Goal: Task Accomplishment & Management: Manage account settings

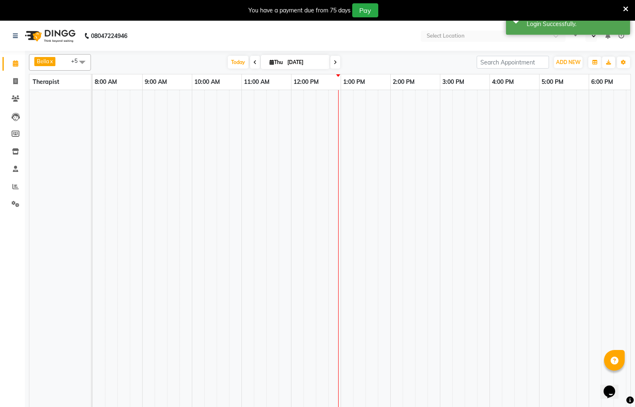
select select "en"
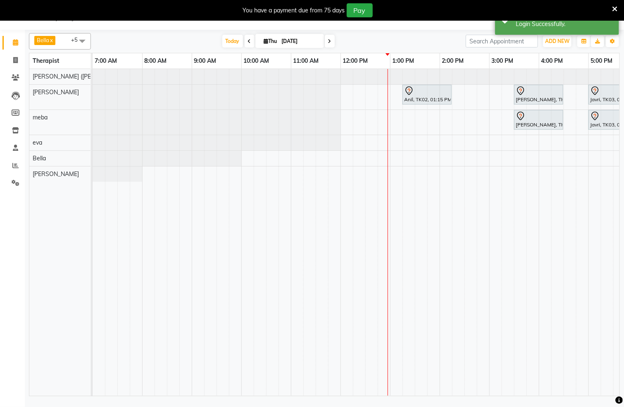
scroll to position [0, 21]
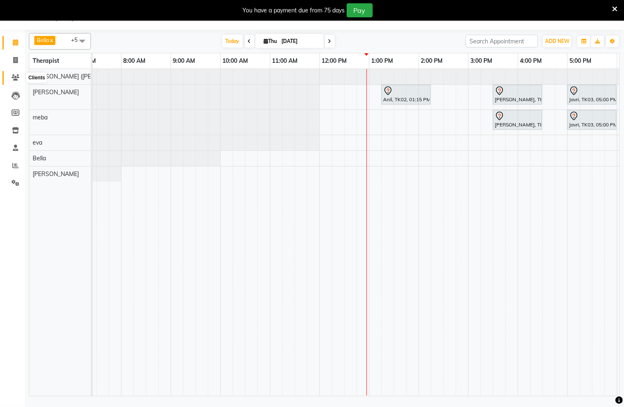
click at [14, 76] on icon at bounding box center [16, 77] width 8 height 6
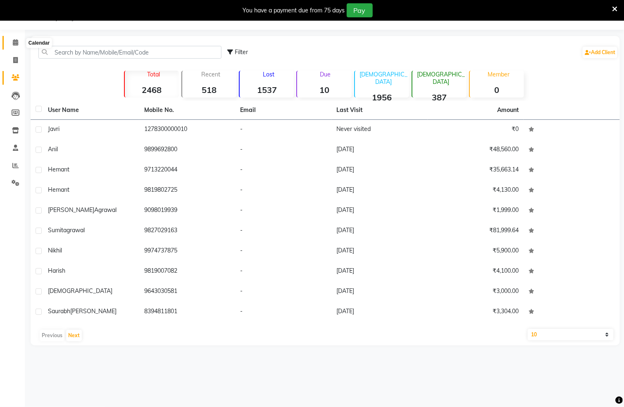
click at [14, 45] on icon at bounding box center [15, 42] width 5 height 6
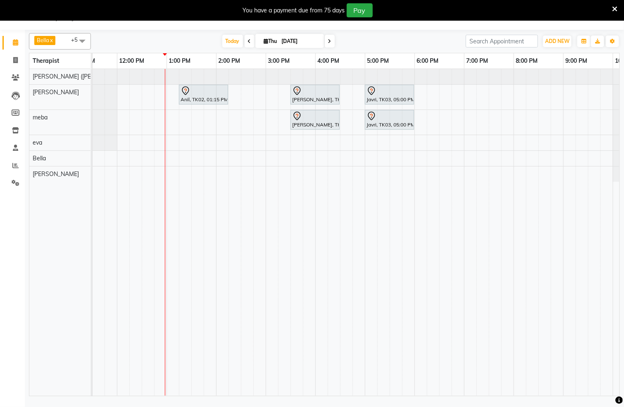
scroll to position [0, 277]
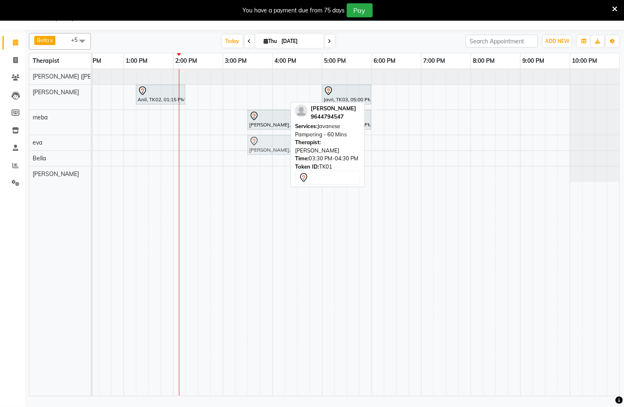
drag, startPoint x: 268, startPoint y: 88, endPoint x: 265, endPoint y: 141, distance: 52.1
click at [265, 141] on tbody "Anil, TK02, 01:15 PM-02:15 PM, Swedish De-Stress - 60 Mins Harsh Sharma, TK01, …" at bounding box center [223, 125] width 794 height 113
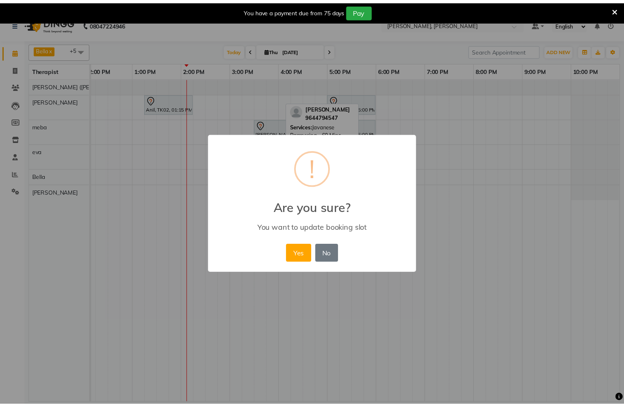
scroll to position [0, 256]
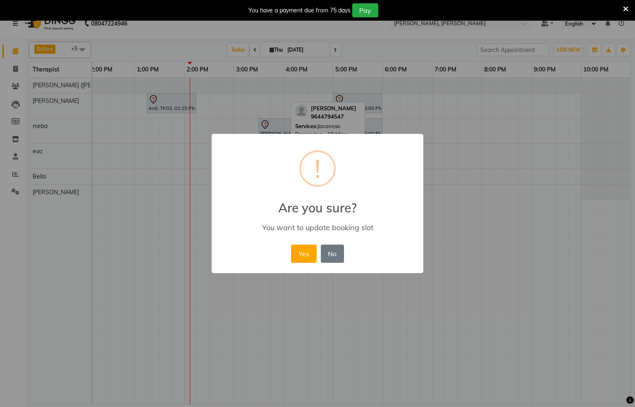
click at [302, 257] on button "Yes" at bounding box center [303, 254] width 25 height 18
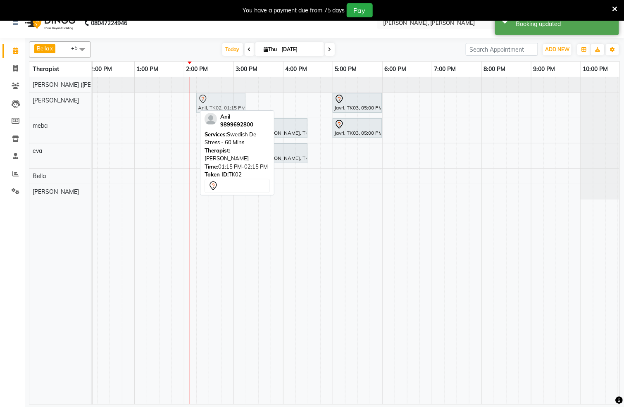
drag, startPoint x: 167, startPoint y: 106, endPoint x: 219, endPoint y: 111, distance: 51.5
click at [219, 111] on div "Bella x Eli x eva x lisa x meba x monika (simi) x +5 UnSelect All Bella Eli eva…" at bounding box center [324, 221] width 591 height 367
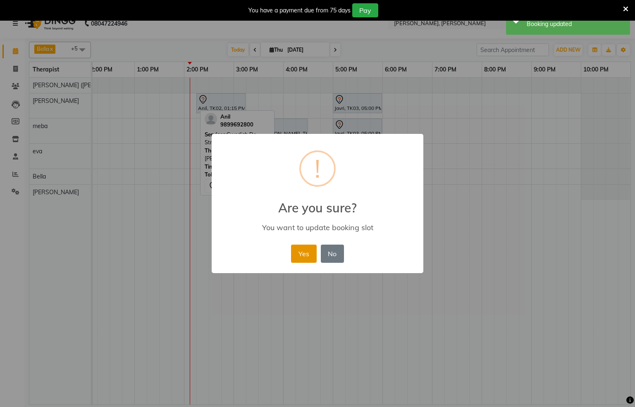
click at [300, 255] on button "Yes" at bounding box center [303, 254] width 25 height 18
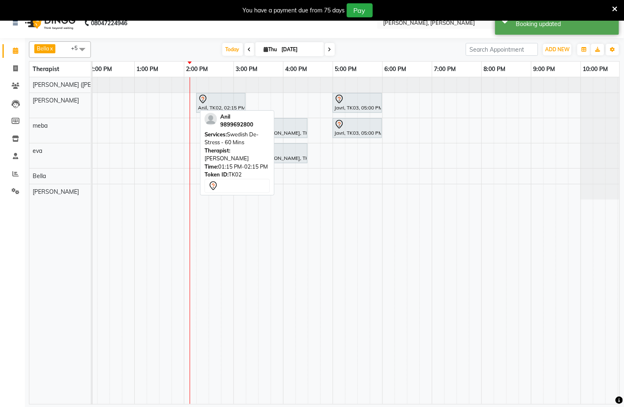
click at [217, 189] on div "Anil, TK02, 02:15 PM-03:15 PM, Swedish De-Stress - 60 Mins Javri, TK03, 05:00 P…" at bounding box center [234, 240] width 794 height 327
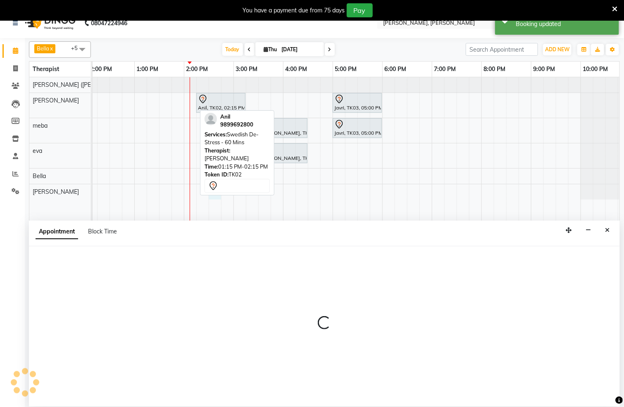
select select "83147"
select select "tentative"
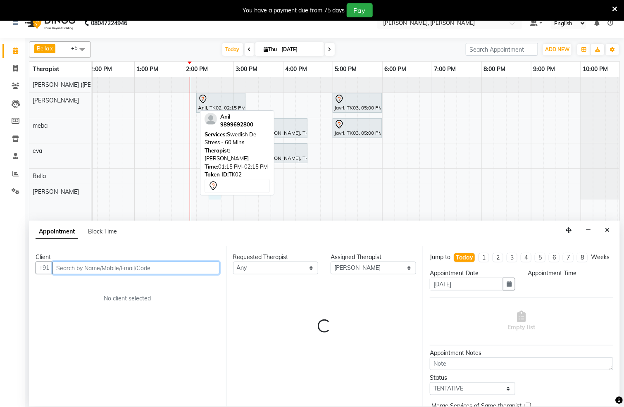
select select "870"
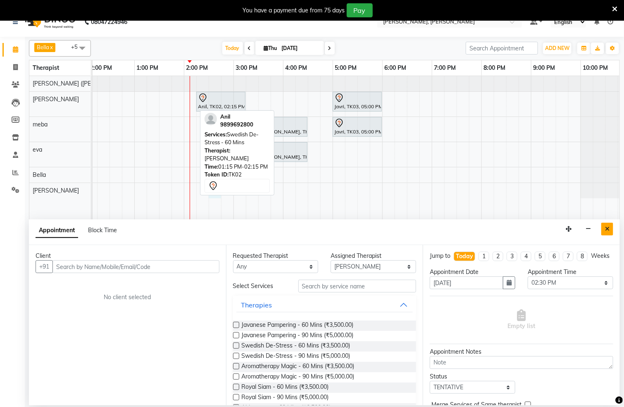
click at [609, 234] on button "Close" at bounding box center [607, 229] width 12 height 13
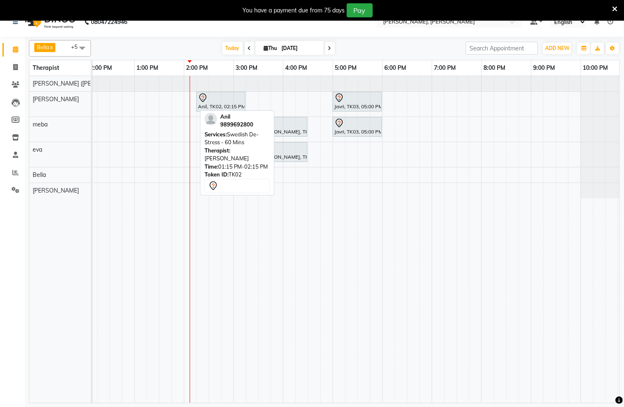
click at [316, 170] on div "Anil, TK02, 02:15 PM-03:15 PM, Swedish De-Stress - 60 Mins Javri, TK03, 05:00 P…" at bounding box center [234, 239] width 794 height 327
select select "66488"
select select "tentative"
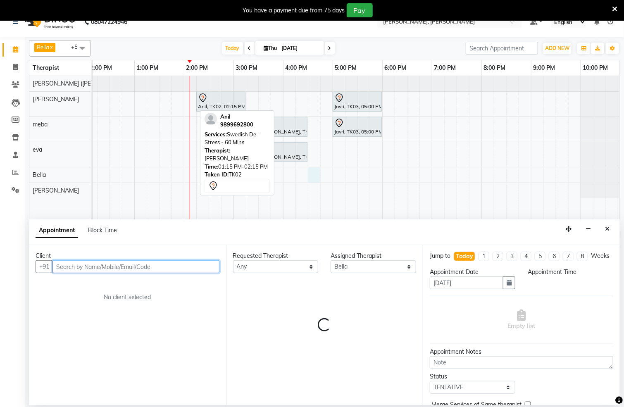
select select "990"
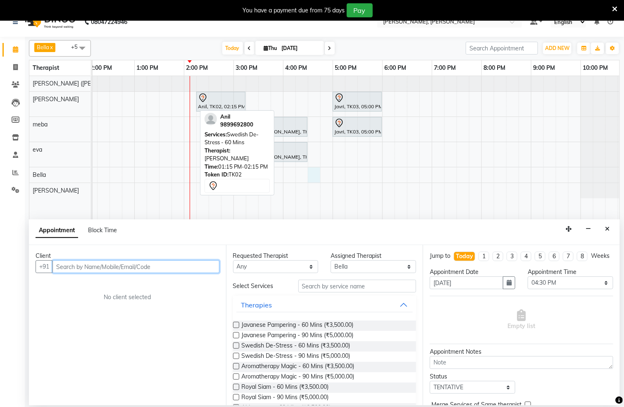
scroll to position [21, 0]
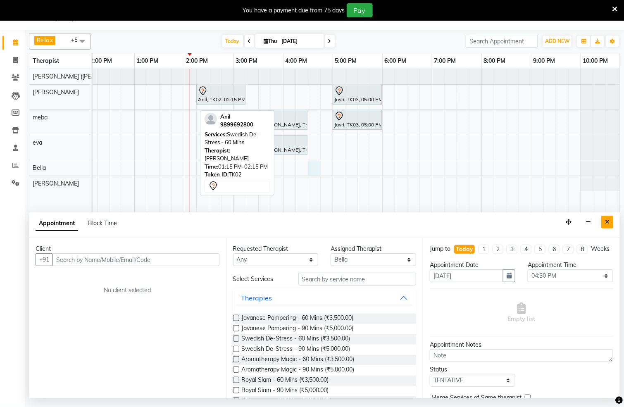
click at [606, 225] on icon "Close" at bounding box center [607, 222] width 5 height 6
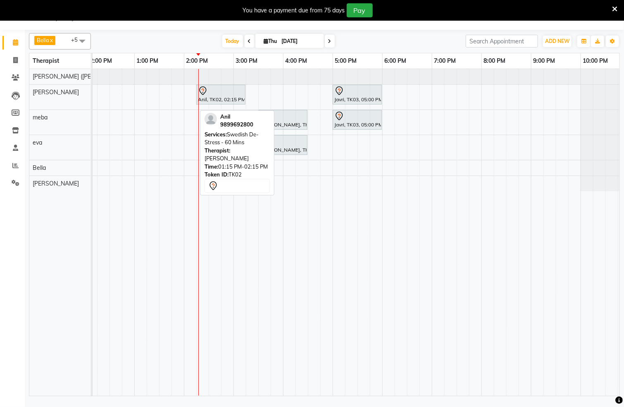
click at [367, 243] on td at bounding box center [364, 232] width 12 height 327
click at [17, 73] on span at bounding box center [15, 78] width 14 height 10
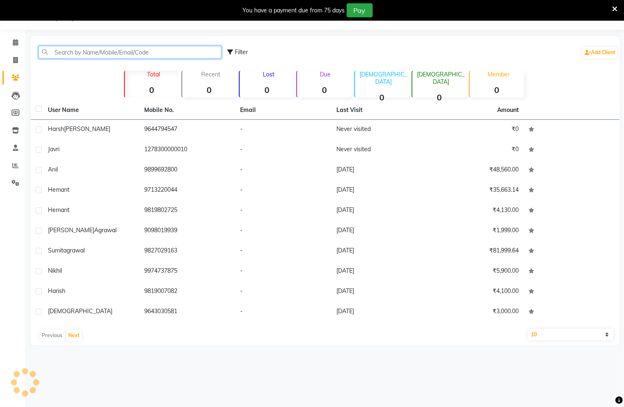
click at [129, 50] on input "text" at bounding box center [129, 52] width 183 height 13
click at [134, 55] on input "text" at bounding box center [129, 52] width 183 height 13
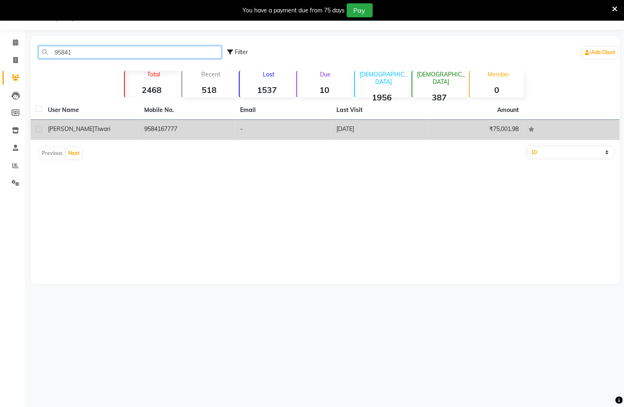
type input "95841"
click at [150, 132] on td "9584167777" at bounding box center [187, 130] width 96 height 20
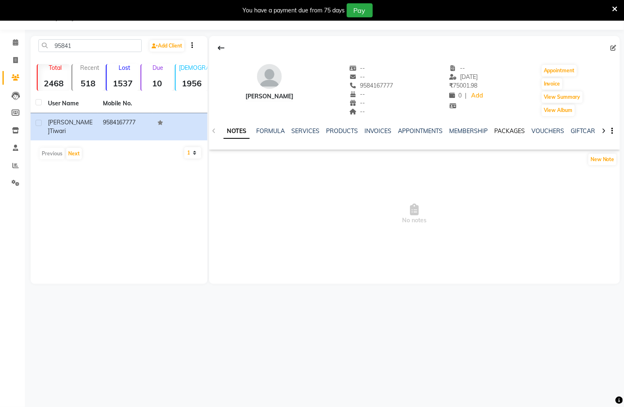
click at [504, 129] on link "PACKAGES" at bounding box center [510, 130] width 31 height 7
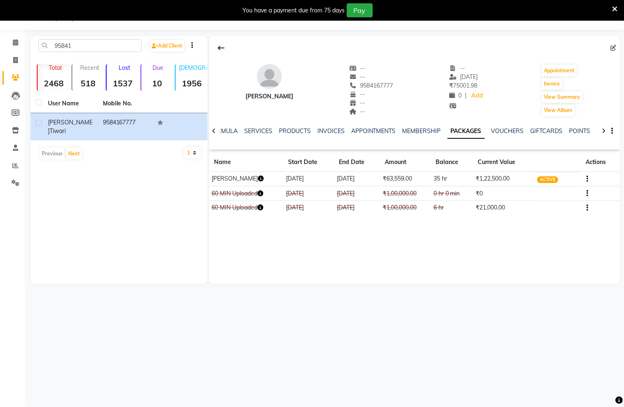
click at [324, 125] on div "NOTES FORMULA SERVICES PRODUCTS INVOICES APPOINTMENTS MEMBERSHIP PACKAGES VOUCH…" at bounding box center [414, 131] width 411 height 29
click at [325, 133] on link "INVOICES" at bounding box center [330, 130] width 27 height 7
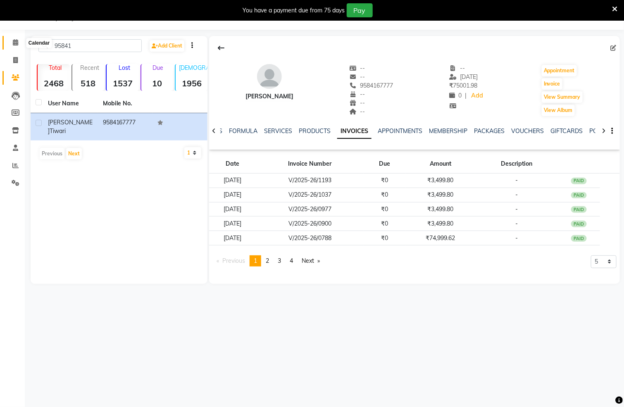
click at [13, 40] on icon at bounding box center [15, 42] width 5 height 6
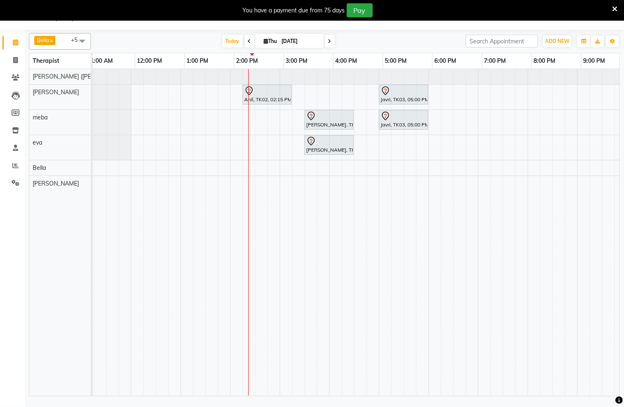
scroll to position [0, 210]
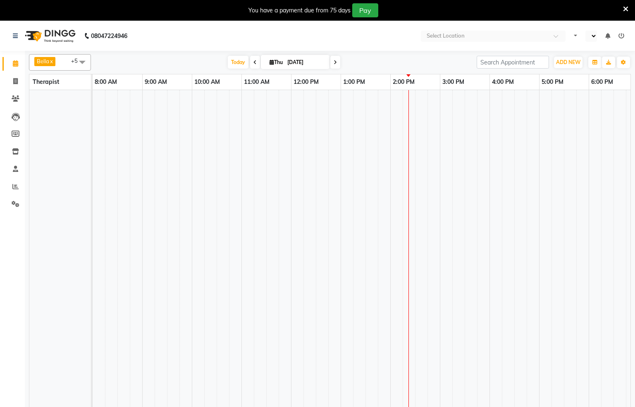
select select "en"
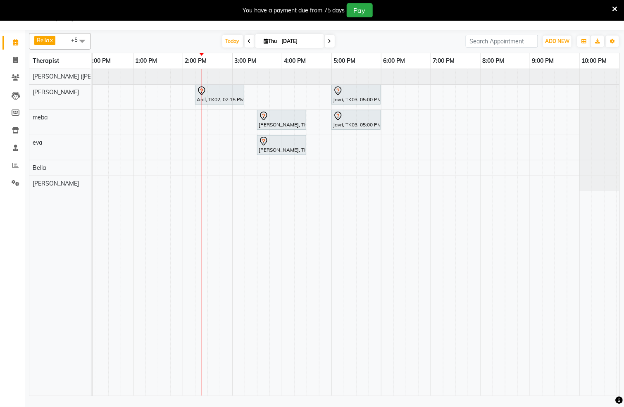
scroll to position [0, 277]
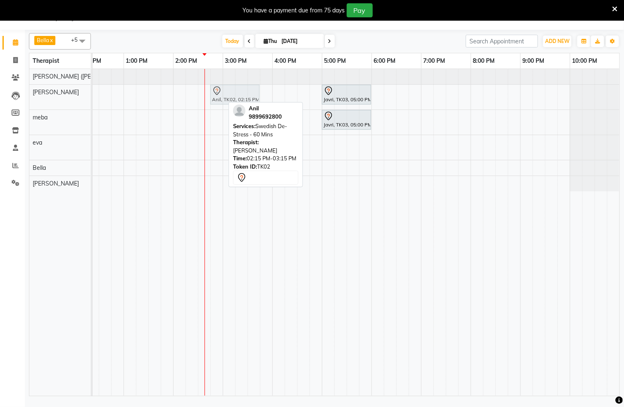
drag, startPoint x: 200, startPoint y: 98, endPoint x: 222, endPoint y: 105, distance: 23.2
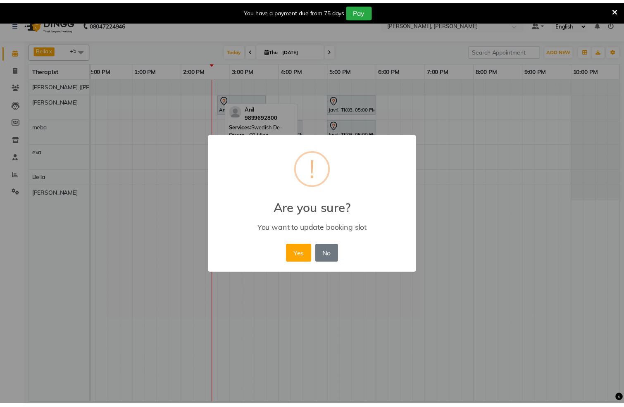
scroll to position [0, 256]
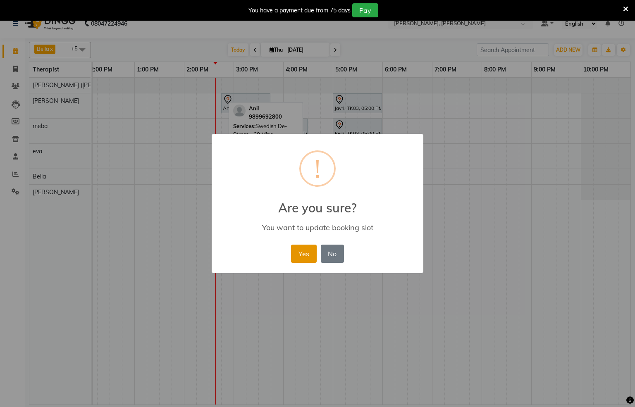
click at [305, 248] on button "Yes" at bounding box center [303, 254] width 25 height 18
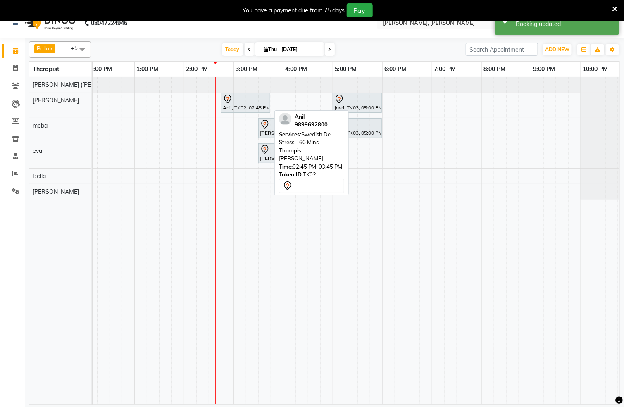
click at [230, 104] on icon at bounding box center [228, 99] width 10 height 10
select select "7"
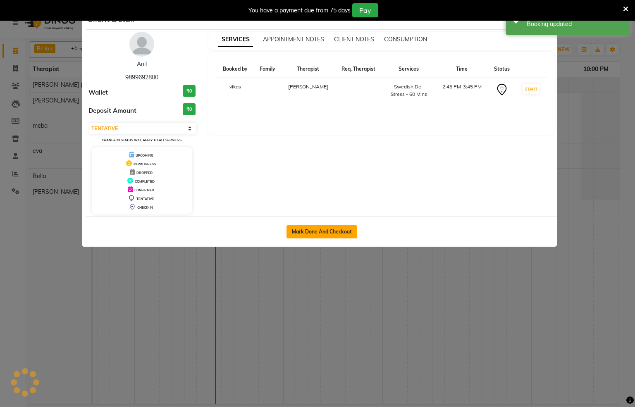
click at [320, 237] on button "Mark Done And Checkout" at bounding box center [321, 231] width 71 height 13
select select "service"
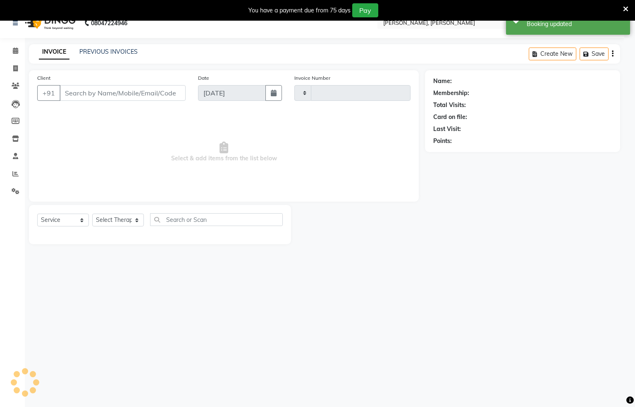
type input "1306"
select select "6399"
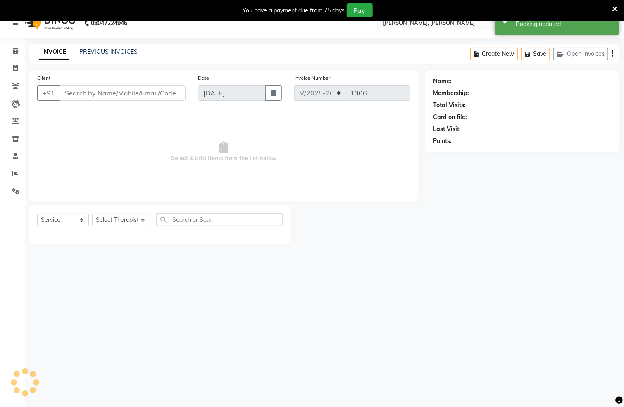
type input "9899692800"
select select "62270"
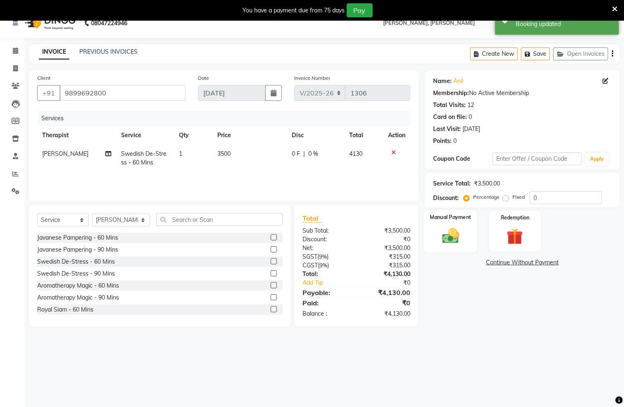
click at [468, 241] on div "Manual Payment" at bounding box center [451, 231] width 54 height 43
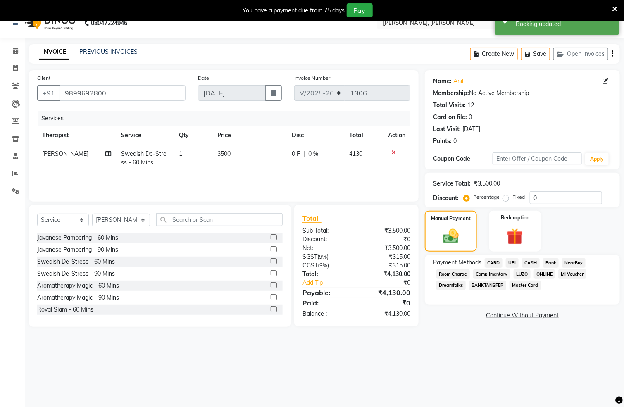
click at [532, 262] on span "CASH" at bounding box center [531, 263] width 18 height 10
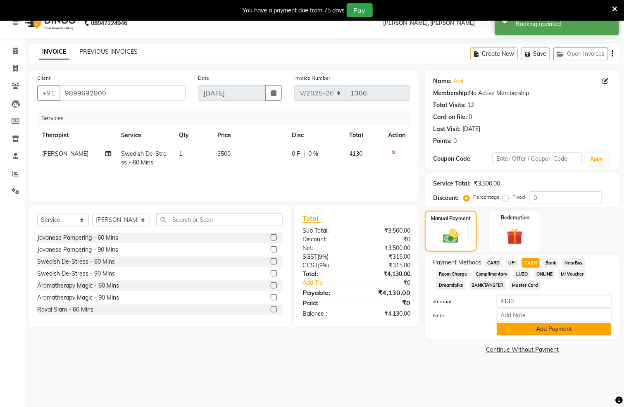
click at [578, 331] on button "Add Payment" at bounding box center [554, 329] width 115 height 13
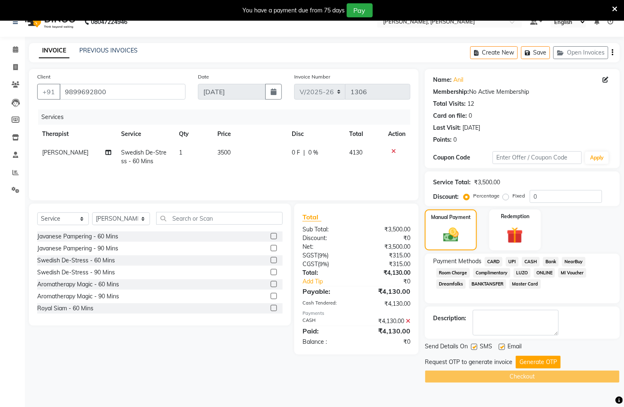
scroll to position [21, 0]
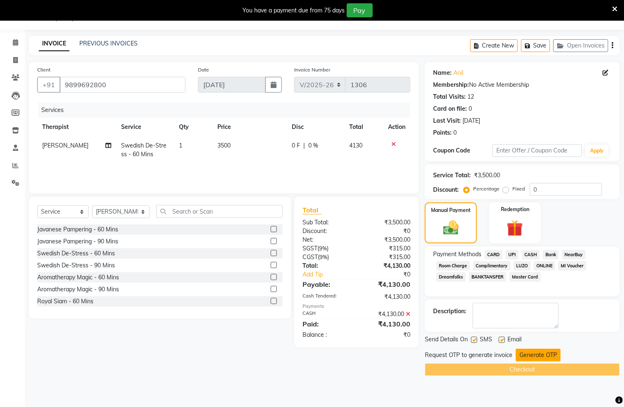
click at [543, 360] on button "Generate OTP" at bounding box center [538, 355] width 45 height 13
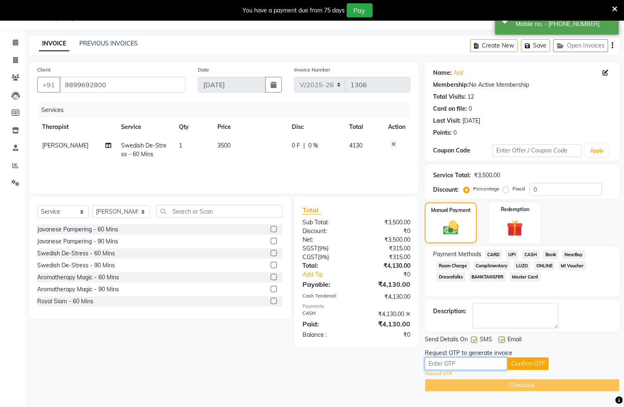
click at [481, 369] on input "text" at bounding box center [466, 364] width 83 height 13
type input "8042"
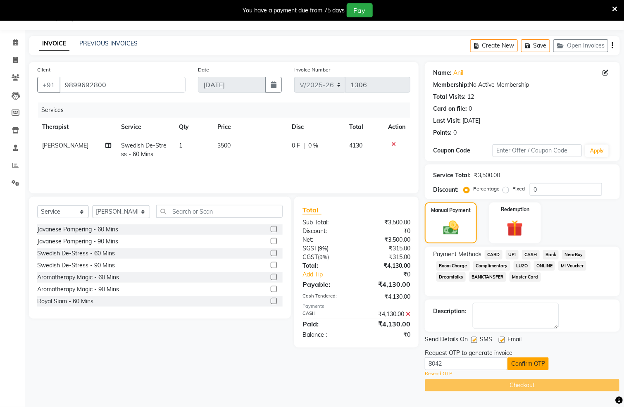
click at [532, 359] on button "Confirm OTP" at bounding box center [528, 364] width 41 height 13
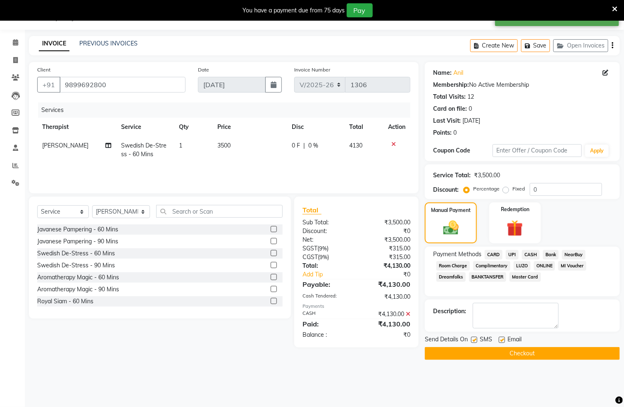
click at [545, 356] on button "Checkout" at bounding box center [522, 353] width 195 height 13
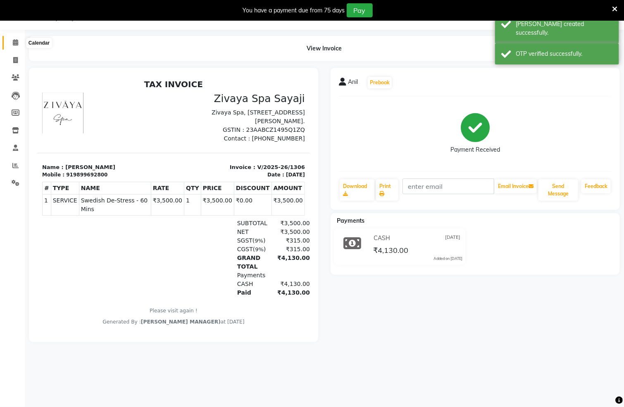
click at [15, 38] on span at bounding box center [15, 43] width 14 height 10
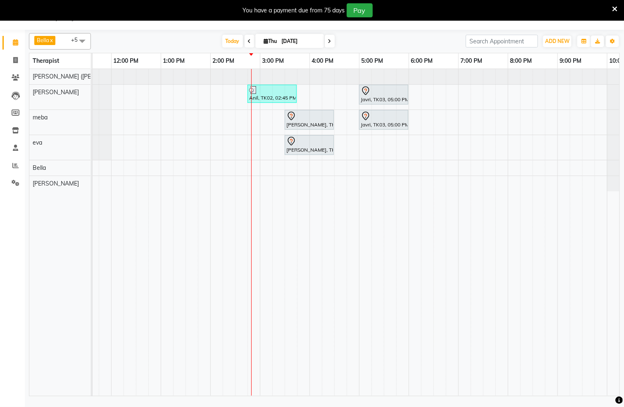
scroll to position [0, 186]
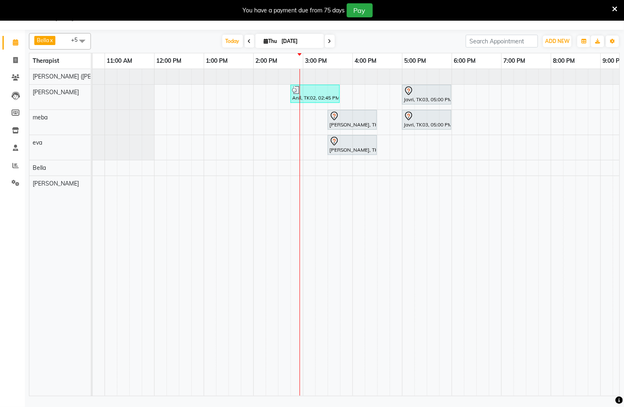
click at [248, 43] on icon at bounding box center [249, 41] width 3 height 5
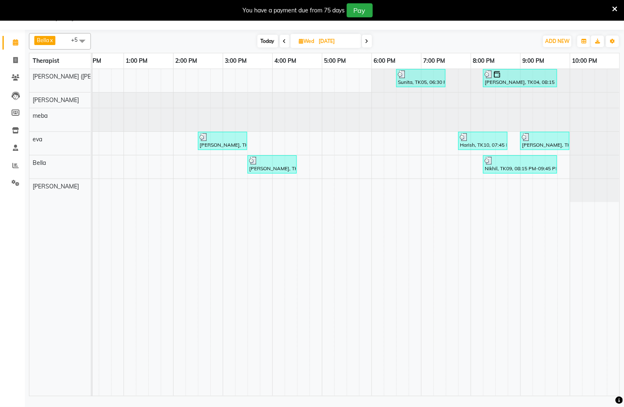
scroll to position [0, 277]
click at [365, 43] on span at bounding box center [367, 41] width 10 height 13
type input "[DATE]"
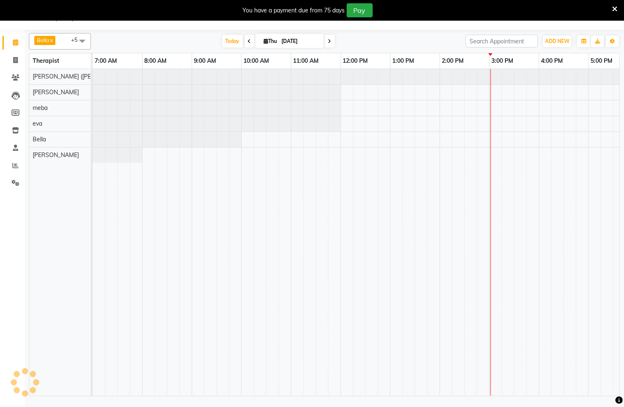
scroll to position [0, 267]
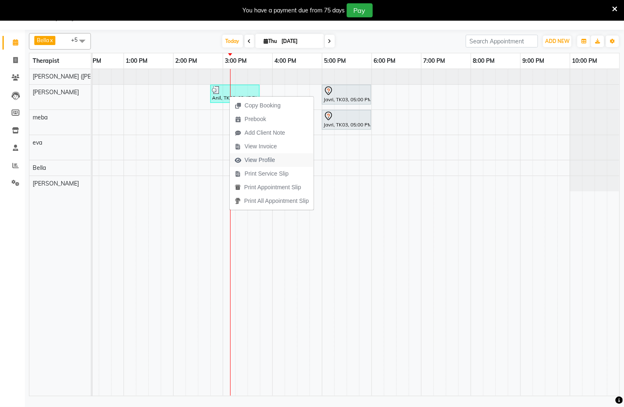
click at [253, 155] on span "View Profile" at bounding box center [255, 160] width 50 height 14
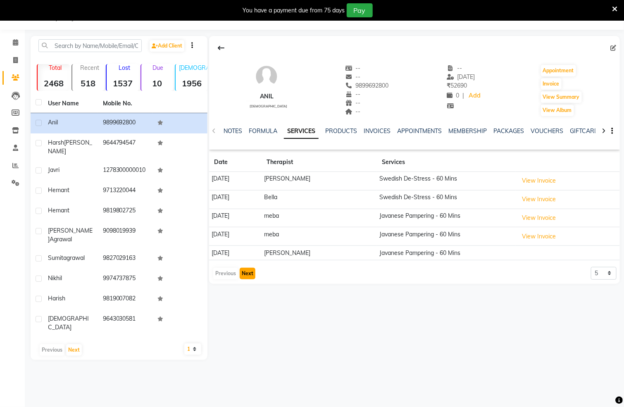
click at [246, 272] on button "Next" at bounding box center [248, 274] width 16 height 12
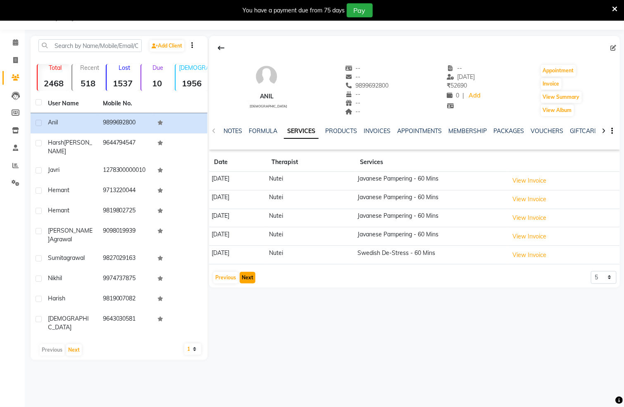
click at [246, 277] on button "Next" at bounding box center [248, 278] width 16 height 12
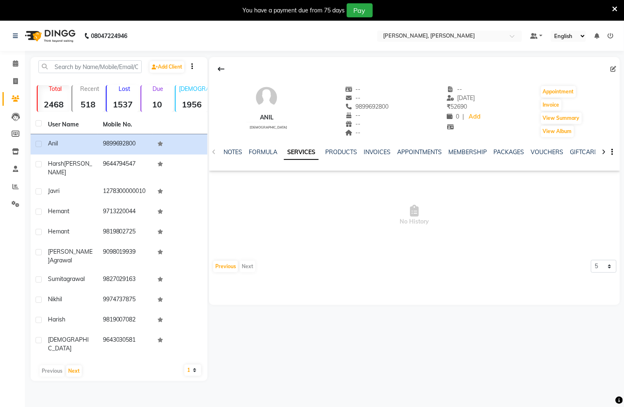
click at [41, 34] on img at bounding box center [49, 35] width 57 height 23
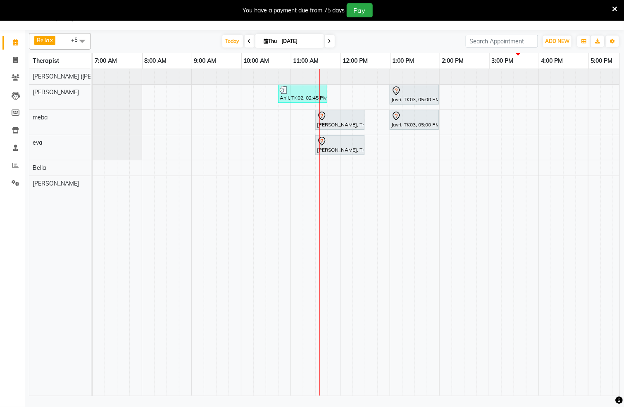
scroll to position [0, 199]
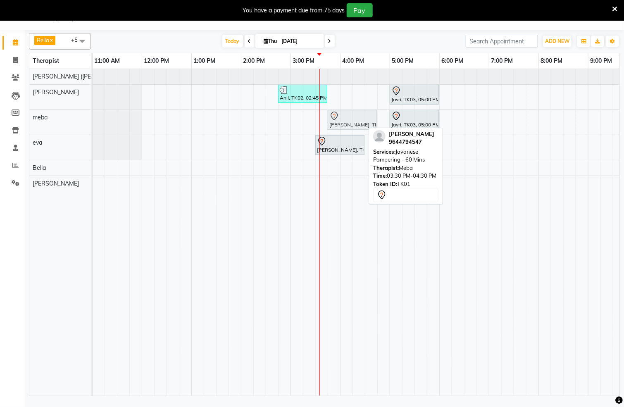
drag, startPoint x: 340, startPoint y: 124, endPoint x: 347, endPoint y: 124, distance: 7.0
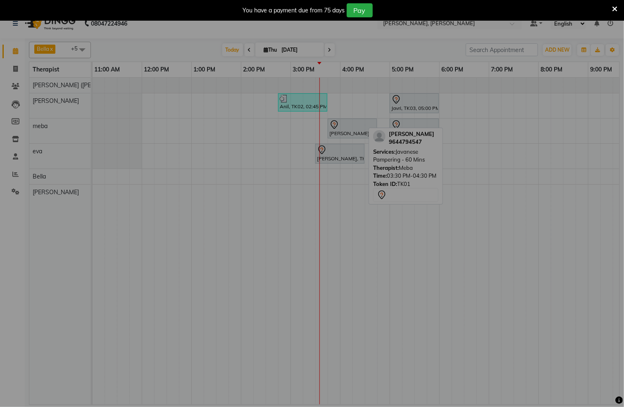
scroll to position [13, 0]
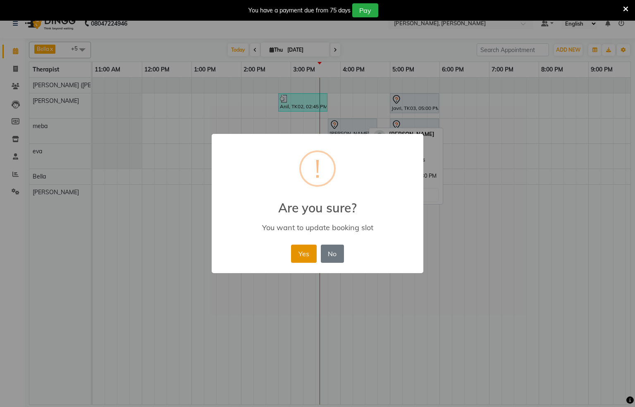
click at [299, 256] on button "Yes" at bounding box center [303, 254] width 25 height 18
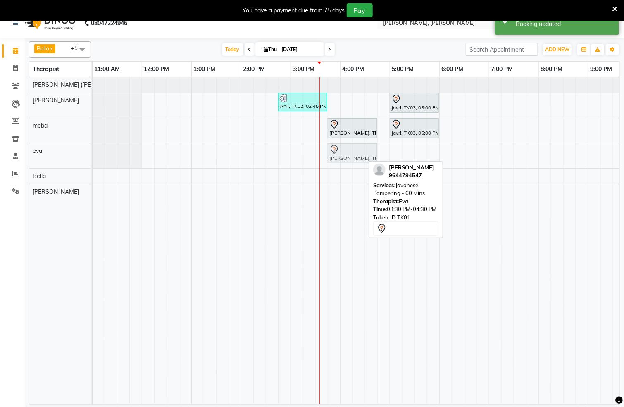
drag, startPoint x: 327, startPoint y: 158, endPoint x: 339, endPoint y: 158, distance: 11.6
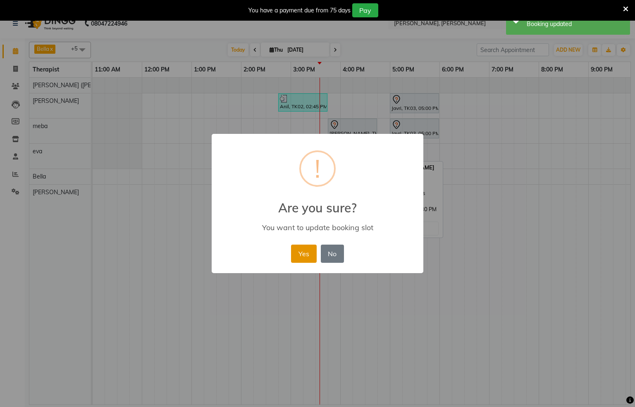
click at [296, 250] on button "Yes" at bounding box center [303, 254] width 25 height 18
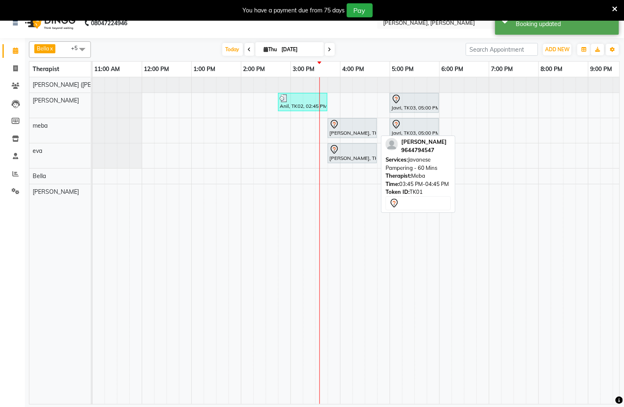
click at [355, 127] on div at bounding box center [352, 124] width 46 height 10
click at [356, 126] on div at bounding box center [352, 124] width 46 height 10
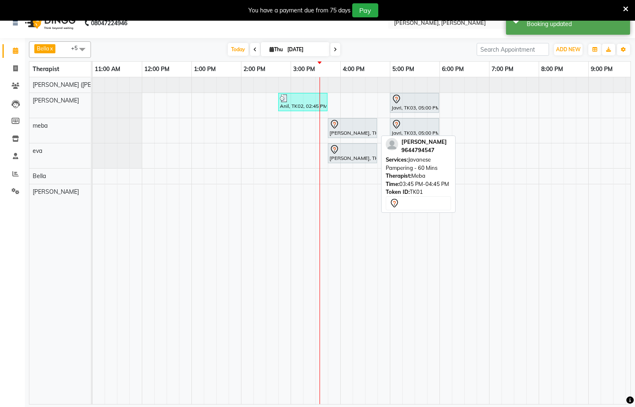
select select "7"
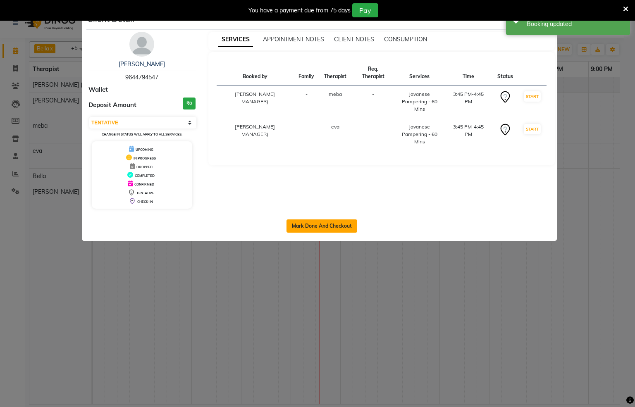
click at [330, 224] on button "Mark Done And Checkout" at bounding box center [321, 225] width 71 height 13
select select "service"
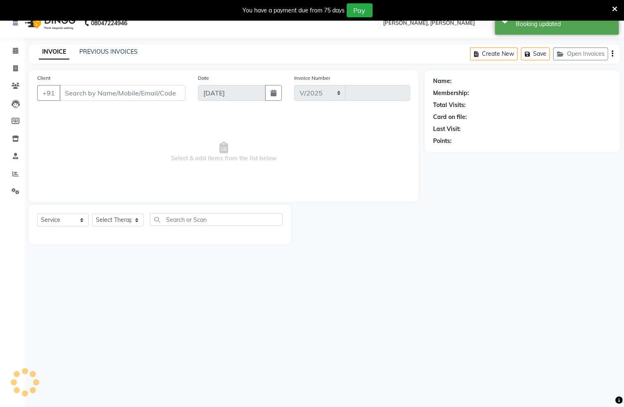
select select "6399"
type input "1307"
type input "9644794547"
select select "65646"
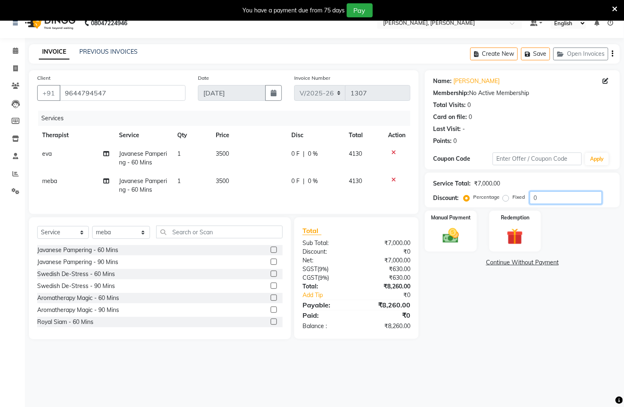
click at [551, 202] on input "0" at bounding box center [566, 197] width 72 height 13
type input "20"
click at [466, 227] on div "Manual Payment" at bounding box center [451, 231] width 54 height 43
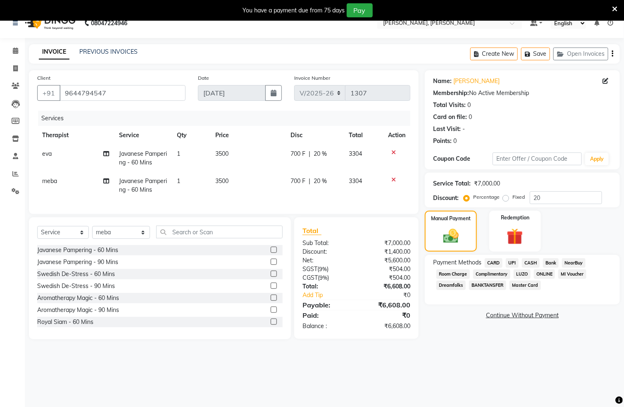
click at [492, 262] on span "CARD" at bounding box center [494, 263] width 18 height 10
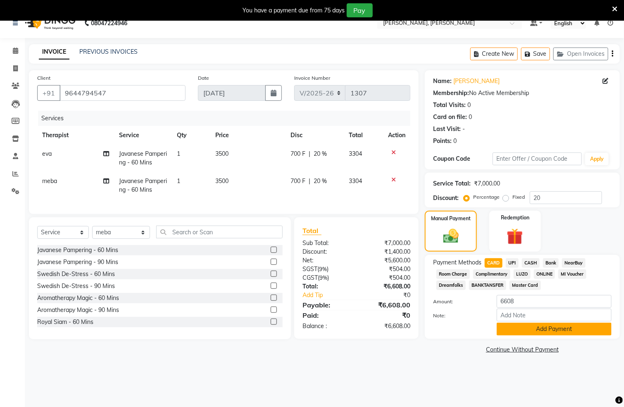
click at [522, 331] on button "Add Payment" at bounding box center [554, 329] width 115 height 13
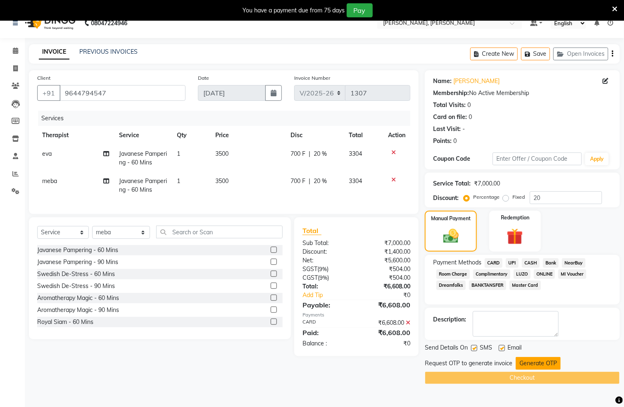
click at [536, 365] on button "Generate OTP" at bounding box center [538, 363] width 45 height 13
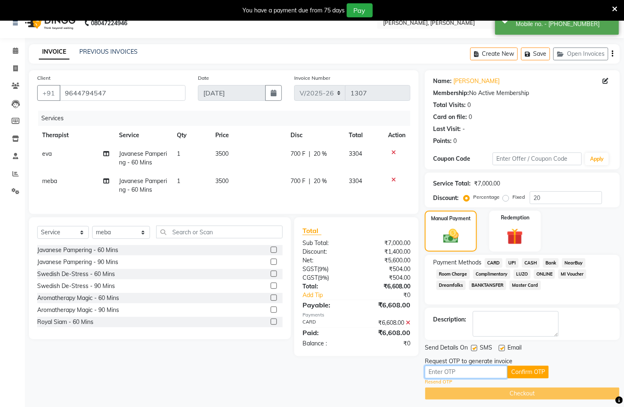
click at [467, 373] on input "text" at bounding box center [466, 372] width 83 height 13
type input "5952"
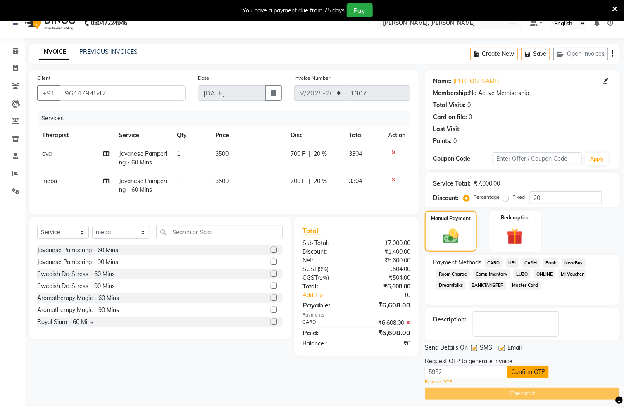
click at [529, 374] on button "Confirm OTP" at bounding box center [528, 372] width 41 height 13
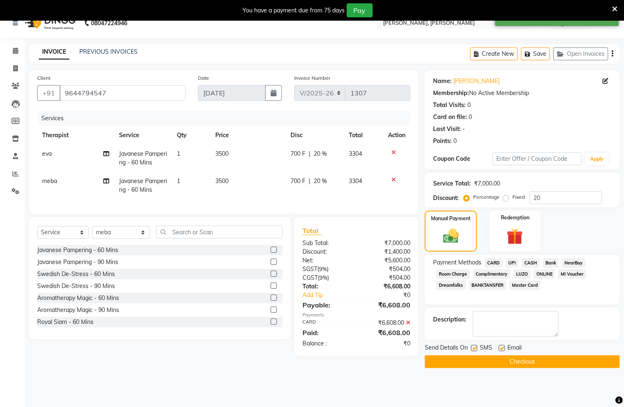
click at [541, 362] on button "Checkout" at bounding box center [522, 361] width 195 height 13
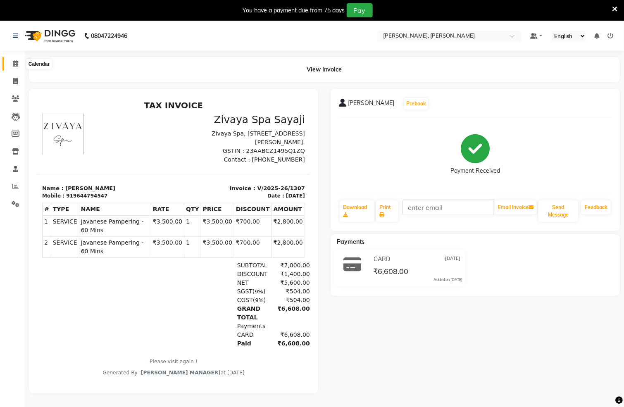
click at [14, 63] on icon at bounding box center [15, 63] width 5 height 6
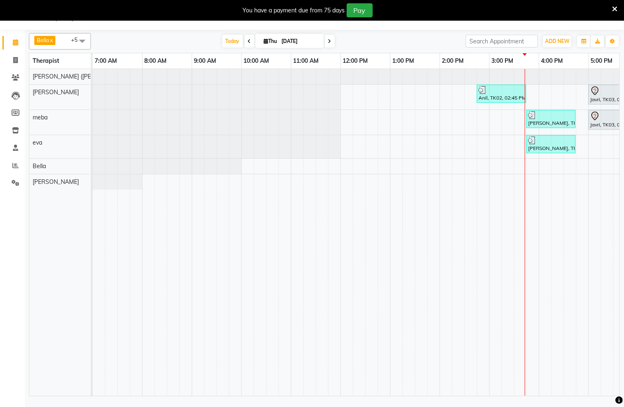
scroll to position [0, 267]
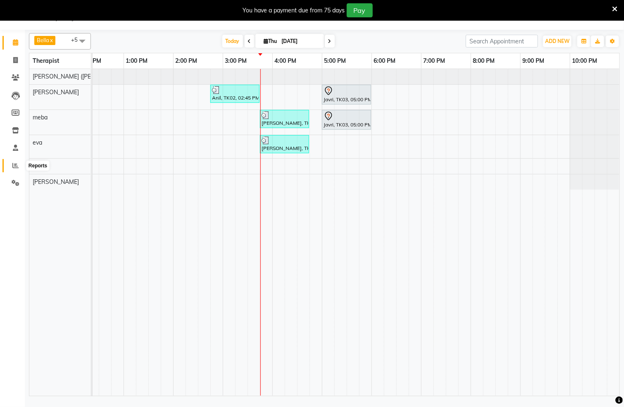
click at [12, 165] on icon at bounding box center [15, 165] width 6 height 6
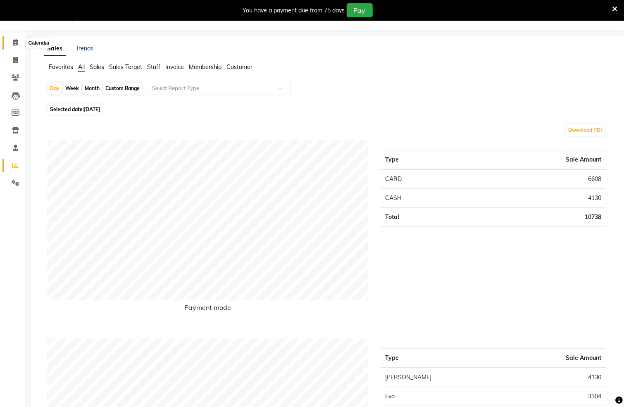
click at [13, 43] on icon at bounding box center [15, 42] width 5 height 6
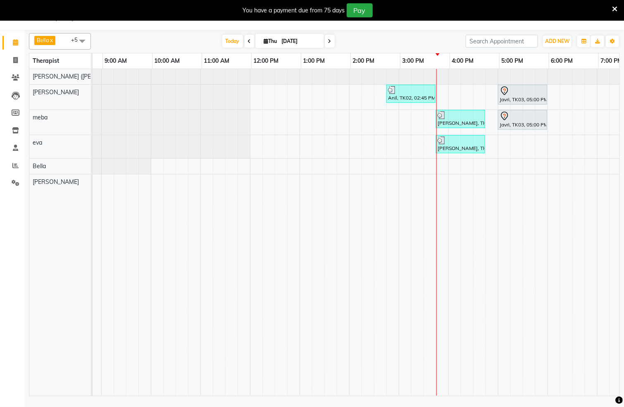
scroll to position [0, 91]
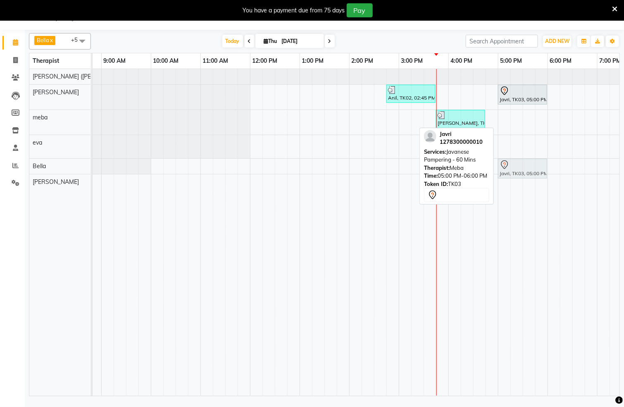
drag, startPoint x: 519, startPoint y: 126, endPoint x: 520, endPoint y: 175, distance: 48.8
click at [520, 175] on tbody "Anil, TK02, 02:45 PM-03:45 PM, Swedish De-Stress - 60 Mins Javri, TK03, 05:00 P…" at bounding box center [399, 129] width 794 height 121
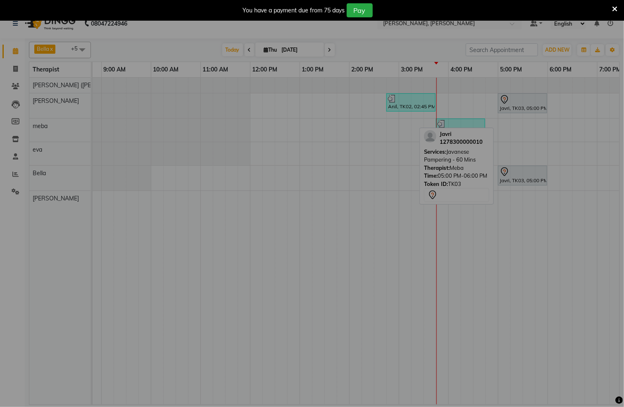
scroll to position [13, 0]
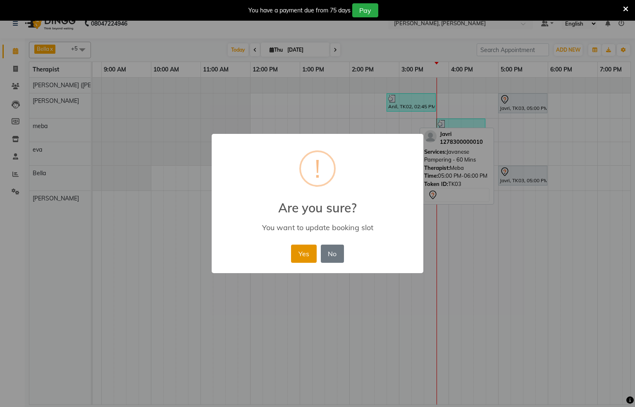
click at [308, 258] on button "Yes" at bounding box center [303, 254] width 25 height 18
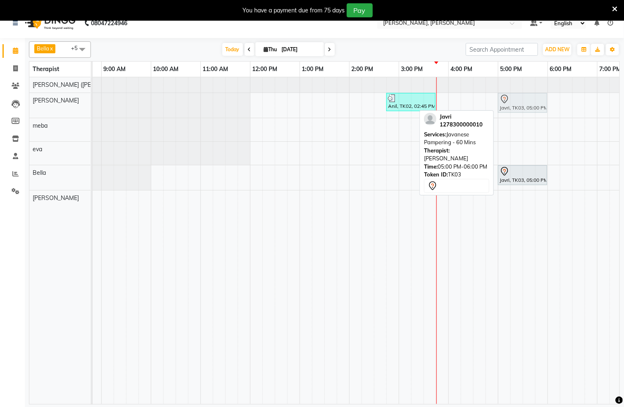
drag, startPoint x: 520, startPoint y: 107, endPoint x: 524, endPoint y: 104, distance: 5.4
click at [2, 104] on div "Anil, TK02, 02:45 PM-03:45 PM, Swedish De-Stress - 60 Mins Javri, TK03, 05:00 P…" at bounding box center [2, 105] width 0 height 25
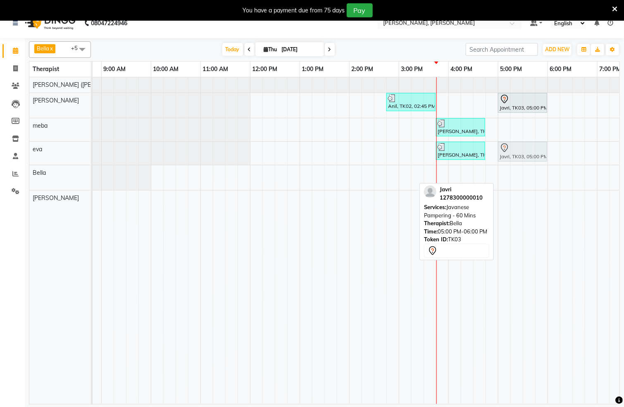
drag, startPoint x: 515, startPoint y: 178, endPoint x: 516, endPoint y: 165, distance: 12.5
click at [517, 162] on tbody "Anil, TK02, 02:45 PM-03:45 PM, Swedish De-Stress - 60 Mins Javri, TK03, 05:00 P…" at bounding box center [399, 141] width 794 height 129
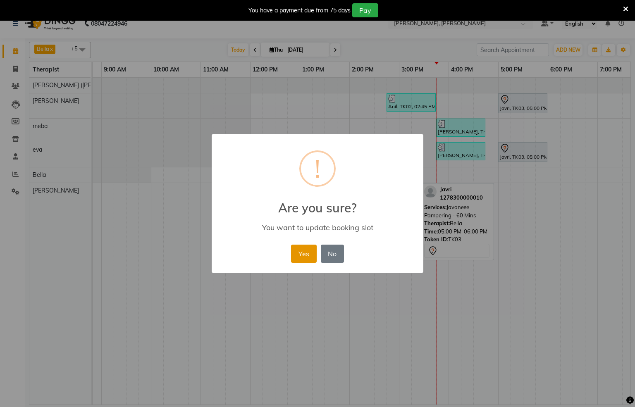
click at [305, 255] on button "Yes" at bounding box center [303, 254] width 25 height 18
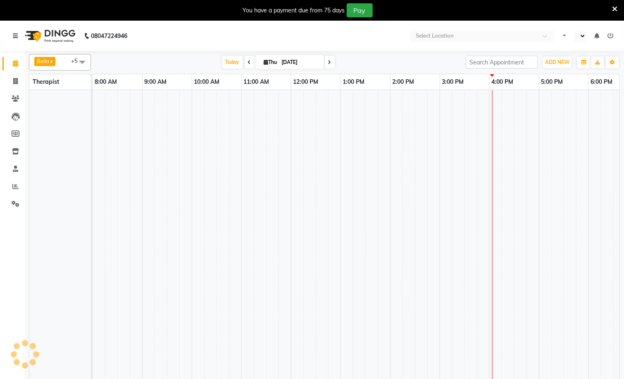
select select "en"
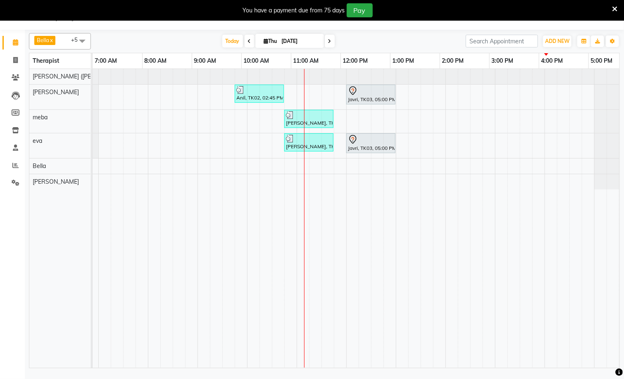
scroll to position [0, 242]
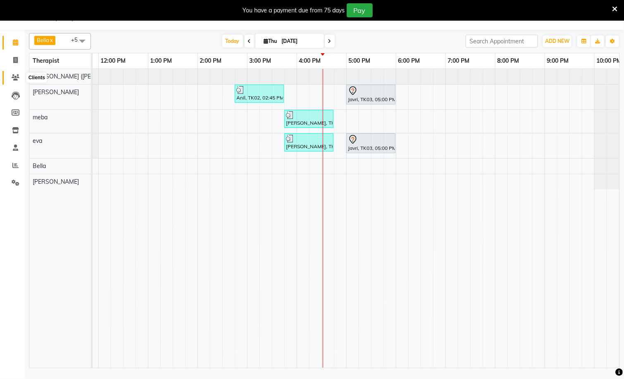
click at [14, 79] on icon at bounding box center [16, 77] width 8 height 6
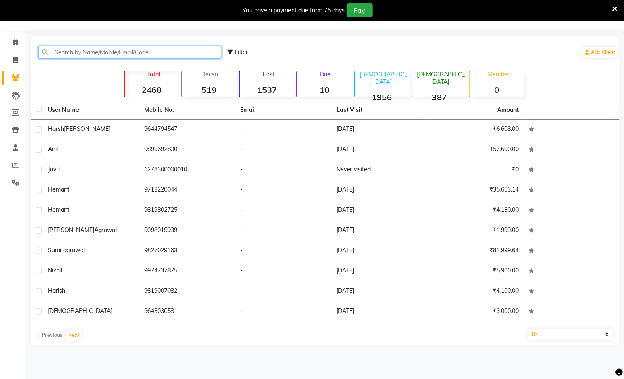
click at [134, 51] on input "text" at bounding box center [129, 52] width 183 height 13
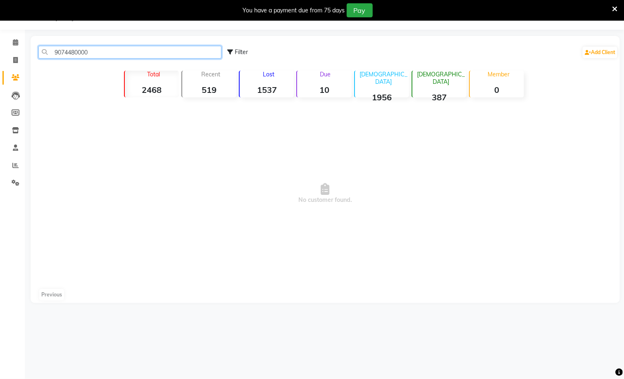
type input "9074480000"
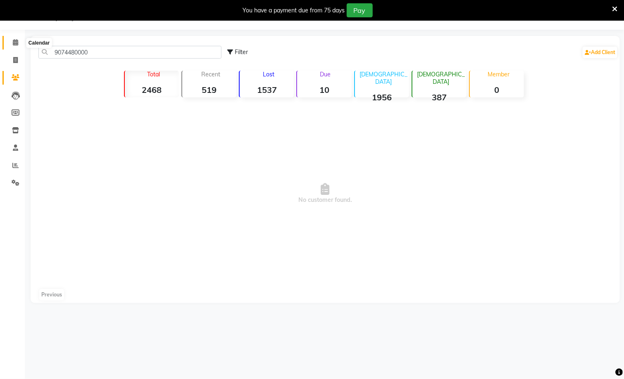
click at [9, 39] on span at bounding box center [15, 43] width 14 height 10
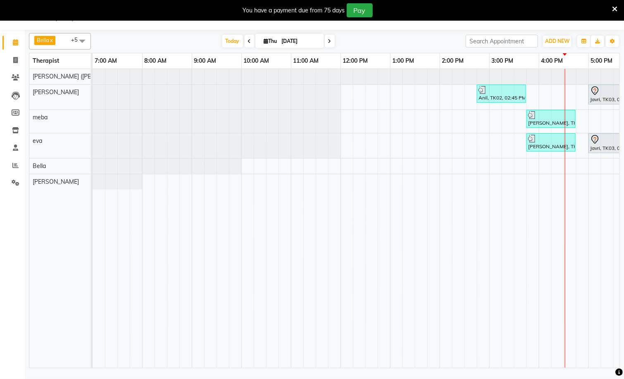
click at [329, 39] on icon at bounding box center [329, 41] width 3 height 5
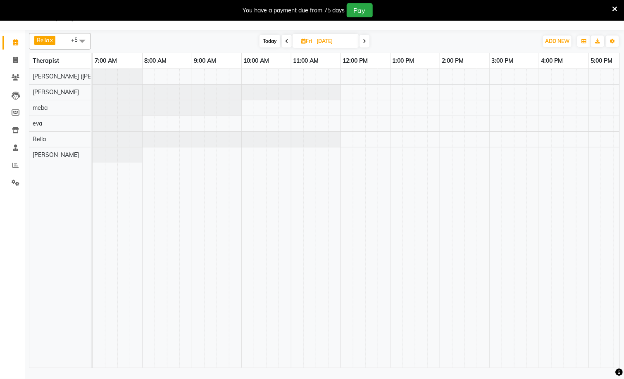
scroll to position [0, 267]
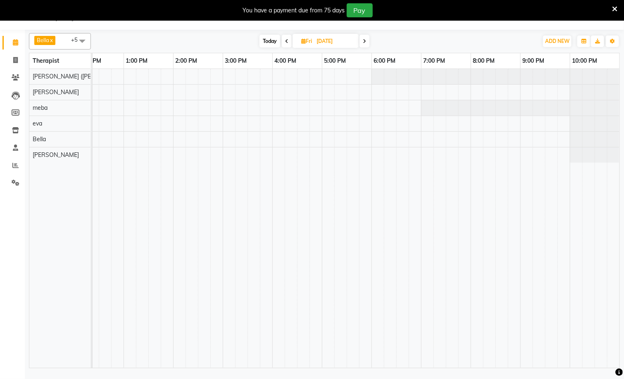
click at [366, 40] on icon at bounding box center [364, 41] width 3 height 5
type input "[DATE]"
click at [417, 78] on div "Hemant, 10:00 AM-12:00 PM, The Healing Touch - 120 Mins" at bounding box center [223, 218] width 794 height 299
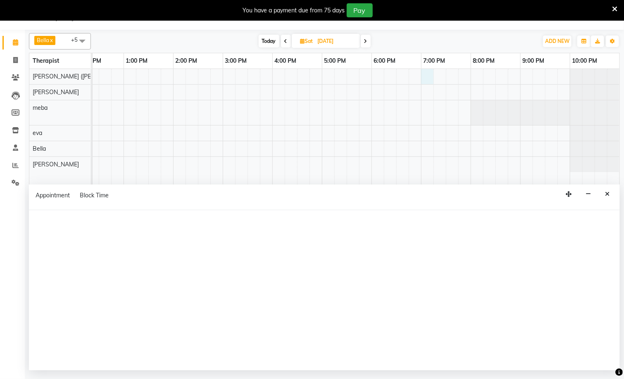
select select "55791"
select select "tentative"
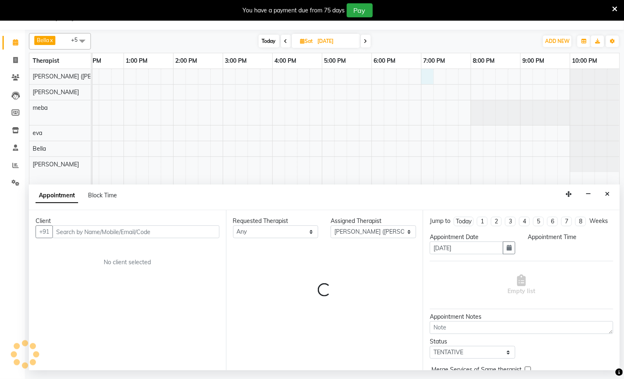
select select "1140"
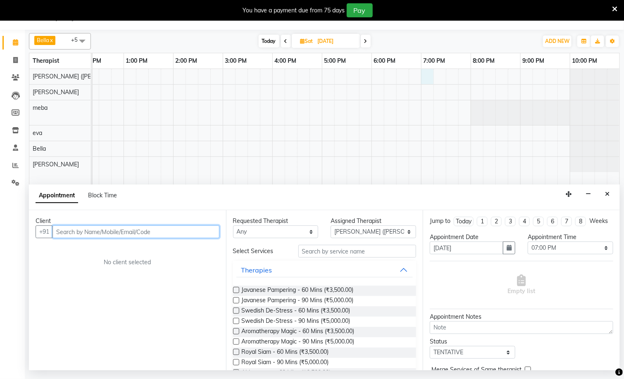
click at [164, 234] on input "text" at bounding box center [135, 232] width 167 height 13
click at [76, 234] on input "91111577707" at bounding box center [118, 232] width 133 height 13
type input "9111577707"
click at [198, 233] on span "Add Client" at bounding box center [202, 231] width 28 height 7
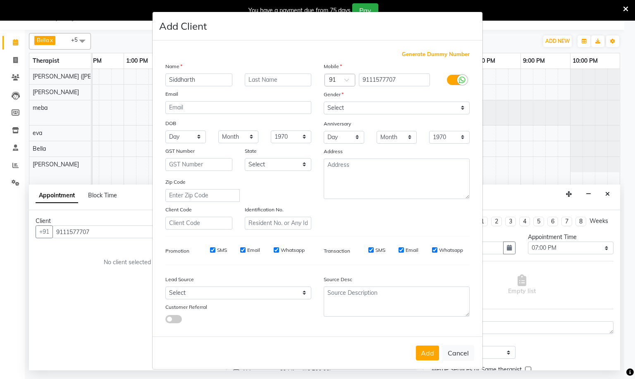
type input "Siddharth"
type input "Ulwal"
click at [455, 106] on select "Select [DEMOGRAPHIC_DATA] [DEMOGRAPHIC_DATA] Other Prefer Not To Say" at bounding box center [397, 108] width 146 height 13
select select "[DEMOGRAPHIC_DATA]"
click at [324, 102] on select "Select [DEMOGRAPHIC_DATA] [DEMOGRAPHIC_DATA] Other Prefer Not To Say" at bounding box center [397, 108] width 146 height 13
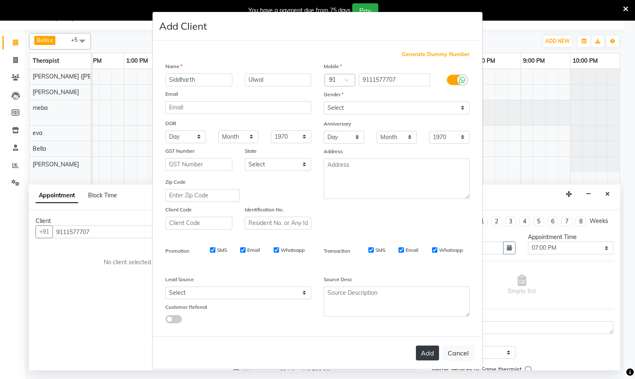
click at [419, 353] on button "Add" at bounding box center [427, 353] width 23 height 15
select select
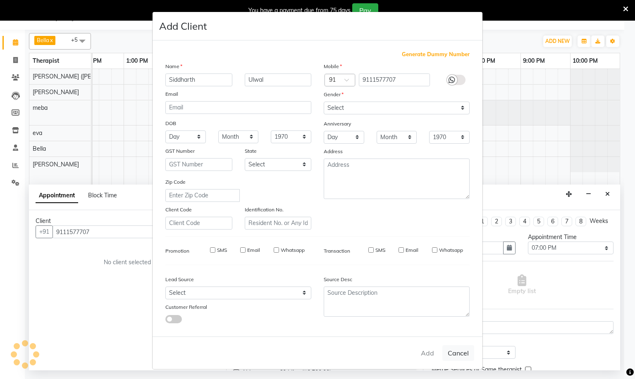
select select
checkbox input "false"
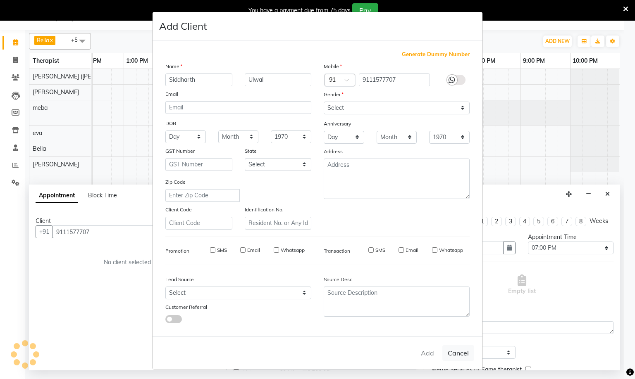
checkbox input "false"
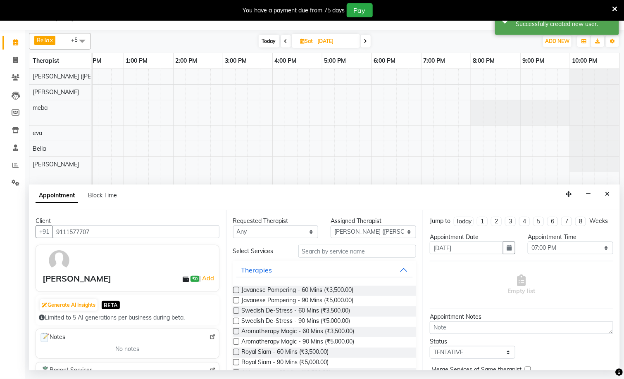
scroll to position [0, 256]
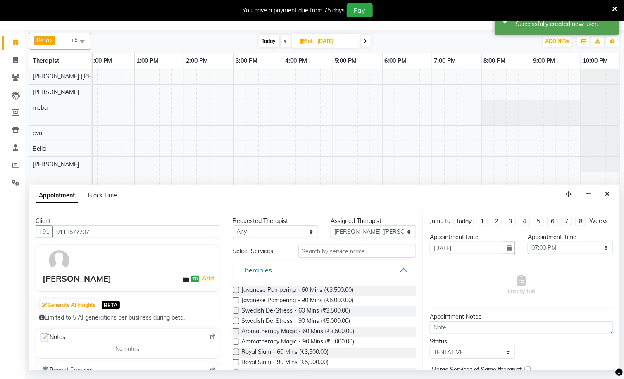
click at [235, 312] on label at bounding box center [236, 311] width 6 height 6
click at [235, 312] on input "checkbox" at bounding box center [235, 311] width 5 height 5
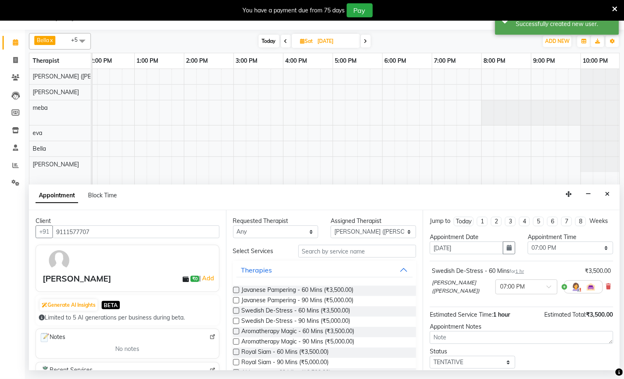
click at [236, 310] on label at bounding box center [236, 311] width 6 height 6
click at [236, 310] on input "checkbox" at bounding box center [235, 311] width 5 height 5
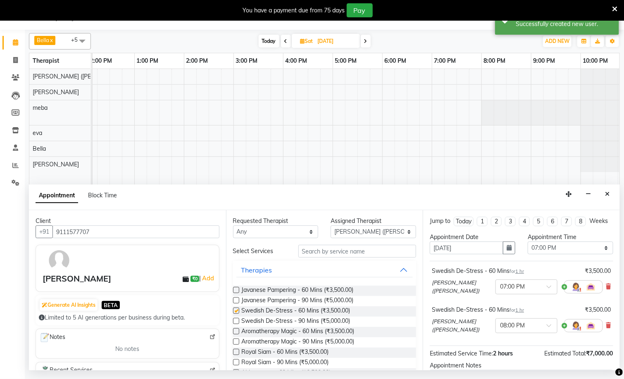
checkbox input "false"
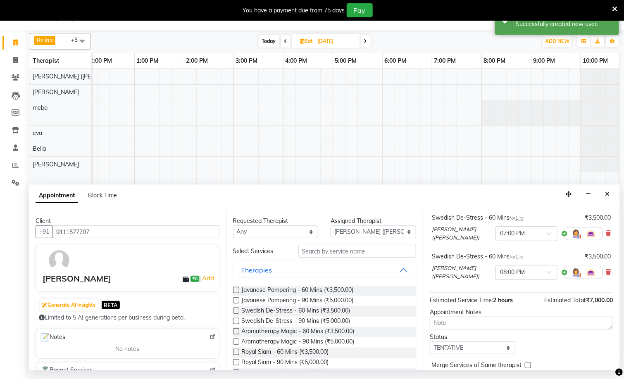
scroll to position [96, 0]
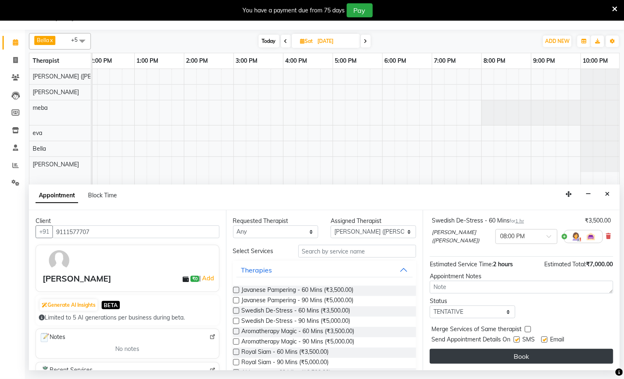
click at [521, 358] on button "Book" at bounding box center [522, 356] width 184 height 15
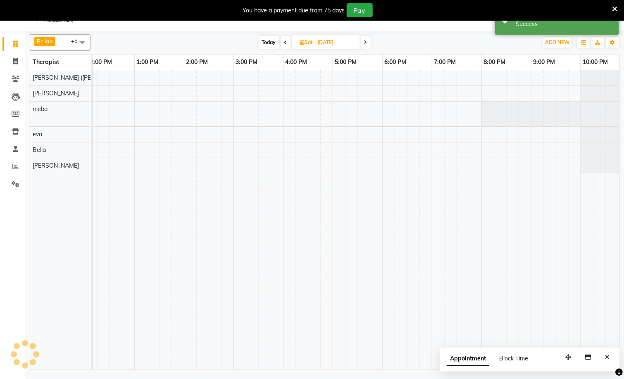
scroll to position [0, 0]
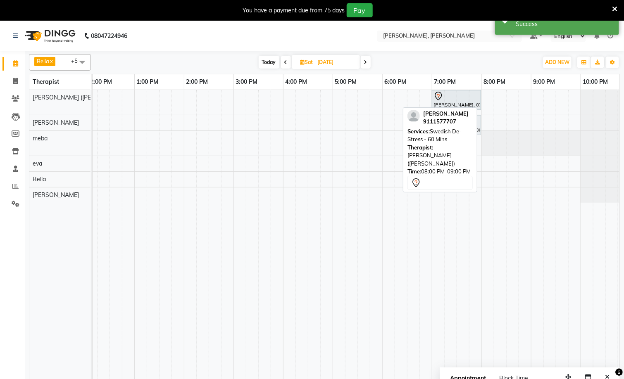
drag, startPoint x: 503, startPoint y: 104, endPoint x: 454, endPoint y: 126, distance: 53.7
click at [454, 126] on div "[PERSON_NAME] x [PERSON_NAME] x [PERSON_NAME] x [PERSON_NAME] x [PERSON_NAME] (…" at bounding box center [324, 220] width 591 height 339
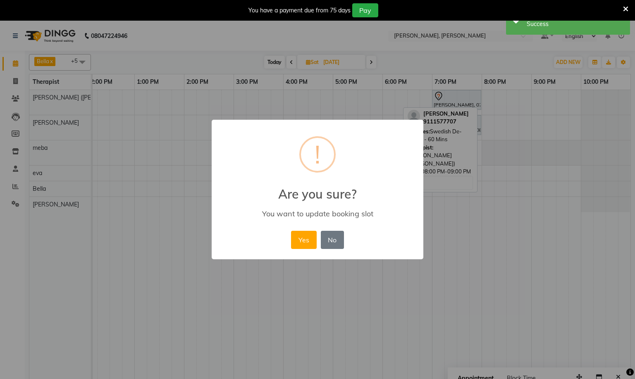
click at [305, 239] on button "Yes" at bounding box center [303, 240] width 25 height 18
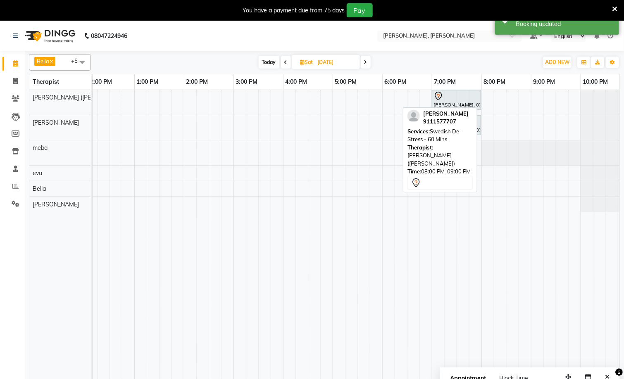
click at [443, 246] on td at bounding box center [438, 239] width 12 height 299
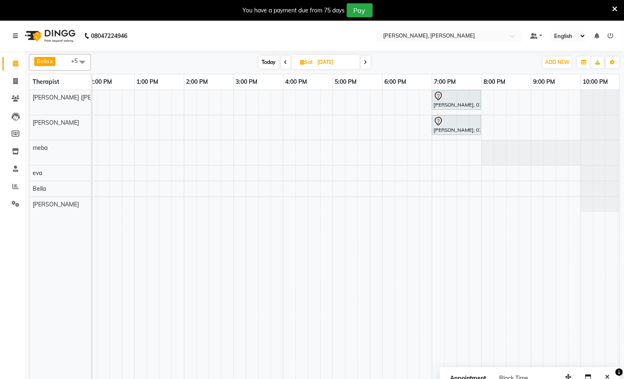
click at [268, 61] on span "Today" at bounding box center [269, 62] width 21 height 13
type input "[DATE]"
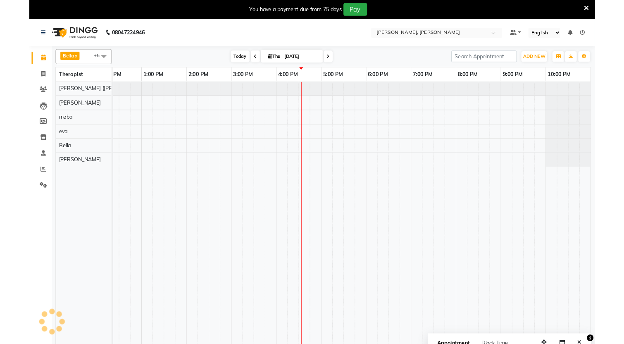
scroll to position [0, 267]
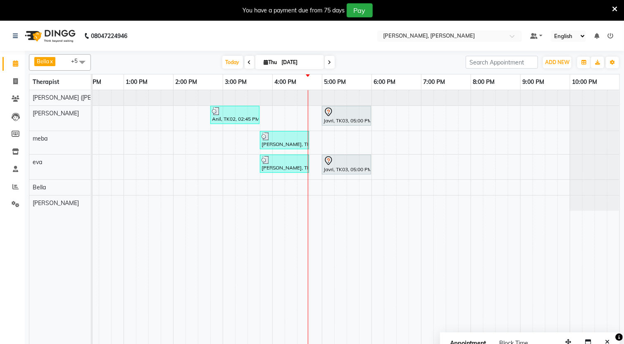
click at [326, 180] on div "Anil, TK02, 02:45 PM-03:45 PM, Swedish De-Stress - 60 Mins Javri, TK03, 05:00 P…" at bounding box center [223, 222] width 794 height 264
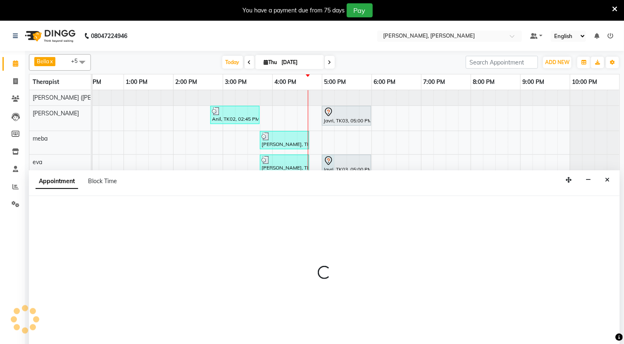
select select "65661"
select select "tentative"
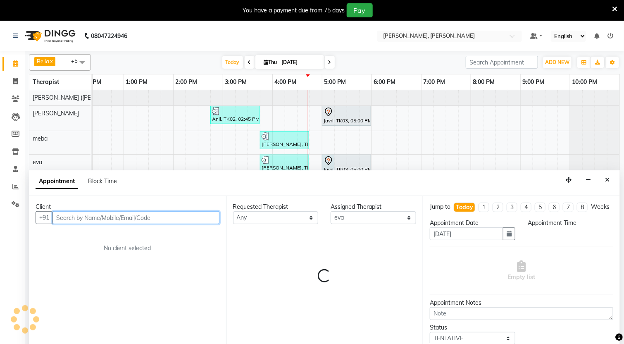
select select "1020"
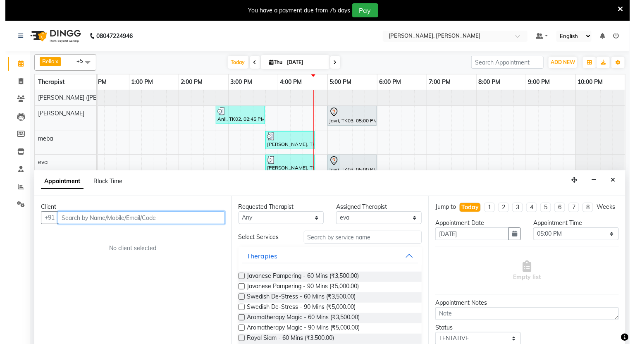
scroll to position [11, 0]
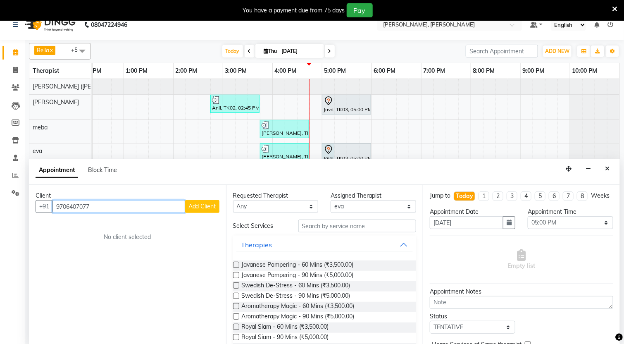
type input "9706407077"
click at [205, 206] on span "Add Client" at bounding box center [202, 206] width 28 height 7
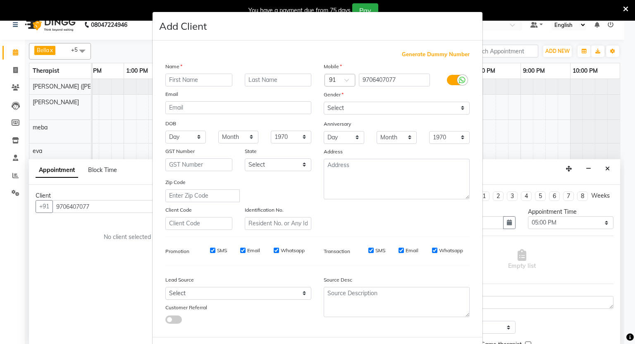
click at [202, 78] on input "text" at bounding box center [198, 80] width 67 height 13
type input "C"
type input "Pra"
click at [455, 108] on select "Select [DEMOGRAPHIC_DATA] [DEMOGRAPHIC_DATA] Other Prefer Not To Say" at bounding box center [397, 108] width 146 height 13
select select "[DEMOGRAPHIC_DATA]"
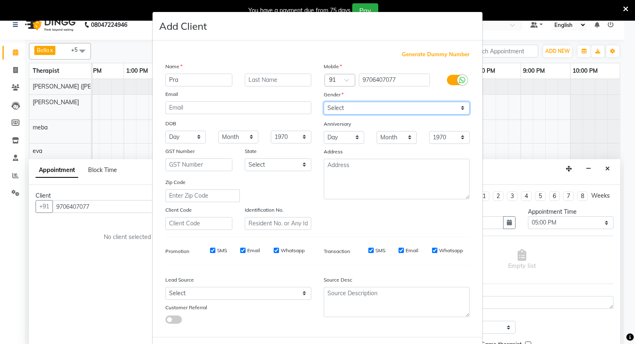
click at [324, 102] on select "Select [DEMOGRAPHIC_DATA] [DEMOGRAPHIC_DATA] Other Prefer Not To Say" at bounding box center [397, 108] width 146 height 13
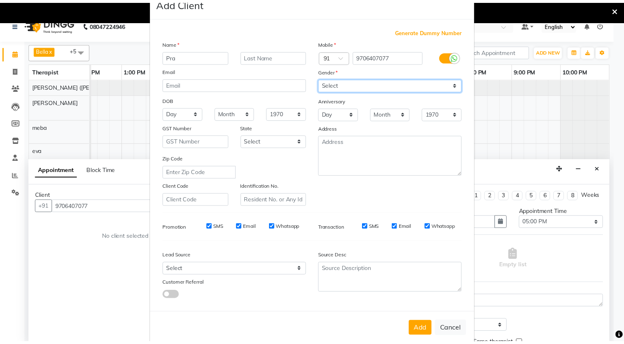
scroll to position [36, 0]
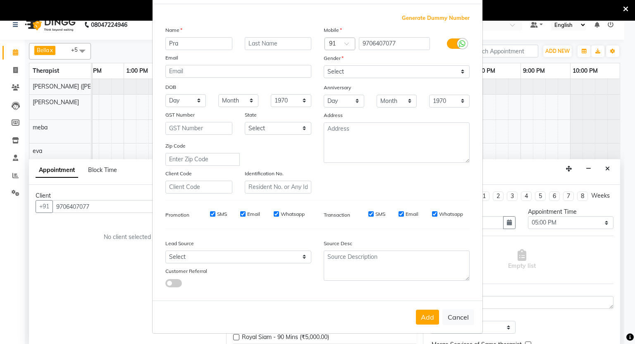
click at [418, 314] on button "Add" at bounding box center [427, 317] width 23 height 15
select select
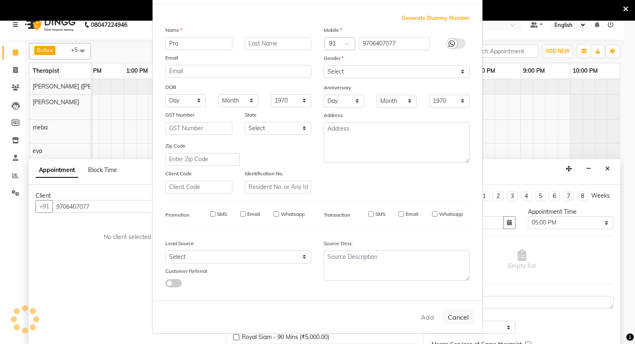
select select
checkbox input "false"
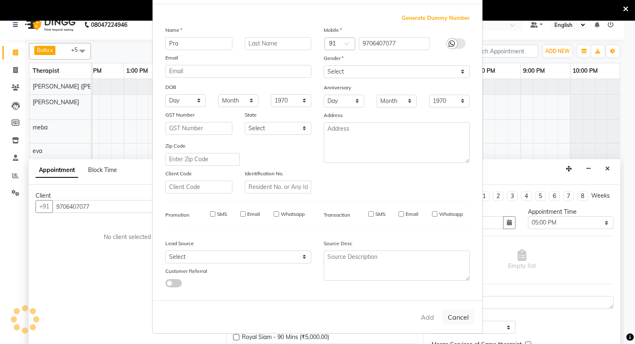
checkbox input "false"
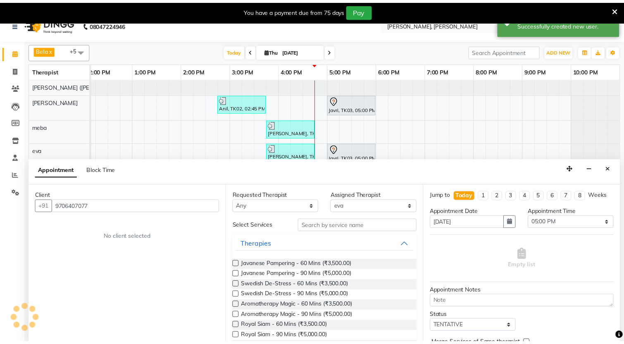
scroll to position [0, 256]
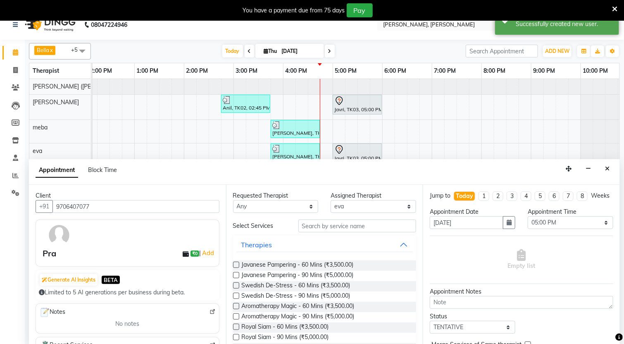
click at [237, 287] on label at bounding box center [236, 285] width 6 height 6
click at [237, 287] on input "checkbox" at bounding box center [235, 286] width 5 height 5
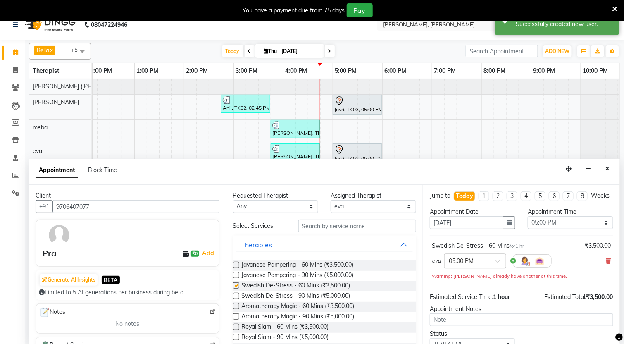
checkbox input "false"
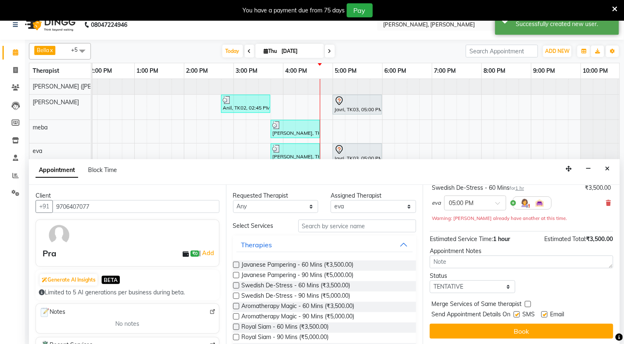
scroll to position [67, 0]
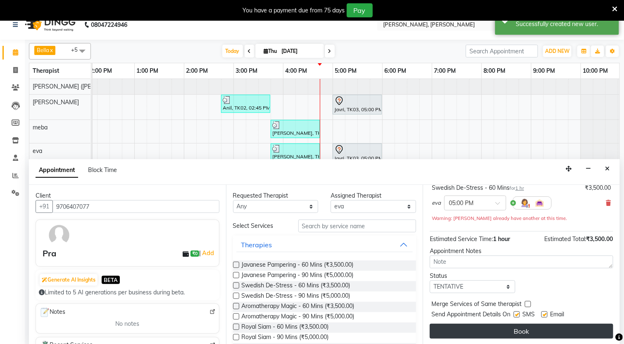
click at [513, 332] on button "Book" at bounding box center [522, 331] width 184 height 15
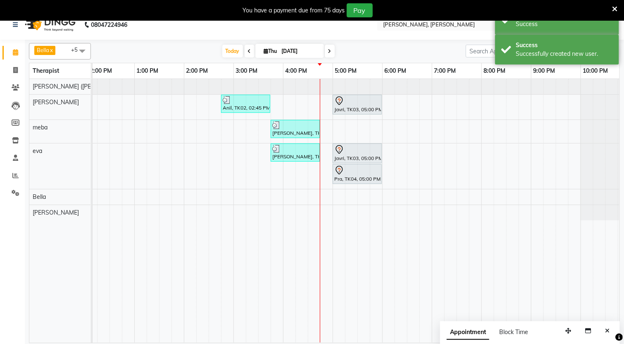
scroll to position [0, 0]
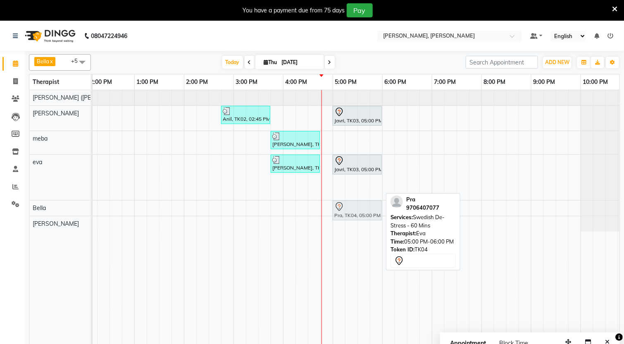
drag, startPoint x: 355, startPoint y: 187, endPoint x: 350, endPoint y: 207, distance: 20.9
click at [350, 207] on tbody "Anil, TK02, 02:45 PM-03:45 PM, Swedish De-Stress - 60 Mins Javri, TK03, 05:00 P…" at bounding box center [234, 160] width 794 height 141
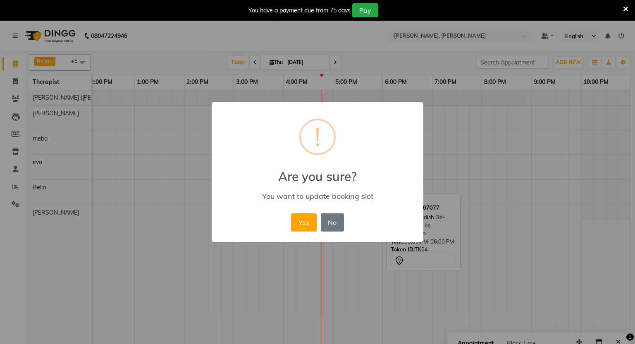
drag, startPoint x: 301, startPoint y: 222, endPoint x: 330, endPoint y: 226, distance: 28.8
click at [301, 222] on button "Yes" at bounding box center [303, 222] width 25 height 18
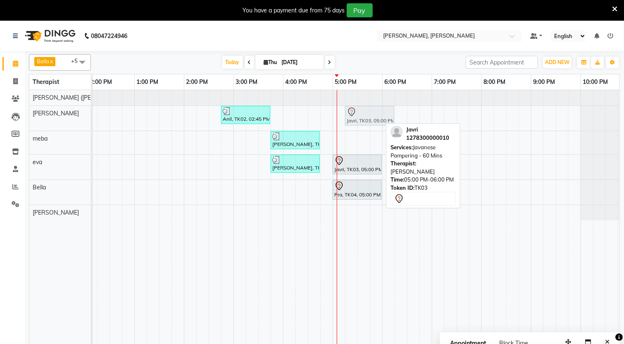
drag, startPoint x: 347, startPoint y: 117, endPoint x: 359, endPoint y: 120, distance: 12.2
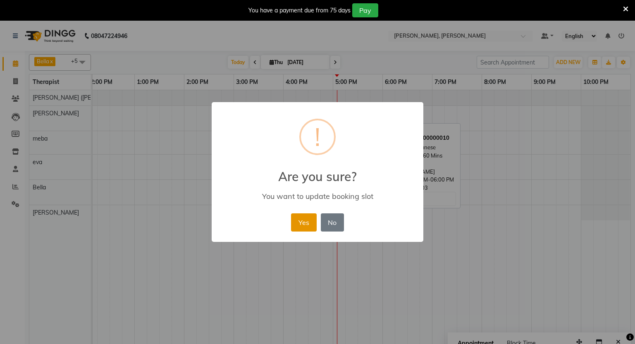
click at [298, 226] on button "Yes" at bounding box center [303, 222] width 25 height 18
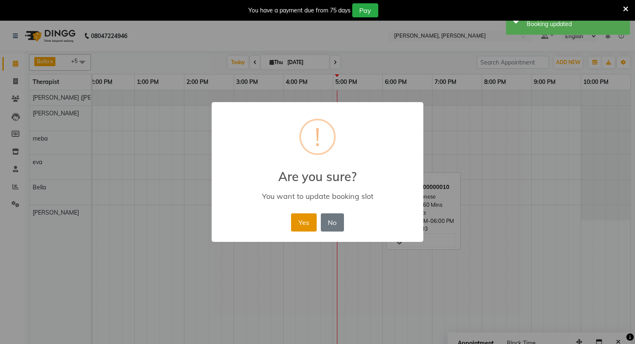
click at [305, 218] on button "Yes" at bounding box center [303, 222] width 25 height 18
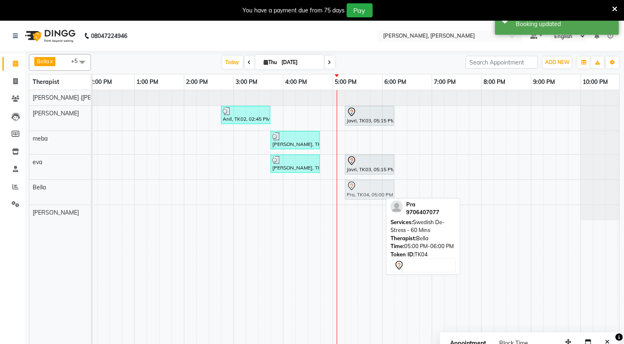
drag, startPoint x: 348, startPoint y: 195, endPoint x: 360, endPoint y: 196, distance: 11.6
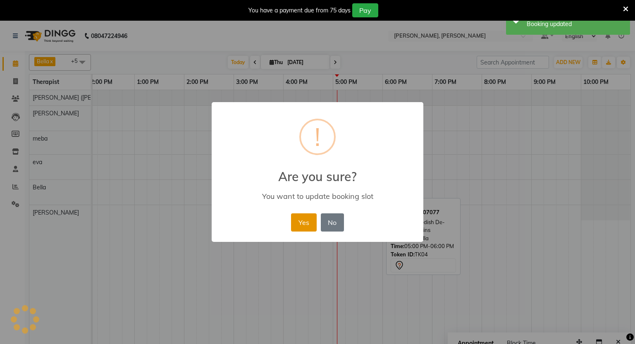
click at [299, 215] on button "Yes" at bounding box center [303, 222] width 25 height 18
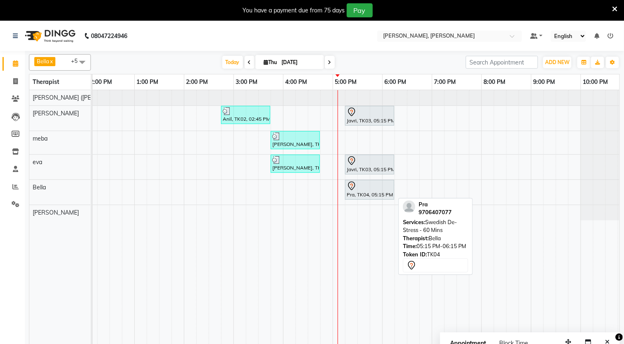
click at [361, 187] on div at bounding box center [370, 186] width 46 height 10
click at [367, 191] on div at bounding box center [370, 186] width 46 height 10
select select "7"
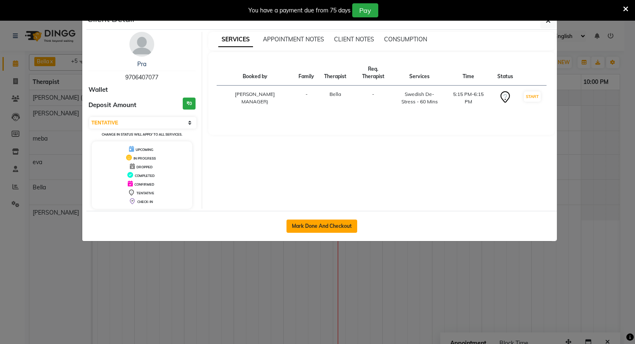
click at [322, 228] on button "Mark Done And Checkout" at bounding box center [321, 225] width 71 height 13
select select "service"
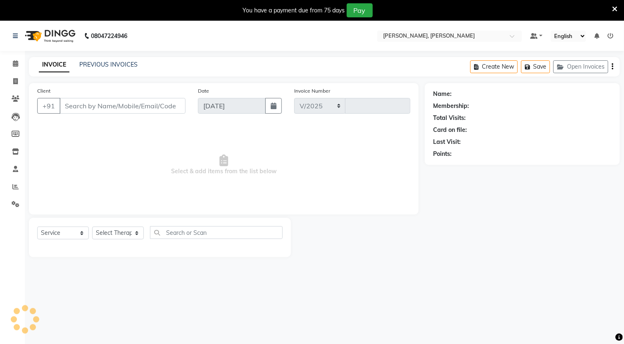
select select "6399"
type input "1308"
type input "9706407077"
select select "66488"
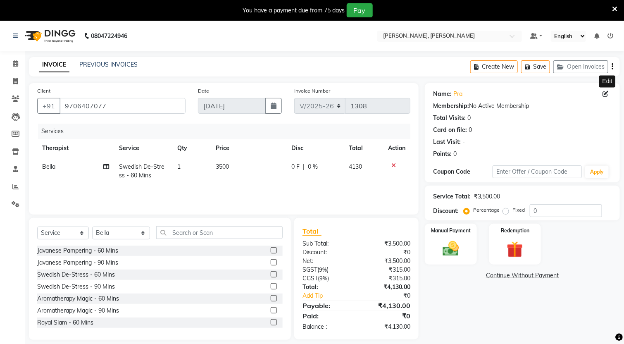
click at [603, 93] on icon at bounding box center [606, 94] width 6 height 6
select select "[DEMOGRAPHIC_DATA]"
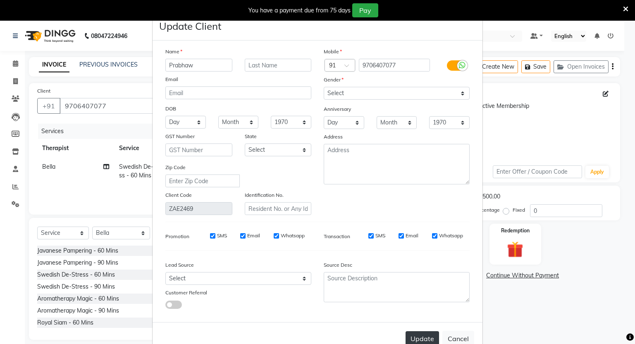
type input "Prabhaw"
click at [414, 334] on button "Update" at bounding box center [421, 338] width 33 height 15
select select
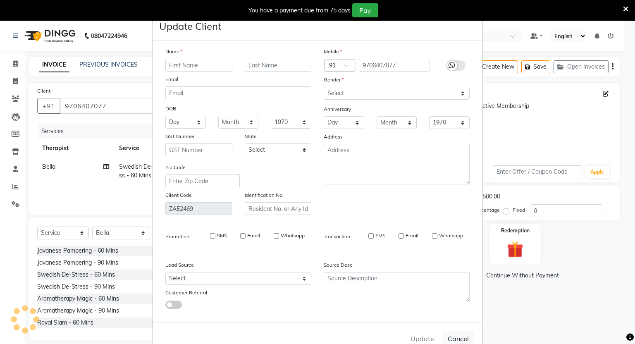
select select
checkbox input "false"
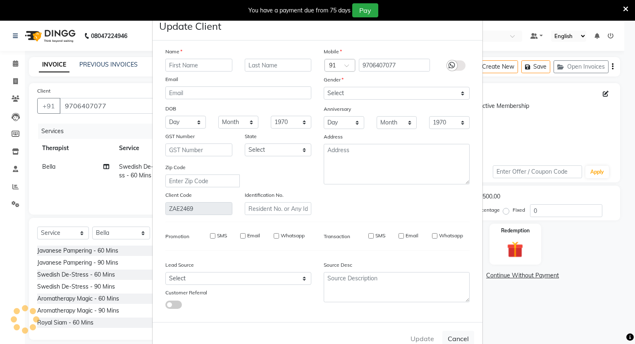
checkbox input "false"
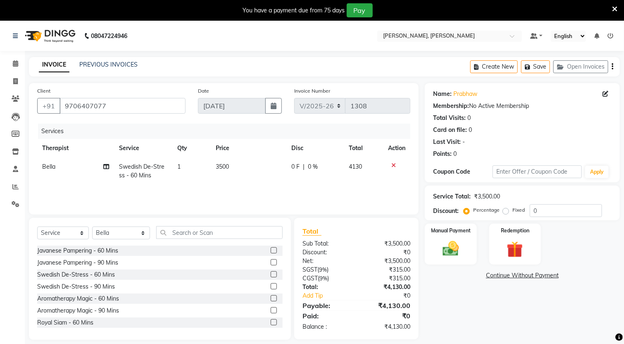
click at [513, 212] on label "Fixed" at bounding box center [519, 209] width 12 height 7
click at [507, 212] on input "Fixed" at bounding box center [508, 210] width 6 height 6
radio input "true"
click at [553, 210] on input "0" at bounding box center [566, 210] width 72 height 13
type input "1130"
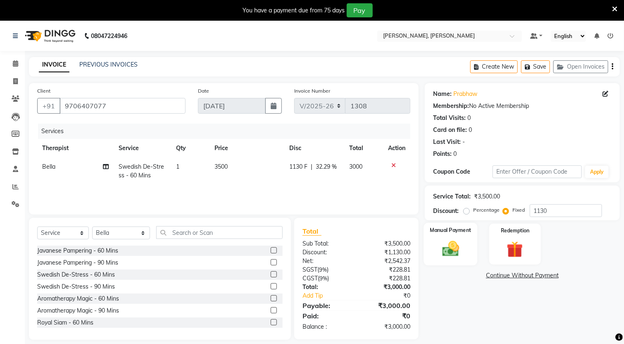
click at [464, 241] on img at bounding box center [451, 248] width 28 height 19
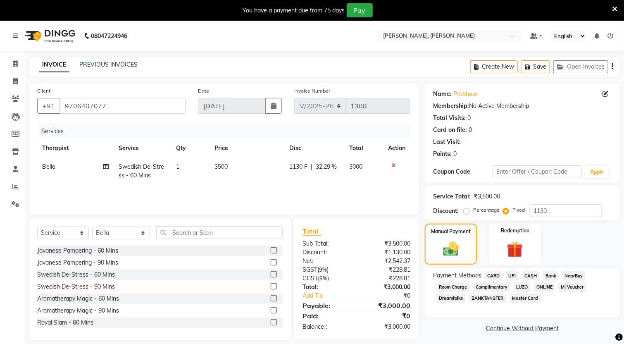
click at [531, 276] on span "CASH" at bounding box center [531, 276] width 18 height 10
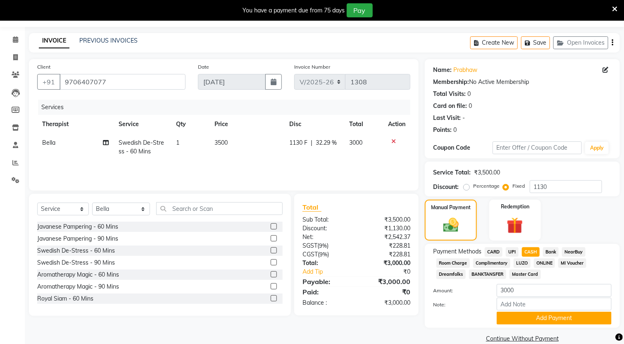
scroll to position [37, 0]
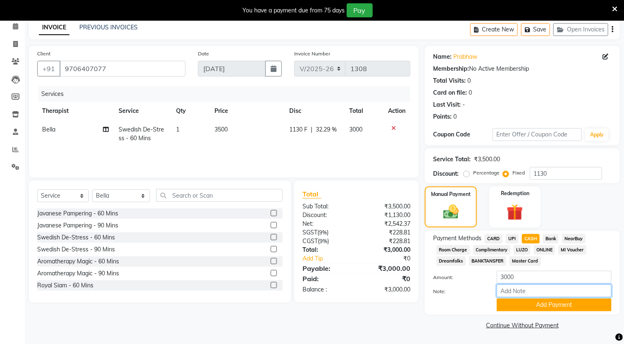
click at [521, 293] on input "Note:" at bounding box center [554, 290] width 115 height 13
type input "Effotel Guet, 25% and conveyance off given"
click at [567, 308] on button "Add Payment" at bounding box center [554, 304] width 115 height 13
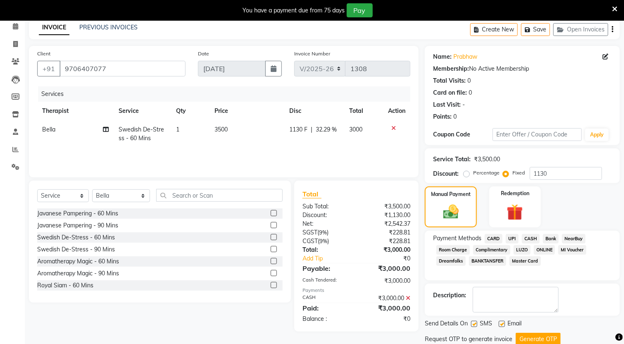
scroll to position [67, 0]
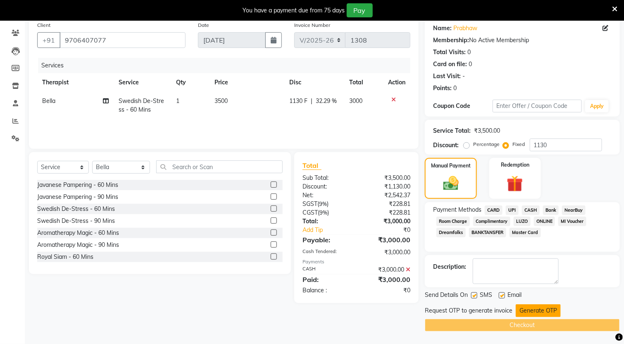
click at [536, 310] on button "Generate OTP" at bounding box center [538, 310] width 45 height 13
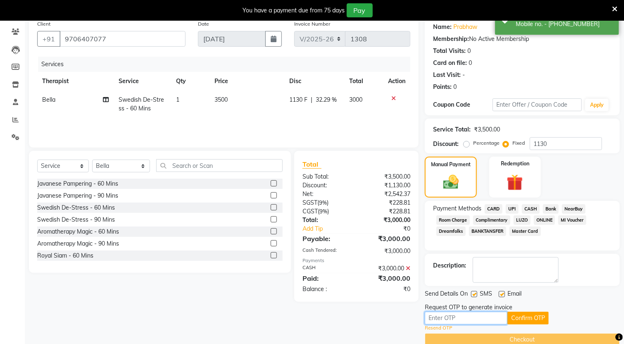
click at [459, 318] on input "text" at bounding box center [466, 318] width 83 height 13
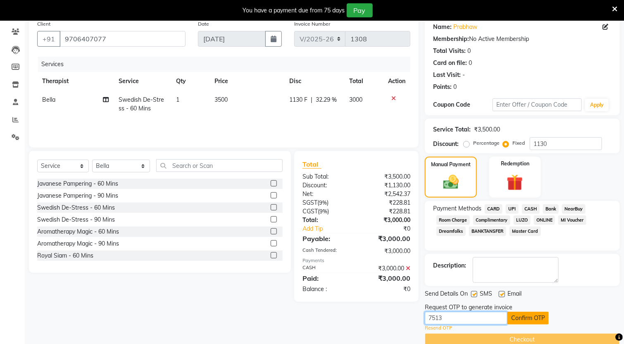
type input "7513"
click at [537, 313] on button "Confirm OTP" at bounding box center [528, 318] width 41 height 13
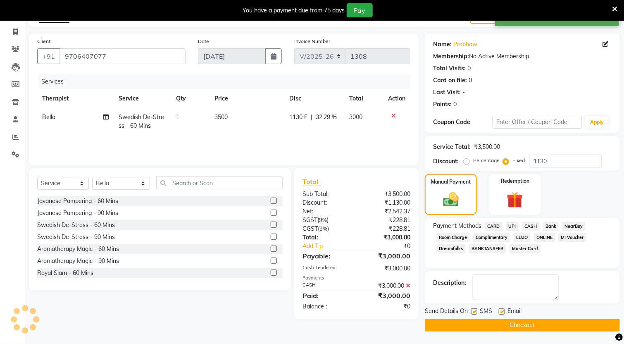
scroll to position [50, 0]
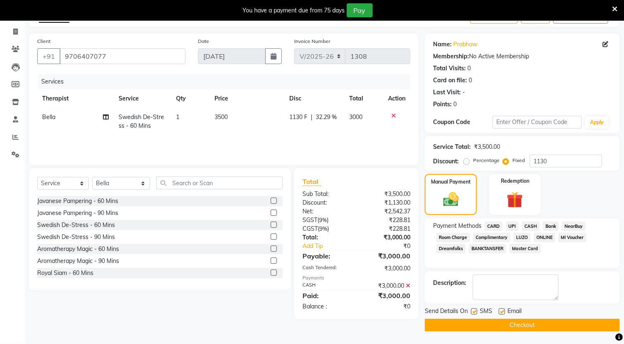
click at [51, 117] on span "Bella" at bounding box center [48, 116] width 13 height 7
select select "66488"
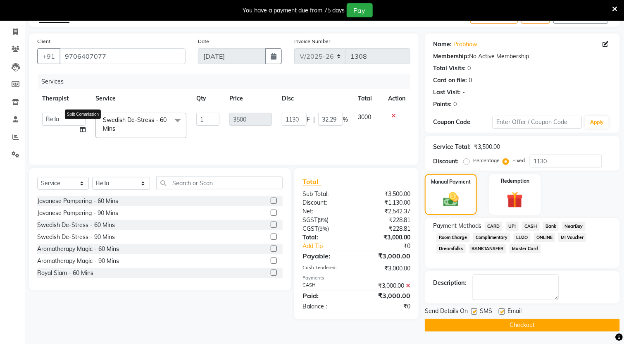
click at [83, 128] on icon at bounding box center [83, 130] width 6 height 6
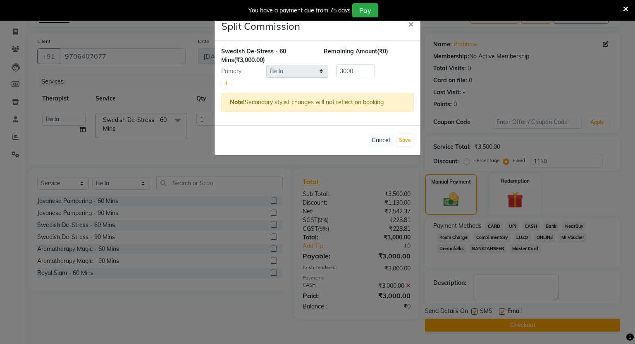
click at [301, 71] on select "Select [PERSON_NAME] [PERSON_NAME] Daffi [PERSON_NAME] [PERSON_NAME] [PERSON_NA…" at bounding box center [297, 71] width 62 height 13
click at [407, 139] on button "Save" at bounding box center [405, 140] width 16 height 12
select select "Select"
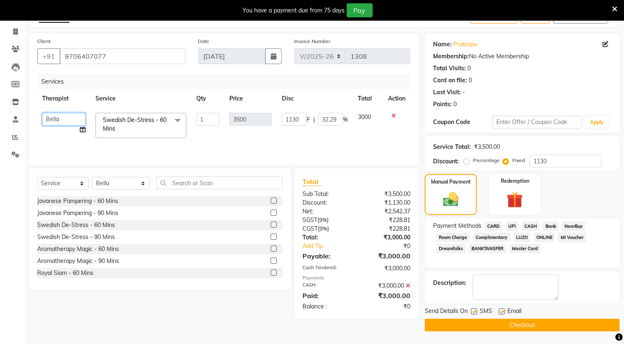
click at [63, 115] on select "[PERSON_NAME] [PERSON_NAME] Daffi [PERSON_NAME] [PERSON_NAME] [PERSON_NAME] Gua…" at bounding box center [63, 119] width 43 height 13
select select "62270"
click at [444, 321] on button "Checkout" at bounding box center [522, 325] width 195 height 13
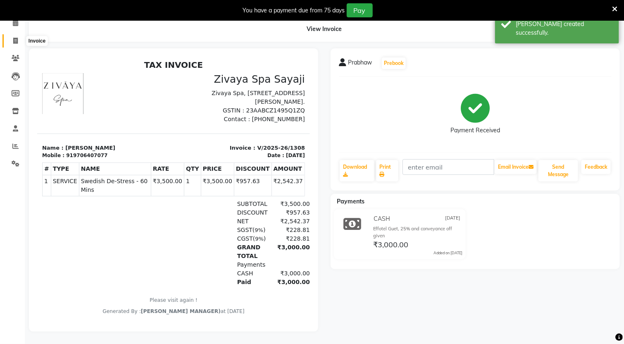
click at [12, 36] on span at bounding box center [15, 41] width 14 height 10
select select "service"
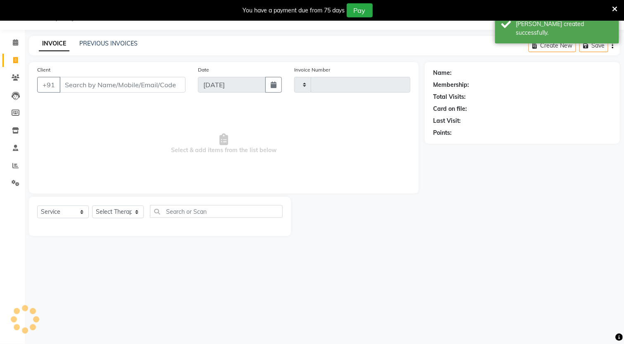
scroll to position [21, 0]
select select "6399"
type input "1309"
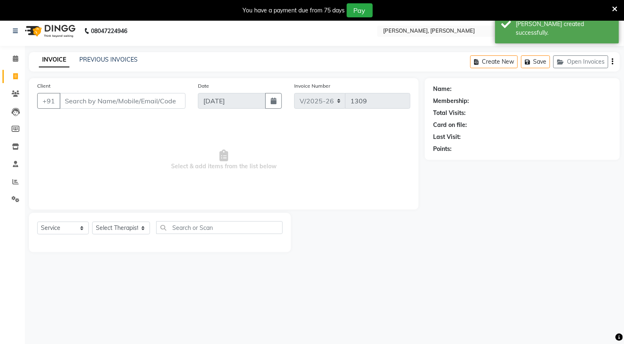
scroll to position [0, 0]
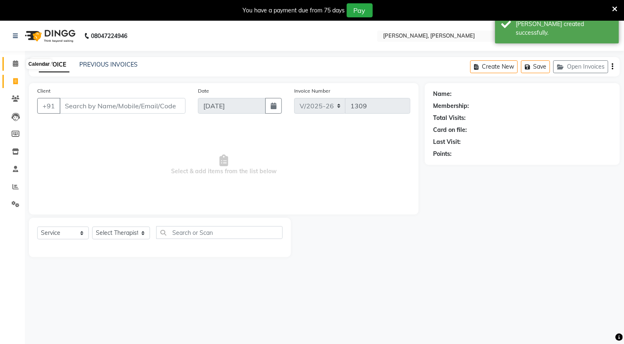
click at [14, 63] on icon at bounding box center [15, 63] width 5 height 6
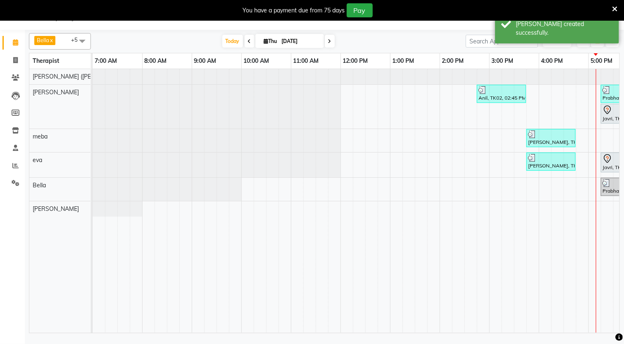
scroll to position [0, 267]
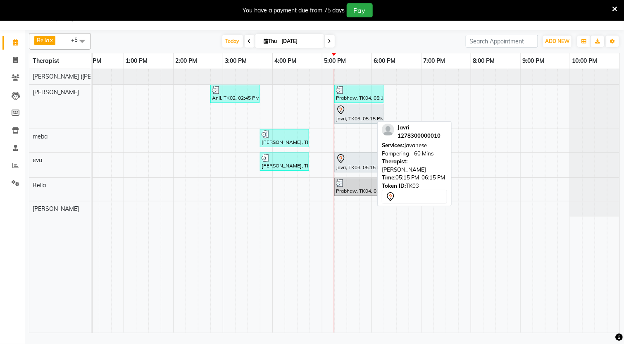
click at [348, 114] on div at bounding box center [359, 110] width 46 height 10
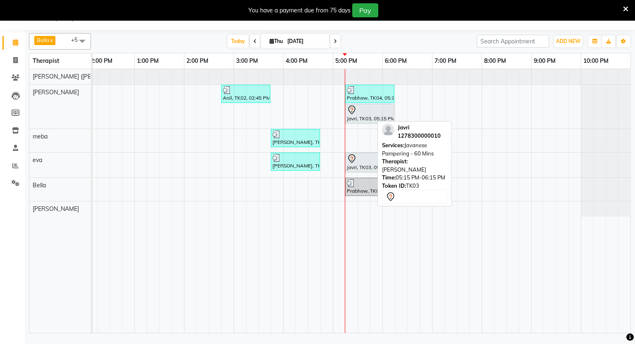
select select "7"
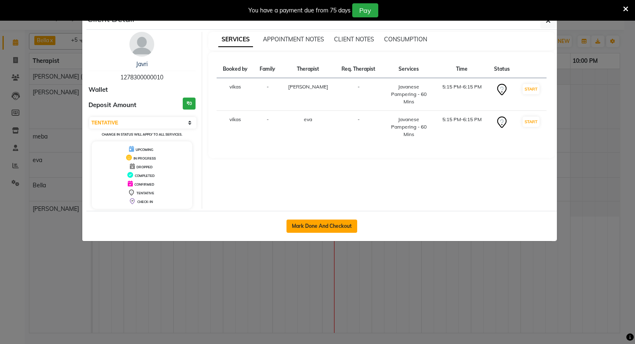
click at [331, 228] on button "Mark Done And Checkout" at bounding box center [321, 225] width 71 height 13
select select "service"
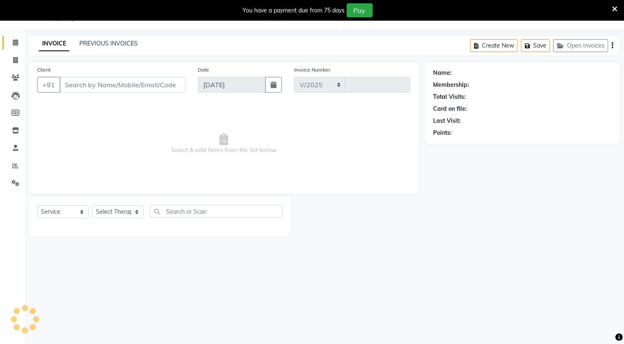
select select "6399"
type input "1309"
type input "1278300000010"
select select "62270"
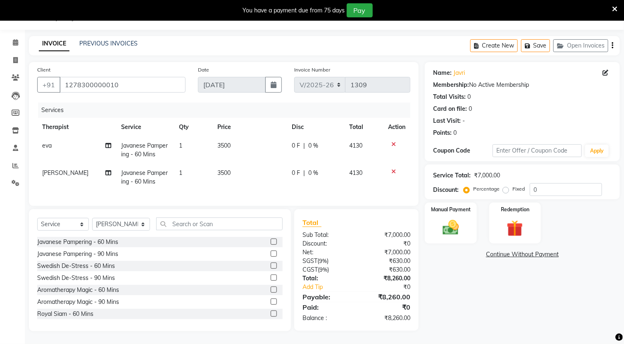
click at [602, 72] on div "Name: [PERSON_NAME]" at bounding box center [522, 73] width 179 height 9
click at [606, 74] on icon at bounding box center [606, 73] width 6 height 6
select select "[DEMOGRAPHIC_DATA]"
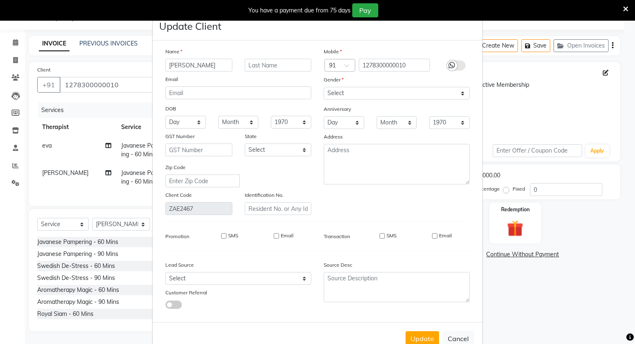
type input "[PERSON_NAME]"
click at [412, 65] on input "1278300000010" at bounding box center [395, 65] width 72 height 13
type input "1"
type input "6267485922"
click at [420, 339] on button "Update" at bounding box center [421, 338] width 33 height 15
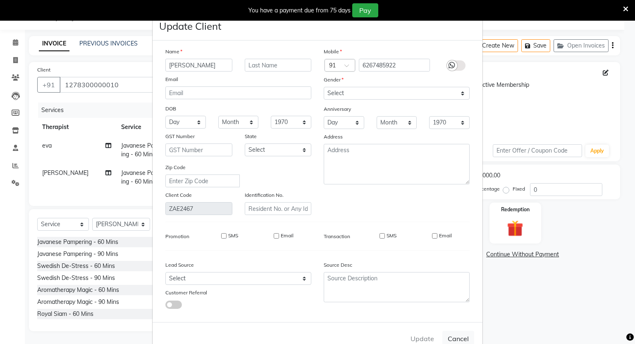
type input "6267485922"
select select
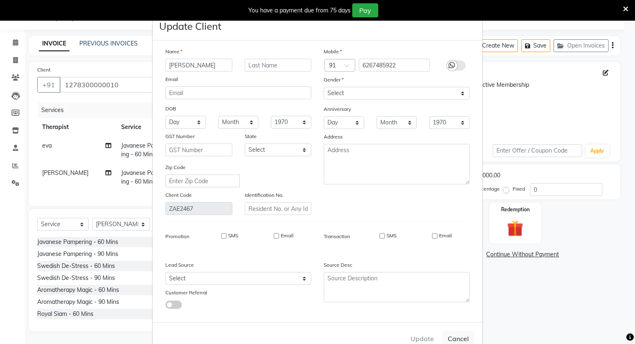
select select
checkbox input "false"
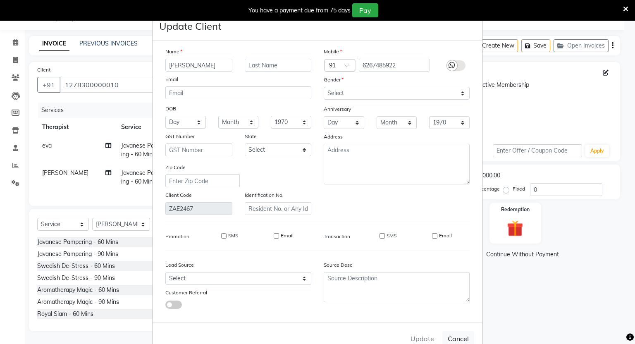
checkbox input "false"
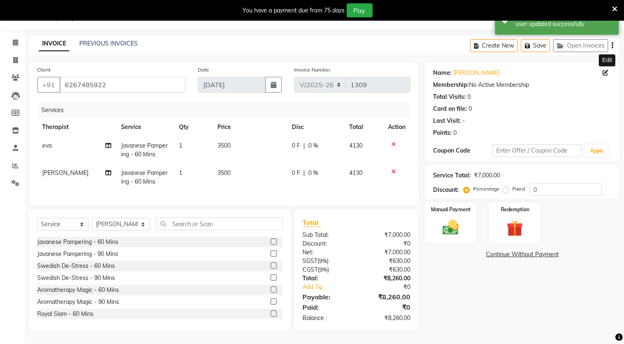
click at [47, 172] on span "[PERSON_NAME]" at bounding box center [65, 172] width 46 height 7
select select "62270"
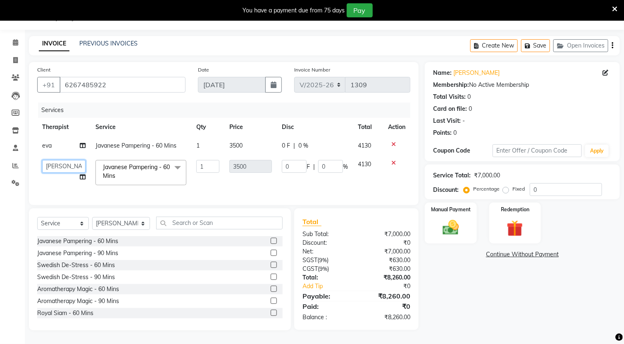
click at [60, 163] on select "[PERSON_NAME] [PERSON_NAME] Daffi [PERSON_NAME] [PERSON_NAME] [PERSON_NAME] Gua…" at bounding box center [63, 166] width 43 height 13
select select "55791"
click at [178, 166] on span at bounding box center [177, 168] width 17 height 16
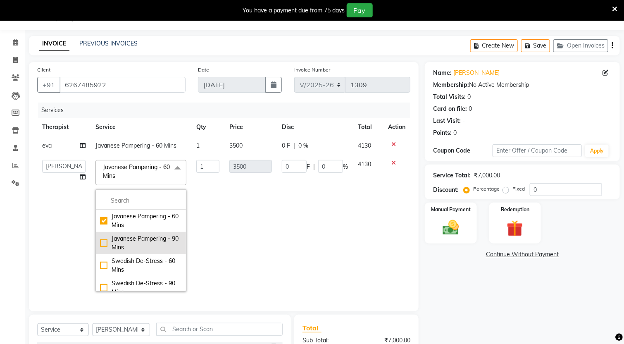
click at [100, 242] on div "Javanese Pampering - 90 Mins" at bounding box center [141, 242] width 82 height 17
checkbox input "false"
checkbox input "true"
type input "5000"
click at [168, 116] on div "Services" at bounding box center [227, 110] width 379 height 15
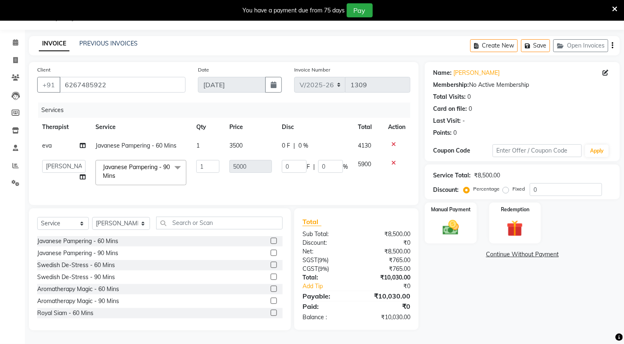
click at [167, 146] on span "Javanese Pampering - 60 Mins" at bounding box center [135, 145] width 81 height 7
select select "65661"
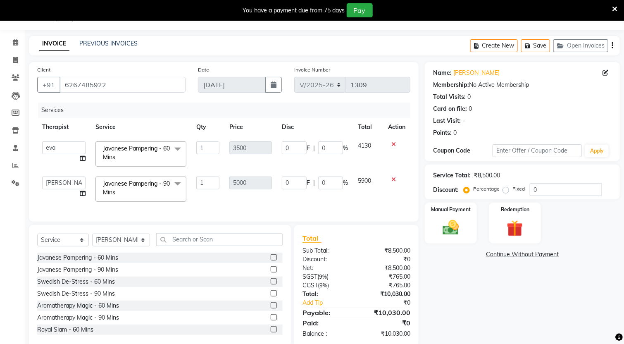
click at [179, 148] on span at bounding box center [177, 149] width 17 height 16
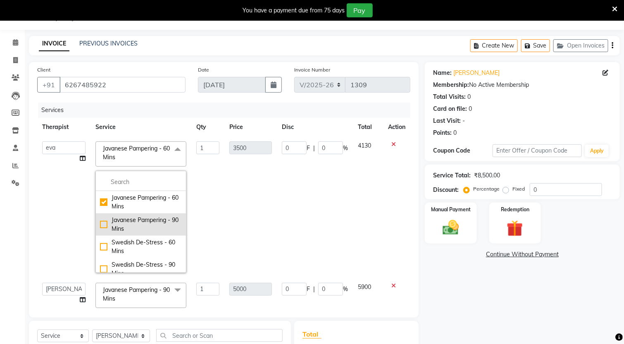
click at [100, 226] on div "Javanese Pampering - 90 Mins" at bounding box center [141, 224] width 82 height 17
checkbox input "false"
checkbox input "true"
type input "5000"
click at [173, 99] on div "Client [PHONE_NUMBER]" at bounding box center [111, 82] width 161 height 34
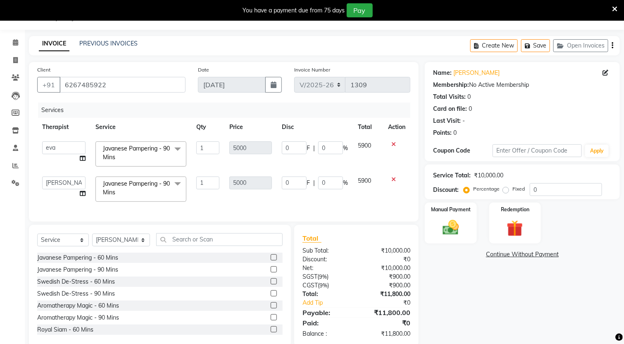
click at [513, 193] on label "Fixed" at bounding box center [519, 188] width 12 height 7
click at [506, 192] on input "Fixed" at bounding box center [508, 189] width 6 height 6
radio input "true"
click at [553, 191] on input "0" at bounding box center [566, 189] width 72 height 13
type input "3"
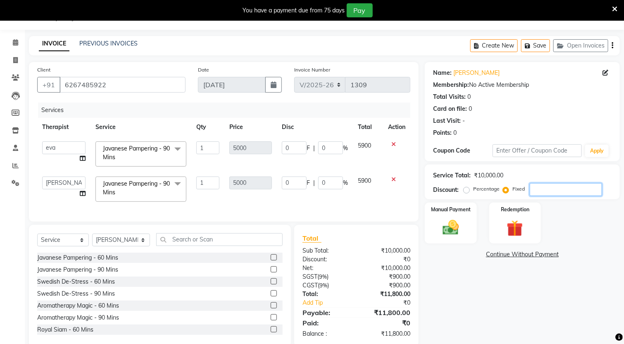
type input "1.5"
type input "0.03"
type input "1.5"
type input "0.03"
type input "35"
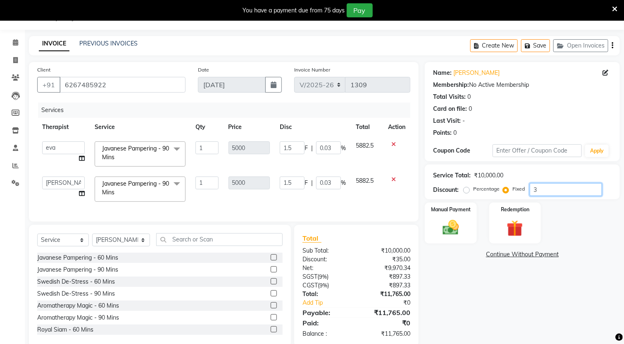
type input "17.5"
type input "0.35"
type input "17.5"
type input "0.35"
type input "355"
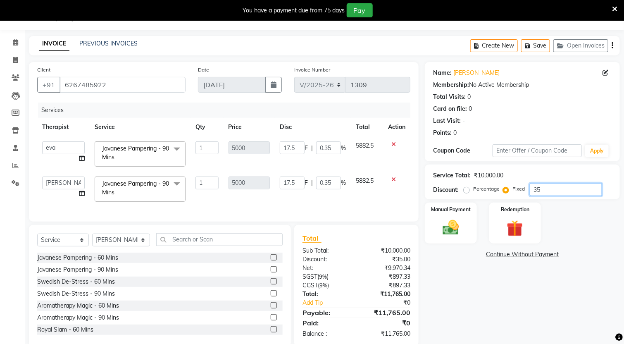
type input "177.5"
type input "3.55"
type input "177.5"
type input "3.55"
type input "3550"
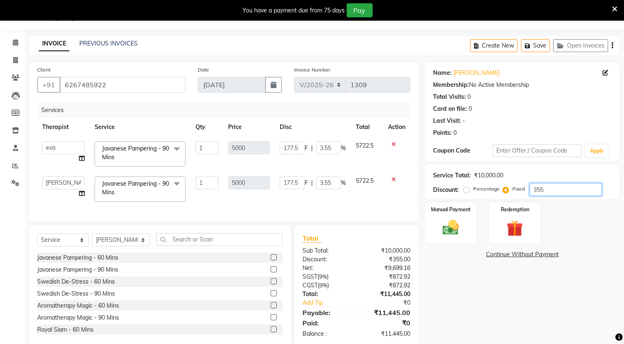
type input "1775"
type input "35.5"
type input "1775"
type input "35.5"
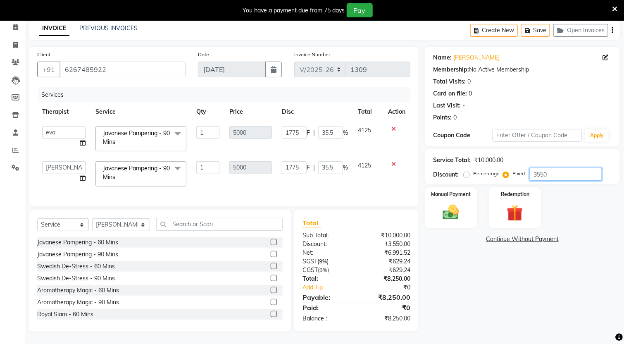
scroll to position [47, 0]
type input "3550"
click at [465, 203] on img at bounding box center [451, 212] width 28 height 19
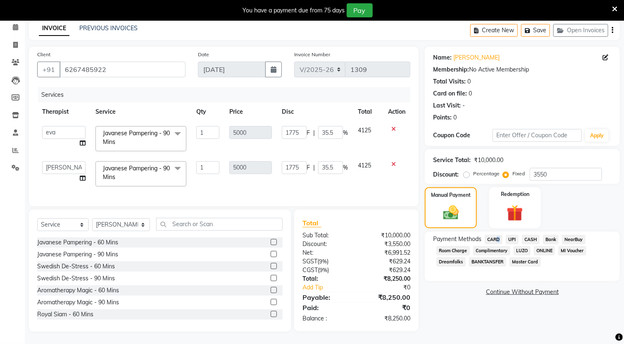
click at [494, 235] on span "CARD" at bounding box center [494, 240] width 18 height 10
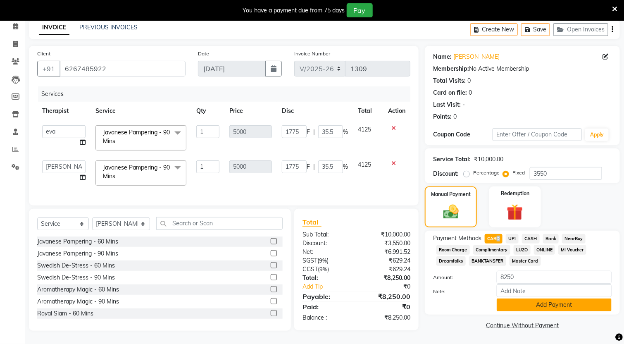
click at [539, 298] on button "Add Payment" at bounding box center [554, 304] width 115 height 13
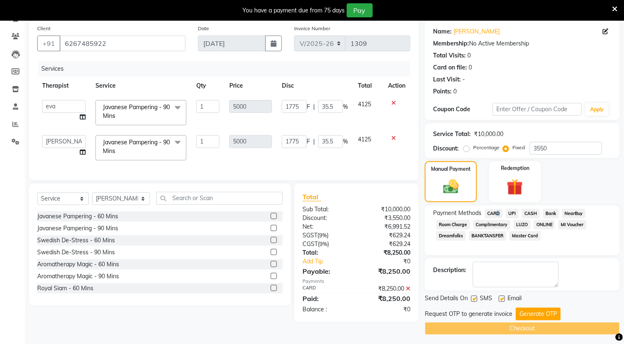
scroll to position [67, 0]
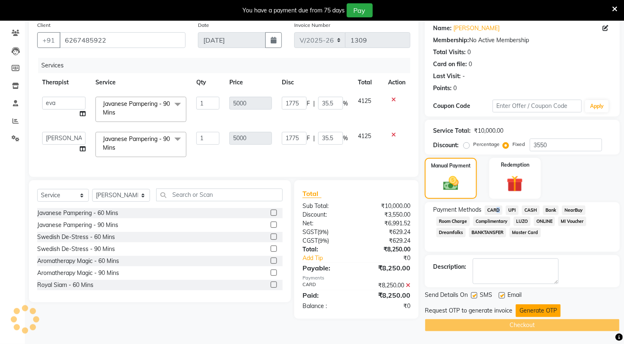
click at [541, 312] on button "Generate OTP" at bounding box center [538, 310] width 45 height 13
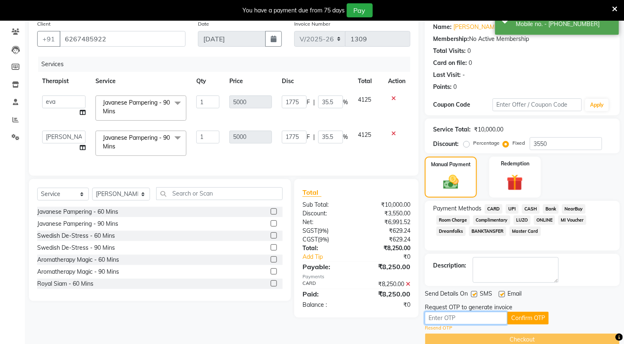
click at [465, 314] on input "text" at bounding box center [466, 318] width 83 height 13
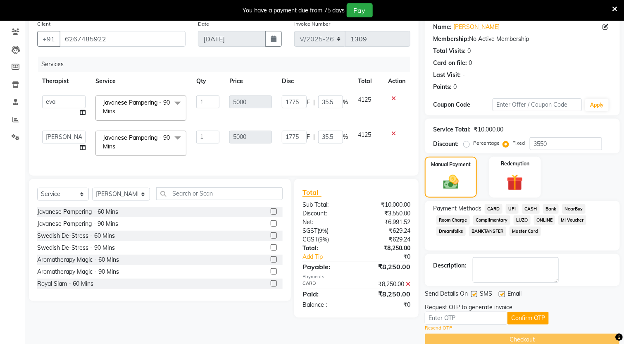
click at [439, 327] on link "Resend OTP" at bounding box center [438, 327] width 27 height 7
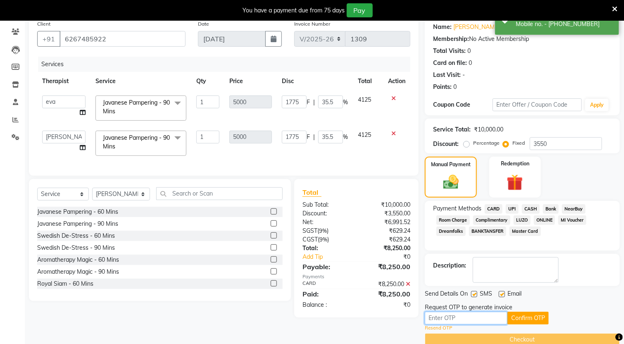
click at [462, 319] on input "text" at bounding box center [466, 318] width 83 height 13
click at [608, 305] on div "Request OTP to generate invoice" at bounding box center [522, 307] width 195 height 9
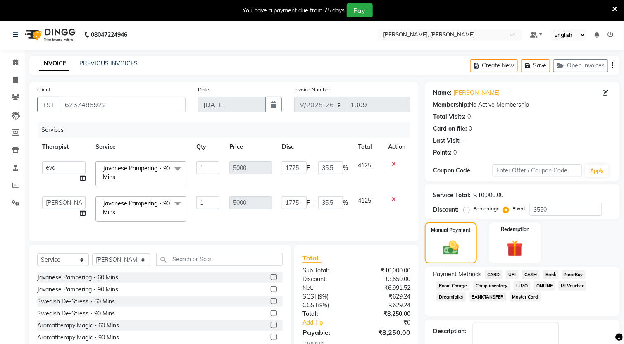
scroll to position [0, 0]
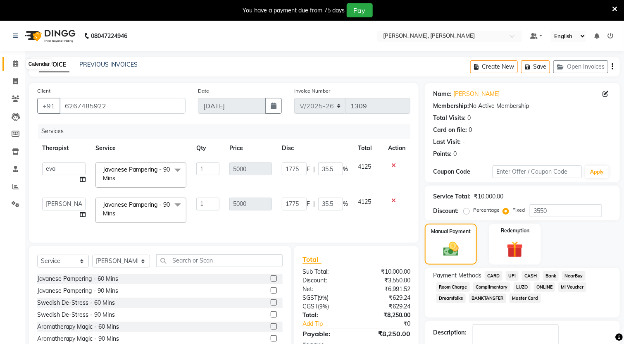
click at [17, 60] on icon at bounding box center [15, 63] width 5 height 6
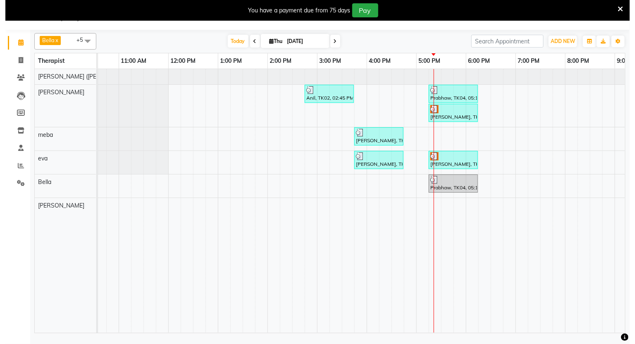
scroll to position [0, 277]
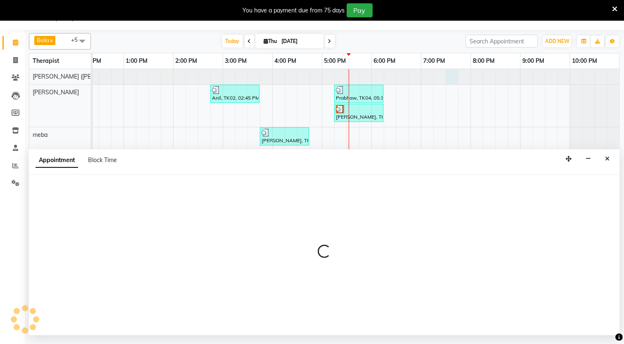
select select "55791"
select select "tentative"
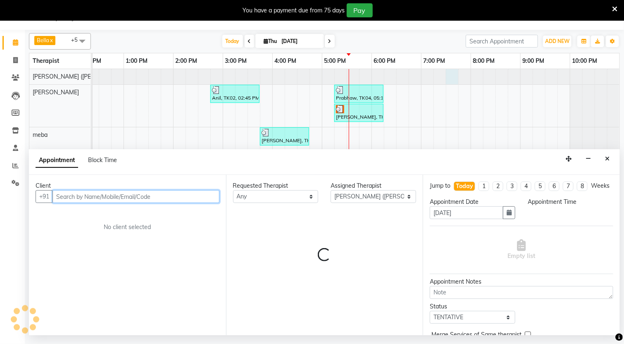
select select "1170"
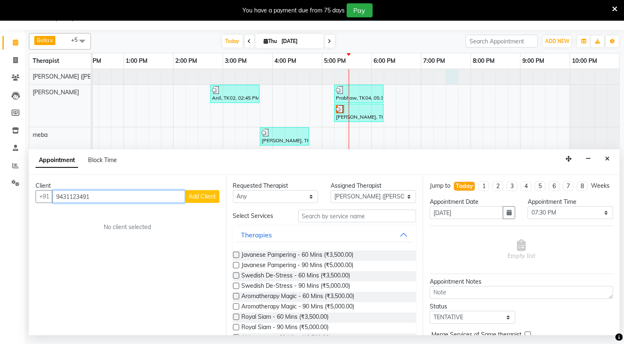
type input "9431123491"
click at [205, 193] on span "Add Client" at bounding box center [202, 196] width 28 height 7
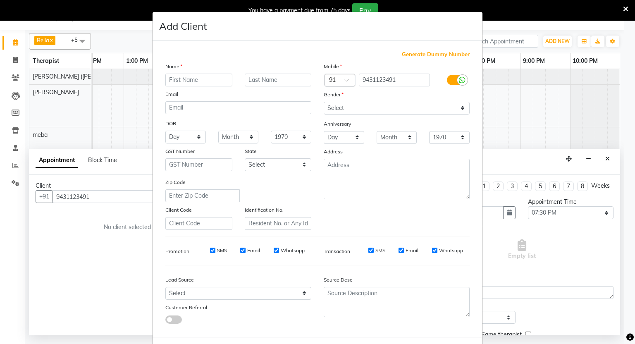
click at [209, 82] on input "text" at bounding box center [198, 80] width 67 height 13
type input "[PERSON_NAME]"
type input "n"
type input "[PERSON_NAME]"
click at [455, 106] on select "Select [DEMOGRAPHIC_DATA] [DEMOGRAPHIC_DATA] Other Prefer Not To Say" at bounding box center [397, 108] width 146 height 13
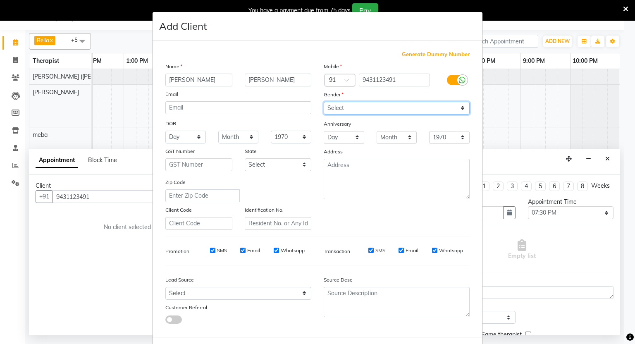
select select "[DEMOGRAPHIC_DATA]"
click at [324, 102] on select "Select [DEMOGRAPHIC_DATA] [DEMOGRAPHIC_DATA] Other Prefer Not To Say" at bounding box center [397, 108] width 146 height 13
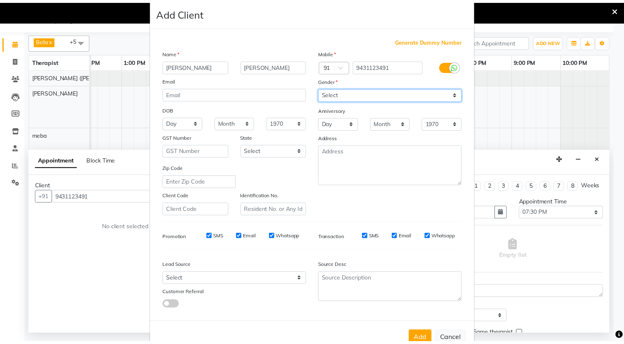
scroll to position [36, 0]
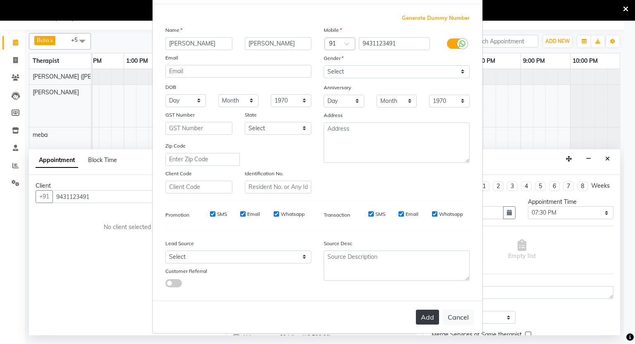
click at [423, 318] on button "Add" at bounding box center [427, 317] width 23 height 15
select select
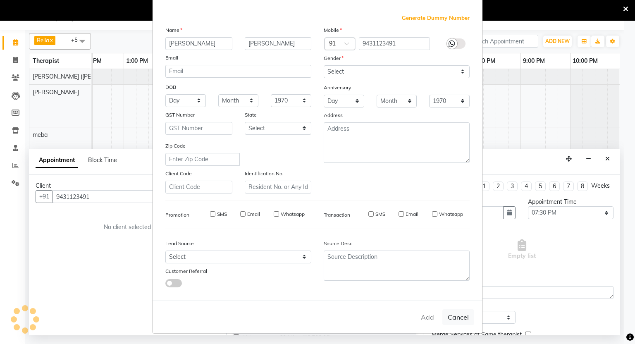
select select
checkbox input "false"
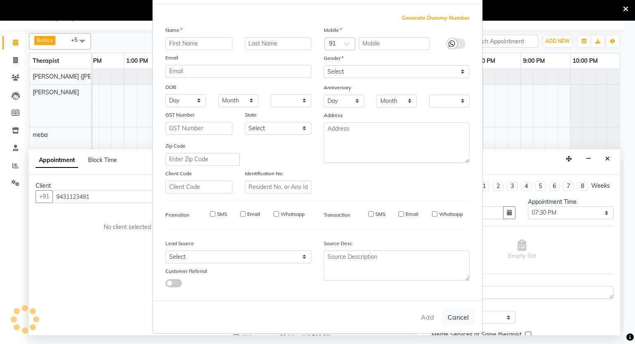
checkbox input "false"
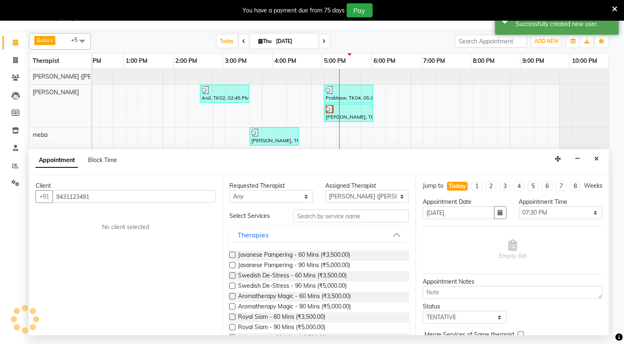
scroll to position [0, 256]
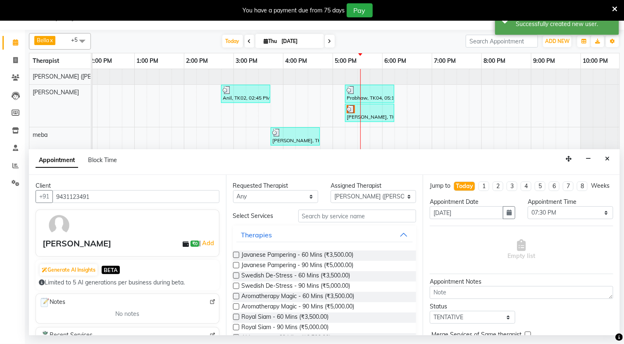
click at [236, 275] on label at bounding box center [236, 275] width 6 height 6
click at [236, 275] on input "checkbox" at bounding box center [235, 276] width 5 height 5
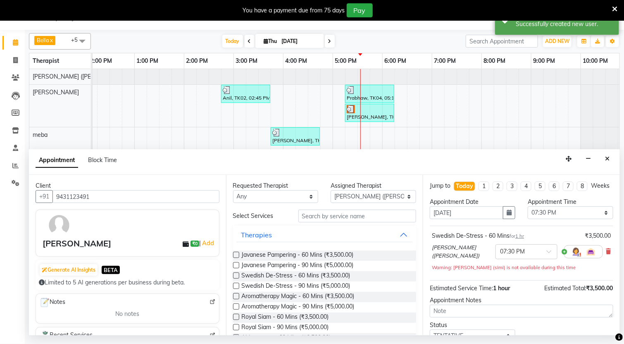
click at [236, 275] on label at bounding box center [236, 275] width 6 height 6
click at [236, 275] on input "checkbox" at bounding box center [235, 276] width 5 height 5
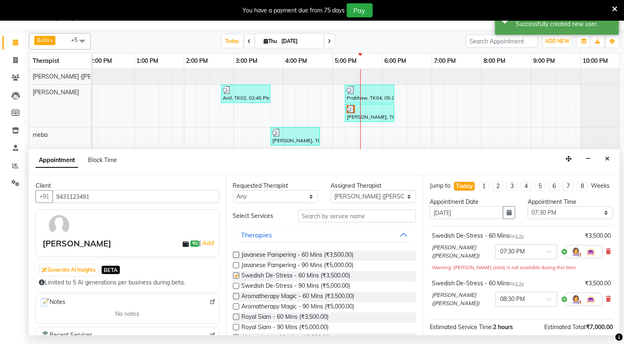
checkbox input "false"
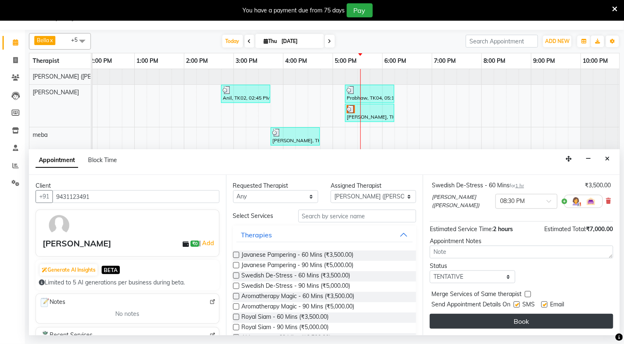
click at [532, 322] on button "Book" at bounding box center [522, 321] width 184 height 15
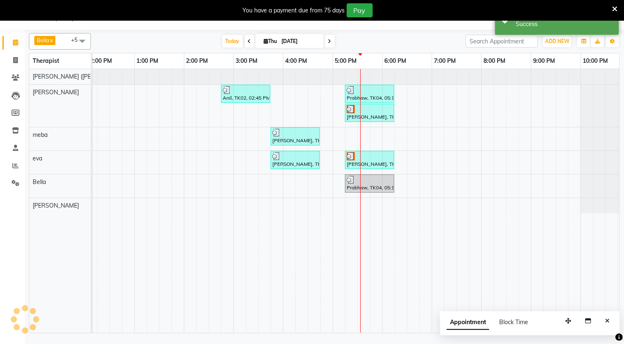
scroll to position [0, 0]
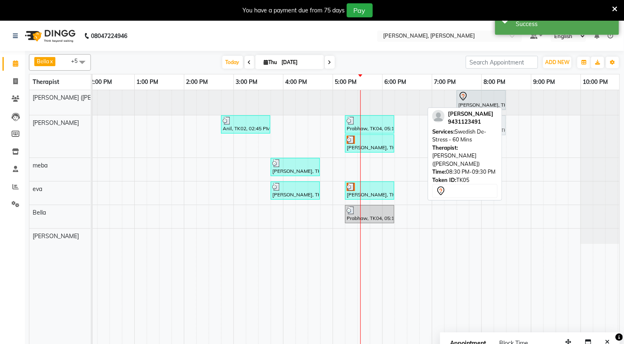
drag, startPoint x: 542, startPoint y: 102, endPoint x: 491, endPoint y: 136, distance: 61.7
click at [491, 136] on div "[PERSON_NAME] x [PERSON_NAME] x [PERSON_NAME] x [PERSON_NAME] x [PERSON_NAME] (…" at bounding box center [324, 202] width 591 height 303
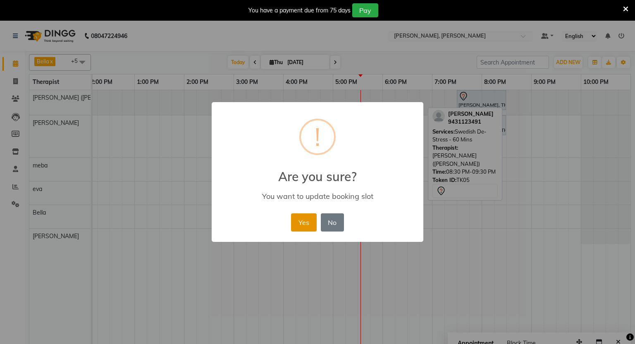
click at [300, 215] on button "Yes" at bounding box center [303, 222] width 25 height 18
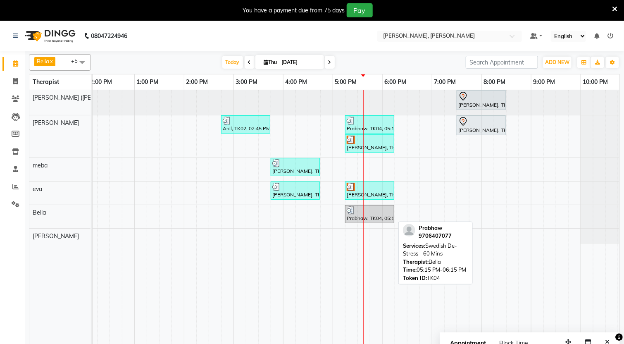
drag, startPoint x: 377, startPoint y: 193, endPoint x: 374, endPoint y: 222, distance: 29.2
click at [381, 222] on tbody "[PERSON_NAME], TK05, 07:30 PM-08:30 PM, Swedish De-Stress - 60 Mins Anil, TK02,…" at bounding box center [234, 167] width 794 height 154
drag, startPoint x: 372, startPoint y: 216, endPoint x: 213, endPoint y: 217, distance: 159.1
click at [213, 217] on div "[PERSON_NAME], TK05, 07:30 PM-08:30 PM, Swedish De-Stress - 60 Mins Anil, TK02,…" at bounding box center [234, 222] width 794 height 264
drag, startPoint x: 353, startPoint y: 216, endPoint x: 208, endPoint y: 203, distance: 144.8
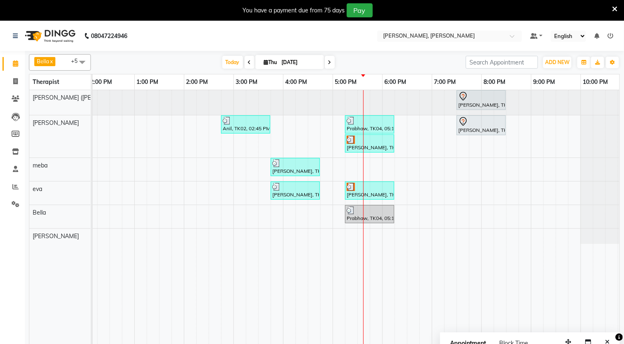
click at [208, 203] on div "[PERSON_NAME], TK05, 07:30 PM-08:30 PM, Swedish De-Stress - 60 Mins Anil, TK02,…" at bounding box center [234, 222] width 794 height 264
drag, startPoint x: 377, startPoint y: 190, endPoint x: 377, endPoint y: 209, distance: 18.6
click at [378, 212] on tbody "[PERSON_NAME], TK05, 07:30 PM-08:30 PM, Swedish De-Stress - 60 Mins Anil, TK02,…" at bounding box center [234, 167] width 794 height 154
click at [440, 188] on div "[PERSON_NAME], TK05, 07:30 PM-08:30 PM, Swedish De-Stress - 60 Mins Anil, TK02,…" at bounding box center [234, 222] width 794 height 264
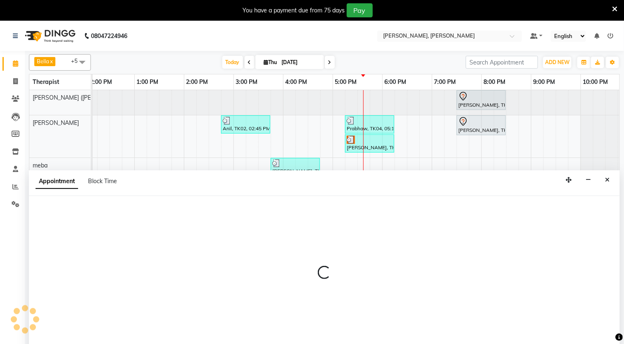
select select "65661"
select select "tentative"
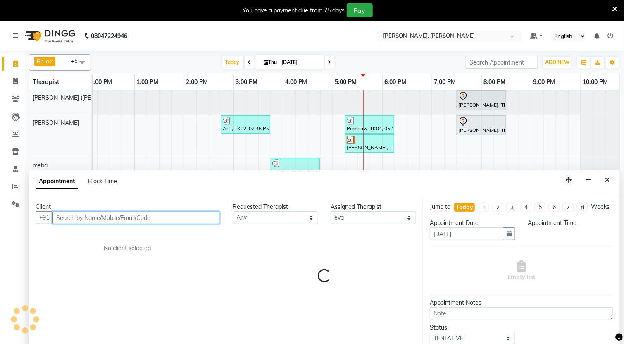
select select "1140"
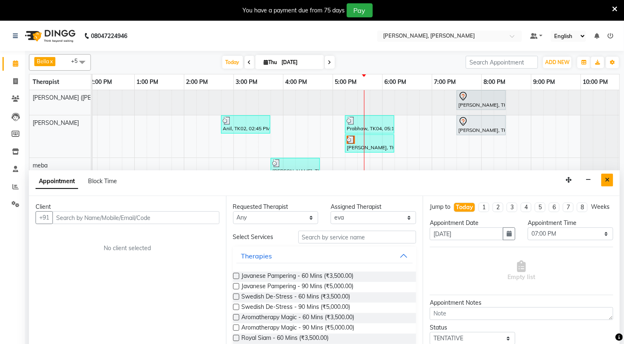
click at [606, 180] on icon "Close" at bounding box center [607, 180] width 5 height 6
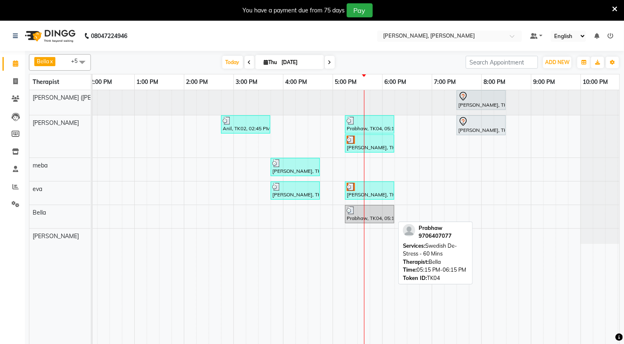
drag, startPoint x: 379, startPoint y: 192, endPoint x: 379, endPoint y: 223, distance: 31.0
click at [379, 223] on tbody "[PERSON_NAME], TK05, 07:30 PM-08:30 PM, Swedish De-Stress - 60 Mins Anil, TK02,…" at bounding box center [234, 167] width 794 height 154
drag, startPoint x: 372, startPoint y: 196, endPoint x: 391, endPoint y: 245, distance: 52.1
click at [418, 260] on div "[PERSON_NAME], TK05, 07:30 PM-08:30 PM, Swedish De-Stress - 60 Mins Anil, TK02,…" at bounding box center [234, 222] width 794 height 264
click at [403, 191] on div "[PERSON_NAME], TK05, 07:30 PM-08:30 PM, Swedish De-Stress - 60 Mins Anil, TK02,…" at bounding box center [234, 222] width 794 height 264
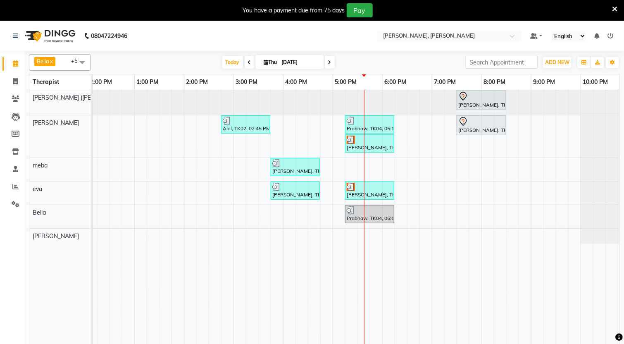
select select "65661"
select select "tentative"
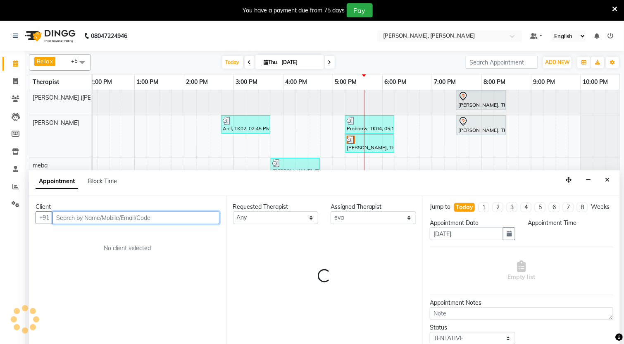
select select "1095"
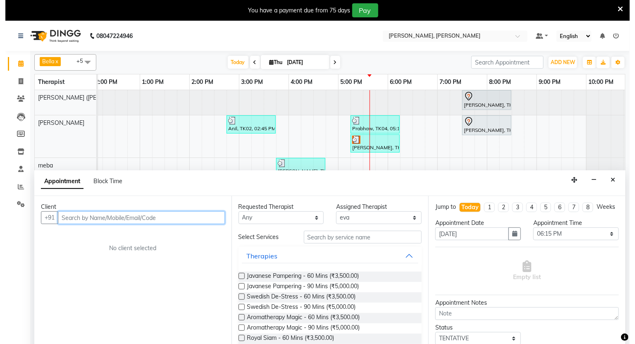
scroll to position [21, 0]
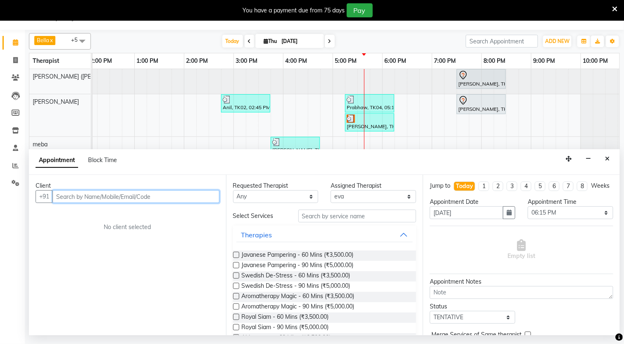
click at [106, 198] on input "text" at bounding box center [135, 196] width 167 height 13
type input "8628061039"
click at [204, 196] on span "Add Client" at bounding box center [202, 196] width 28 height 7
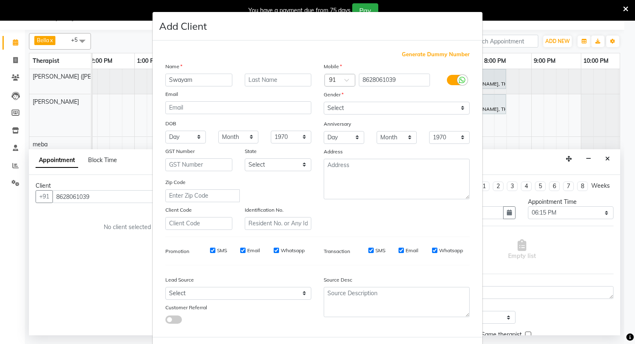
type input "Swayam"
click at [456, 106] on select "Select [DEMOGRAPHIC_DATA] [DEMOGRAPHIC_DATA] Other Prefer Not To Say" at bounding box center [397, 108] width 146 height 13
select select "[DEMOGRAPHIC_DATA]"
click at [324, 102] on select "Select [DEMOGRAPHIC_DATA] [DEMOGRAPHIC_DATA] Other Prefer Not To Say" at bounding box center [397, 108] width 146 height 13
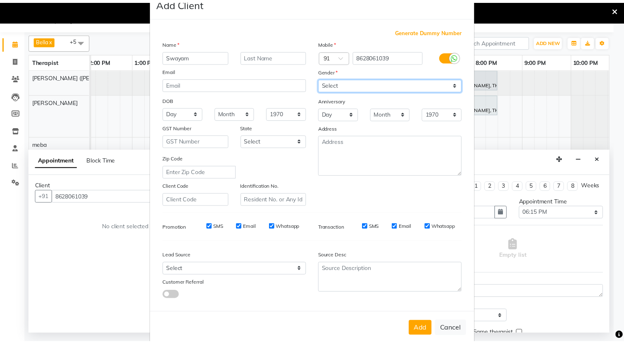
scroll to position [36, 0]
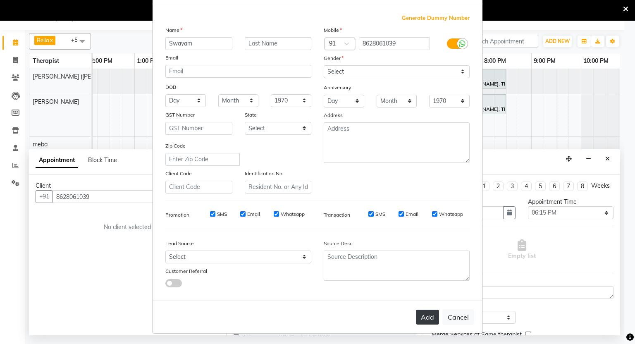
click at [422, 313] on button "Add" at bounding box center [427, 317] width 23 height 15
select select
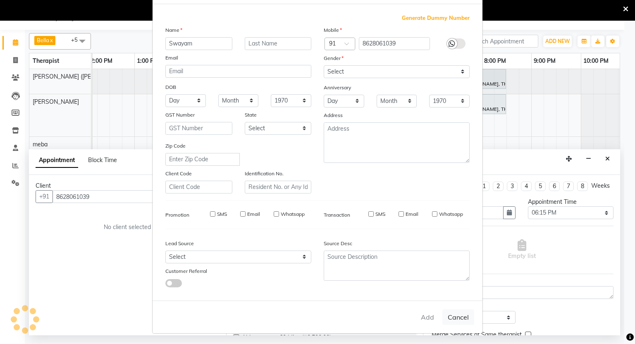
select select
checkbox input "false"
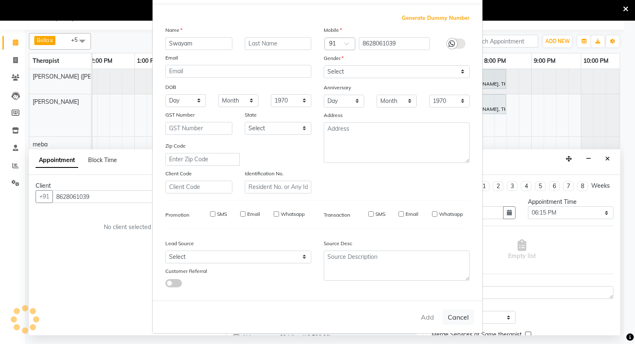
checkbox input "false"
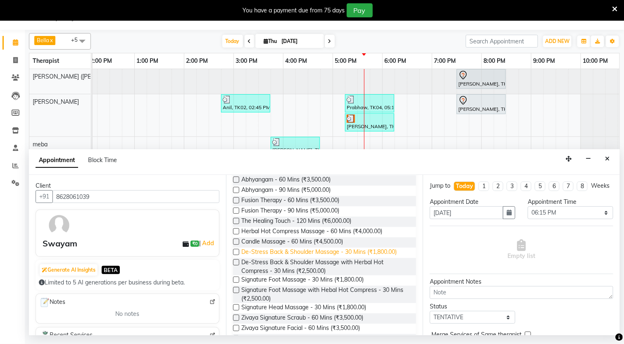
scroll to position [186, 0]
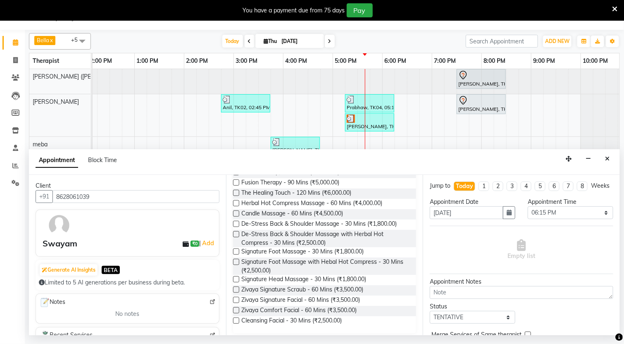
click at [235, 277] on label at bounding box center [236, 279] width 6 height 6
click at [235, 277] on input "checkbox" at bounding box center [235, 279] width 5 height 5
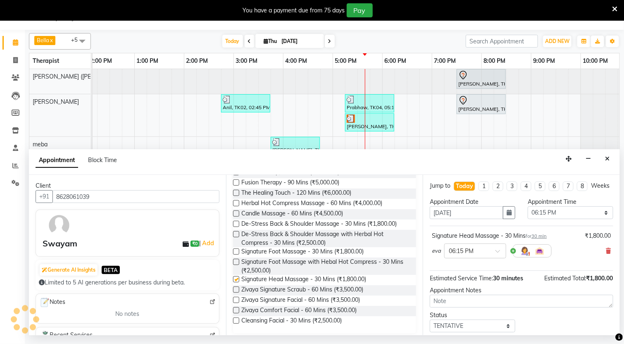
checkbox input "false"
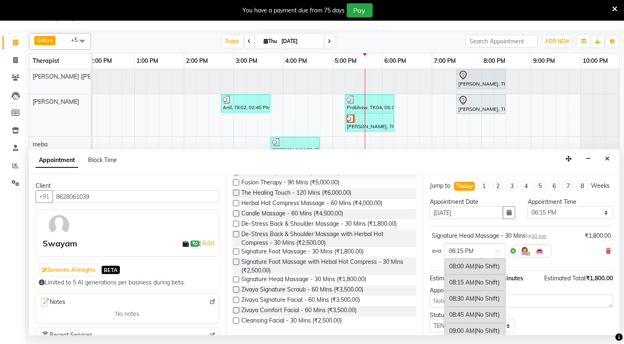
click at [496, 258] on span at bounding box center [501, 253] width 10 height 9
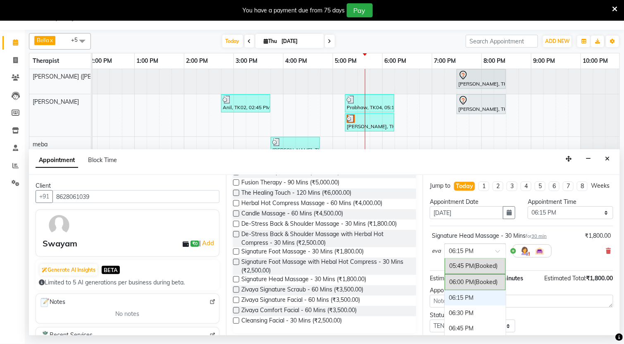
scroll to position [606, 0]
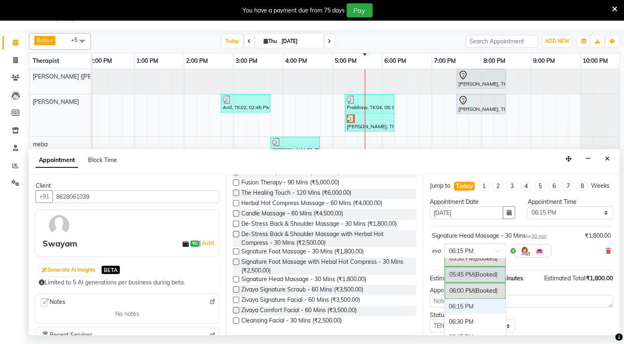
click at [472, 283] on div "05:45 PM (Booked)" at bounding box center [475, 275] width 61 height 16
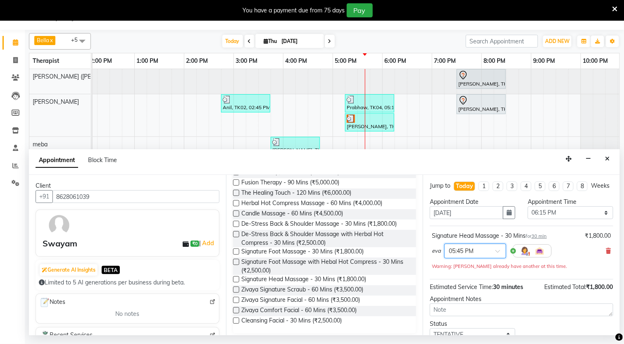
scroll to position [67, 0]
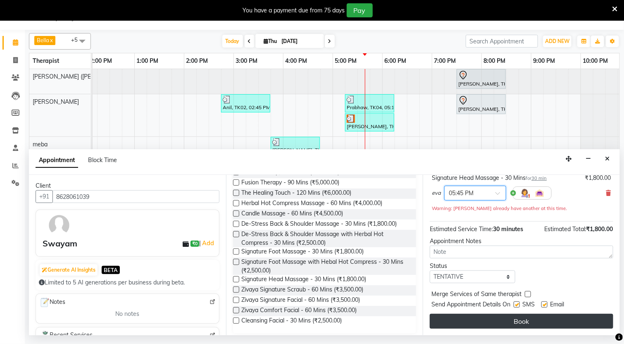
click at [495, 317] on button "Book" at bounding box center [522, 321] width 184 height 15
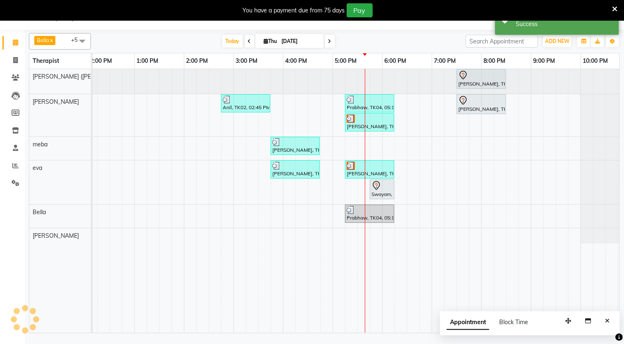
scroll to position [0, 0]
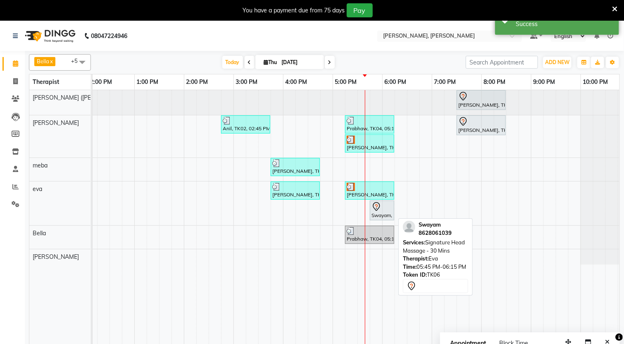
click at [379, 215] on div "Swayam, TK06, 05:45 PM-06:15 PM, Signature Head Massage - 30 Mins" at bounding box center [382, 210] width 23 height 17
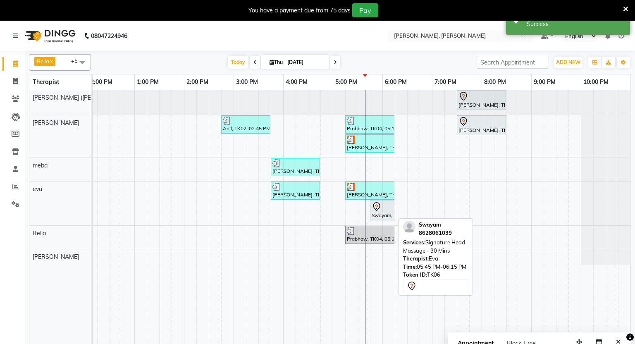
select select "7"
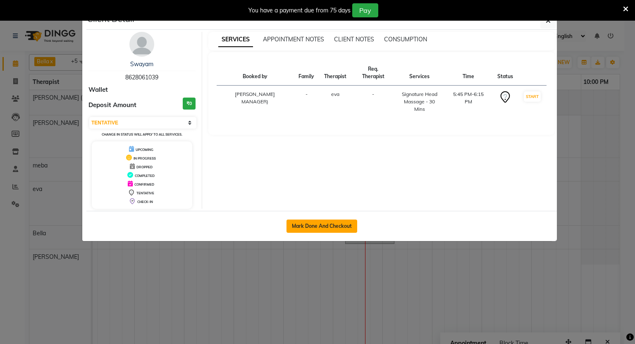
click at [332, 225] on button "Mark Done And Checkout" at bounding box center [321, 225] width 71 height 13
select select "service"
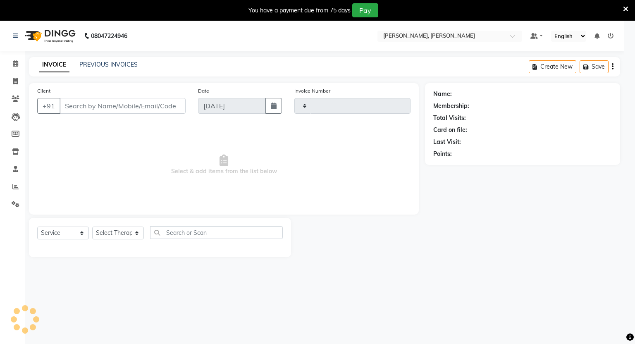
type input "1309"
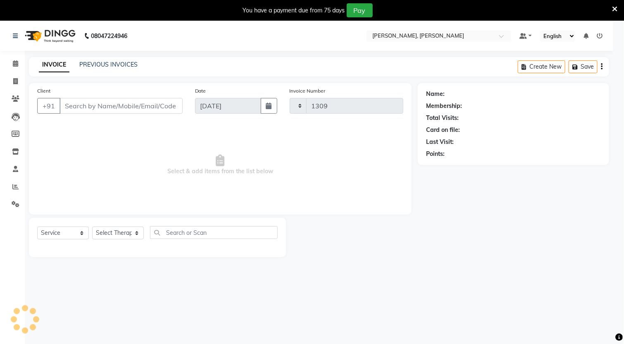
select select "6399"
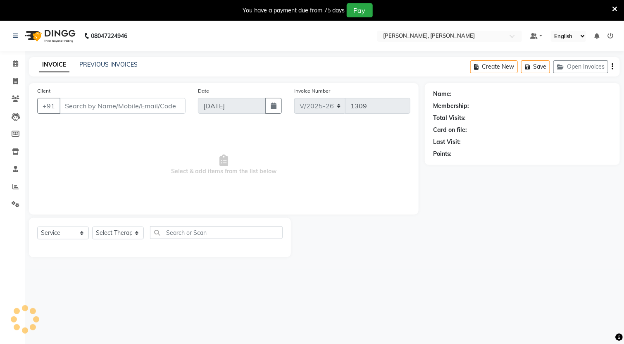
type input "8628061039"
select select "65661"
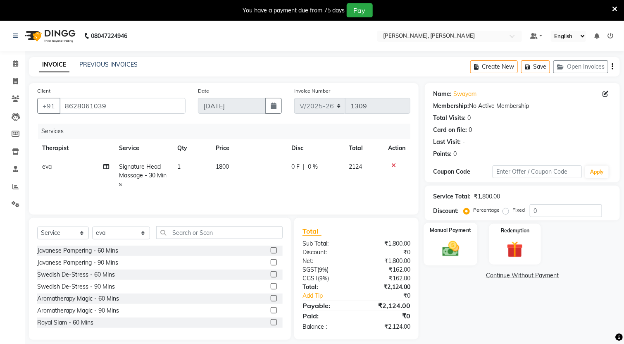
click at [465, 248] on img at bounding box center [451, 248] width 28 height 19
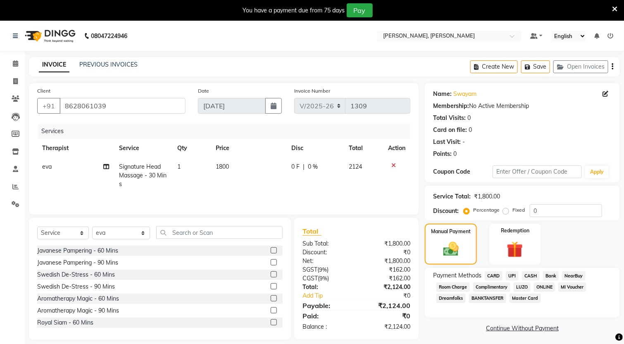
click at [509, 277] on span "UPI" at bounding box center [512, 276] width 13 height 10
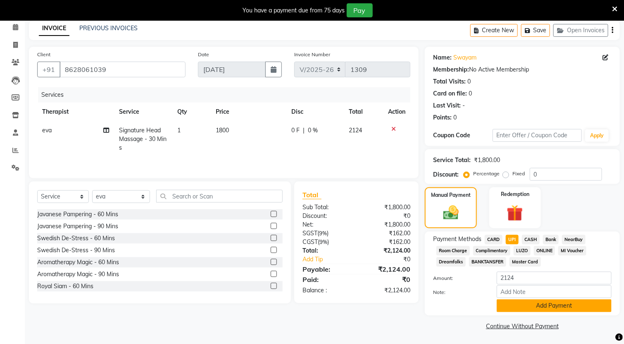
scroll to position [37, 0]
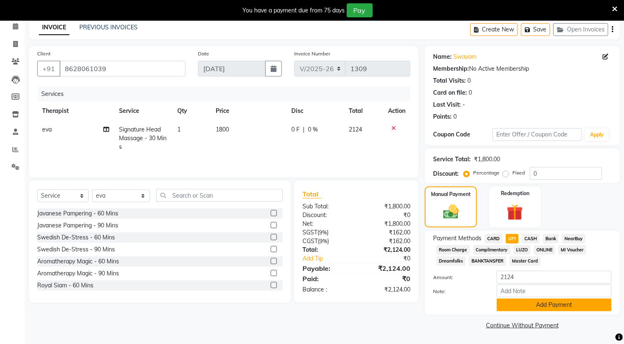
click at [520, 308] on button "Add Payment" at bounding box center [554, 304] width 115 height 13
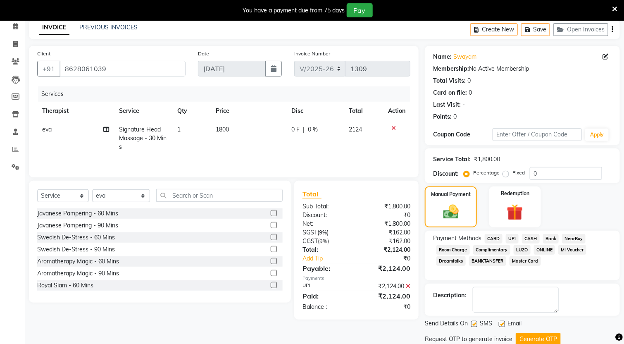
scroll to position [67, 0]
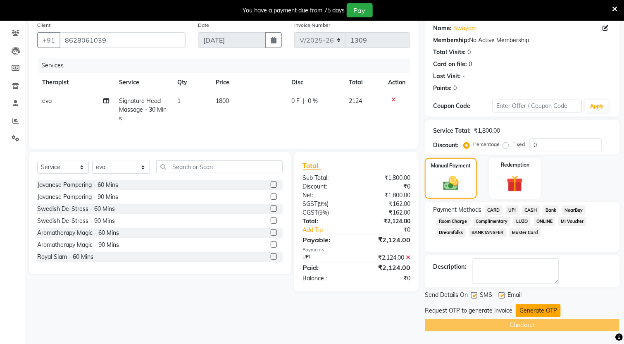
click at [532, 308] on button "Generate OTP" at bounding box center [538, 310] width 45 height 13
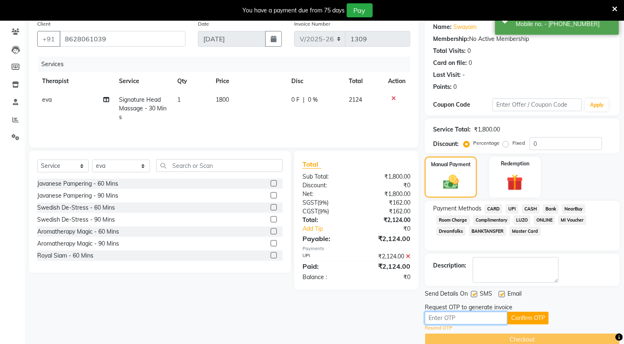
click at [464, 320] on input "text" at bounding box center [466, 318] width 83 height 13
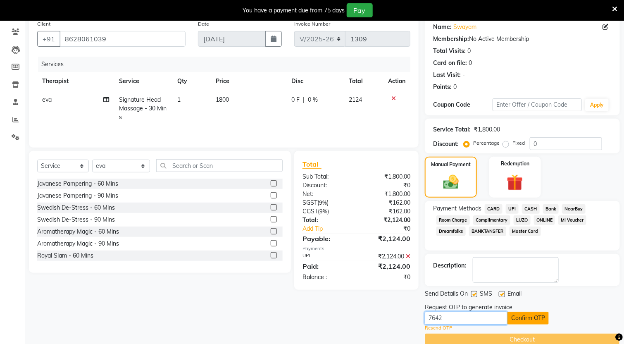
type input "7642"
click at [521, 320] on button "Confirm OTP" at bounding box center [528, 318] width 41 height 13
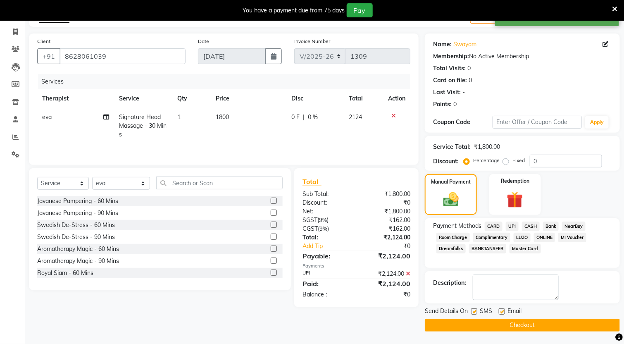
click at [536, 326] on button "Checkout" at bounding box center [522, 325] width 195 height 13
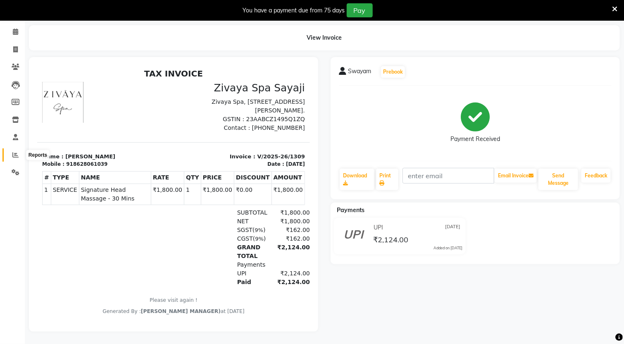
click at [14, 152] on icon at bounding box center [15, 155] width 6 height 6
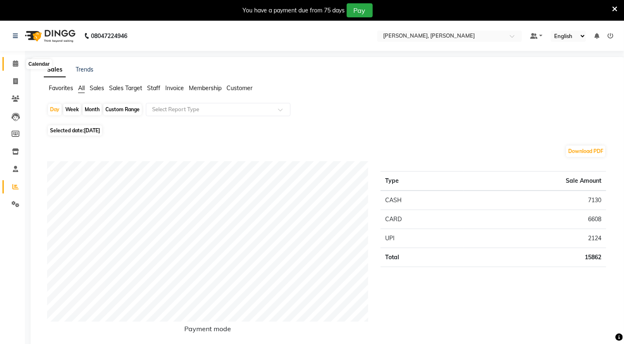
click at [13, 64] on icon at bounding box center [15, 63] width 5 height 6
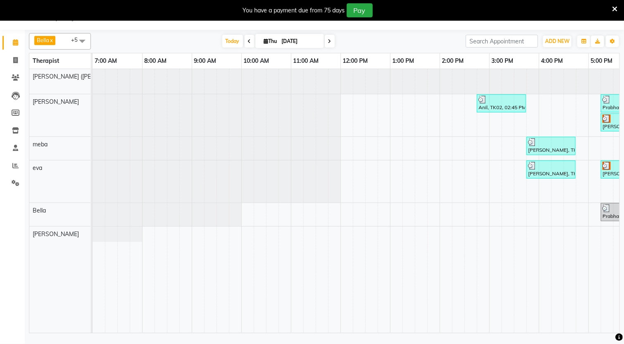
scroll to position [0, 267]
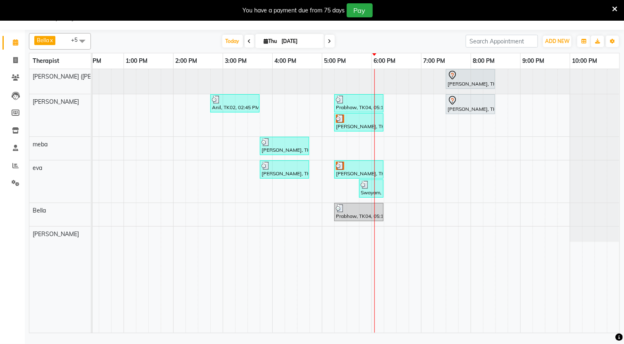
click at [325, 41] on span at bounding box center [330, 41] width 10 height 13
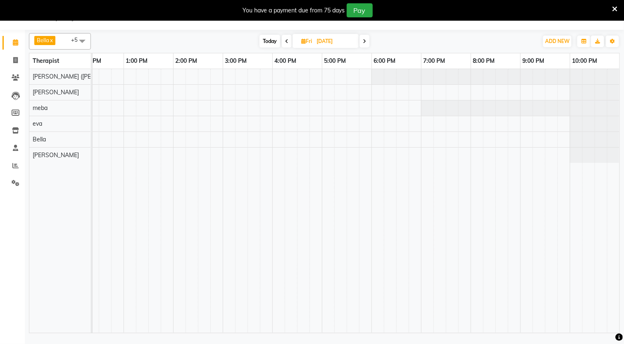
click at [363, 40] on icon at bounding box center [364, 41] width 3 height 5
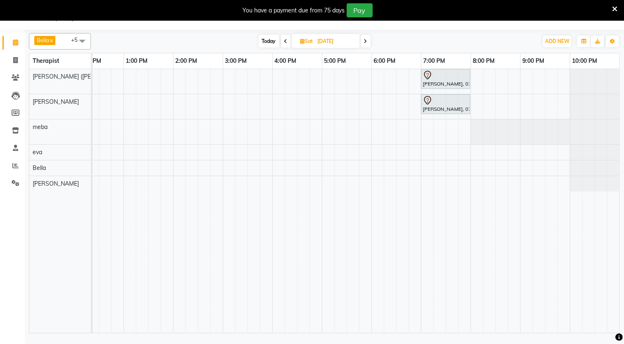
scroll to position [0, 0]
click at [367, 42] on icon at bounding box center [365, 41] width 3 height 5
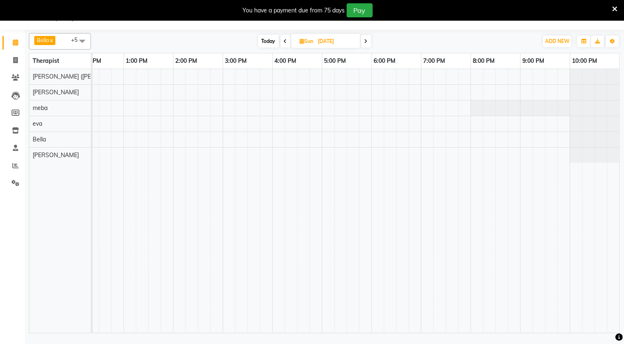
click at [265, 40] on span "Today" at bounding box center [268, 41] width 21 height 13
type input "[DATE]"
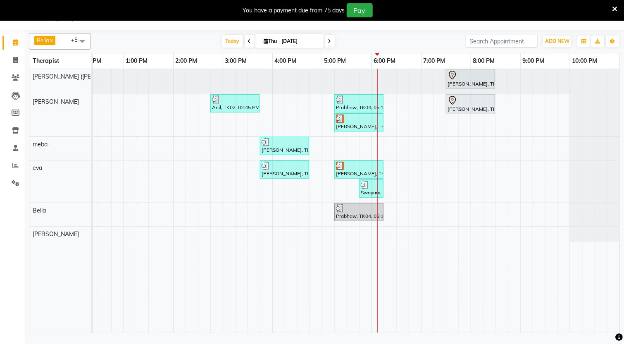
click at [284, 40] on input "[DATE]" at bounding box center [299, 41] width 41 height 12
select select "9"
select select "2025"
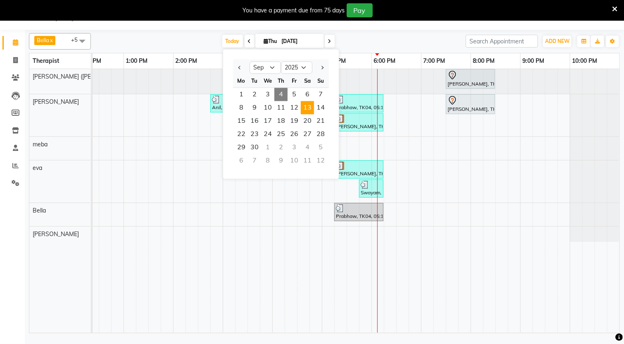
click at [307, 105] on span "13" at bounding box center [307, 107] width 13 height 13
type input "[DATE]"
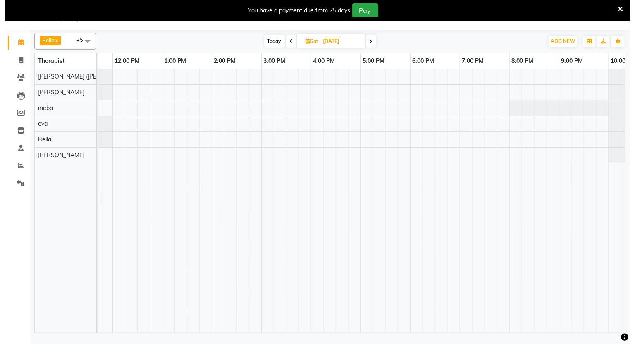
scroll to position [0, 267]
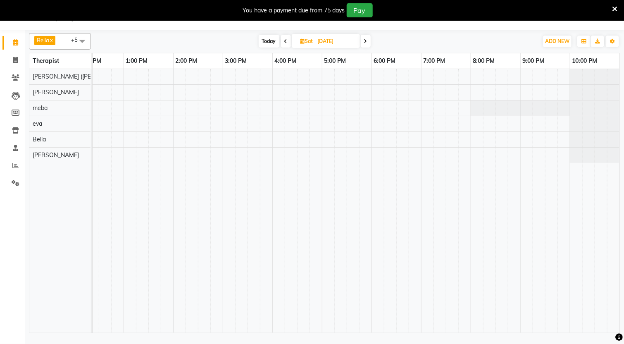
click at [366, 74] on div at bounding box center [223, 201] width 794 height 264
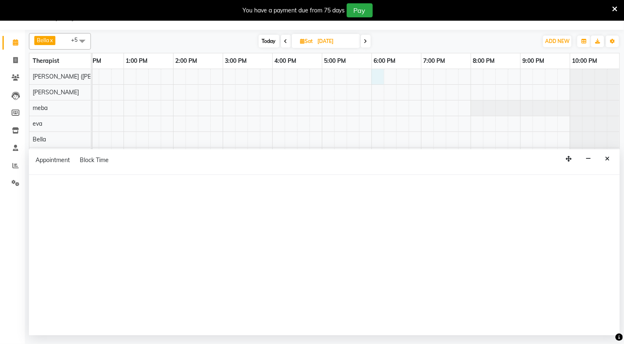
select select "55791"
select select "tentative"
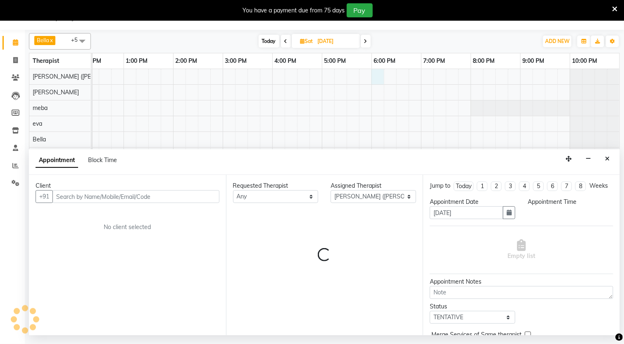
select select "1080"
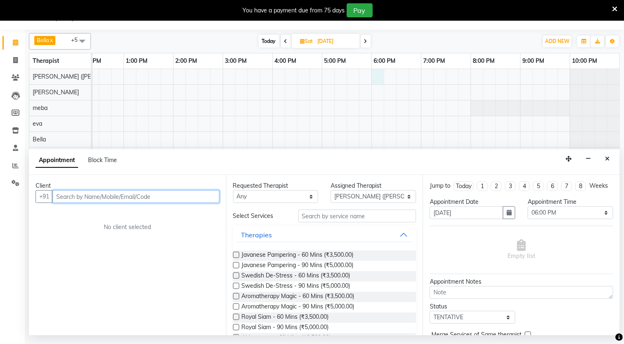
click at [157, 200] on input "text" at bounding box center [135, 196] width 167 height 13
click at [38, 199] on button "+91" at bounding box center [44, 196] width 17 height 13
click at [69, 198] on input "text" at bounding box center [135, 196] width 167 height 13
type input "7426005786"
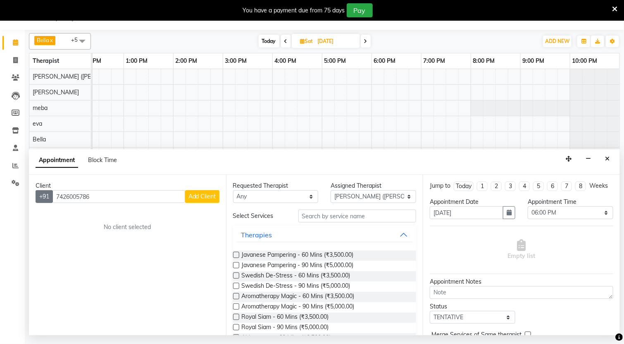
click at [45, 195] on button "+91" at bounding box center [44, 196] width 17 height 13
click at [46, 195] on button "+91" at bounding box center [44, 196] width 17 height 13
click at [202, 199] on span "Add Client" at bounding box center [202, 196] width 28 height 7
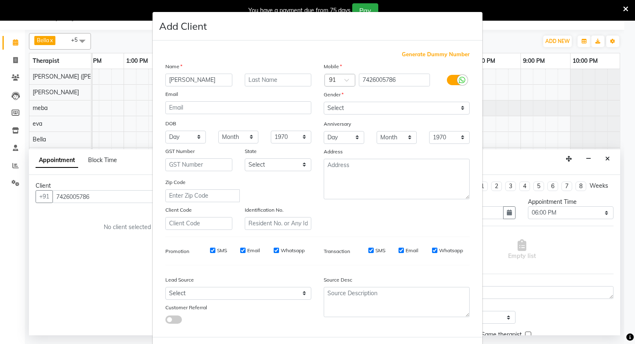
type input "[PERSON_NAME]"
type input "Jani"
click at [457, 107] on select "Select [DEMOGRAPHIC_DATA] [DEMOGRAPHIC_DATA] Other Prefer Not To Say" at bounding box center [397, 108] width 146 height 13
select select "[DEMOGRAPHIC_DATA]"
click at [324, 102] on select "Select [DEMOGRAPHIC_DATA] [DEMOGRAPHIC_DATA] Other Prefer Not To Say" at bounding box center [397, 108] width 146 height 13
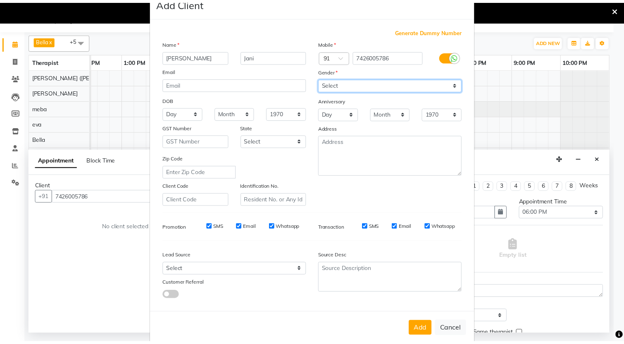
scroll to position [36, 0]
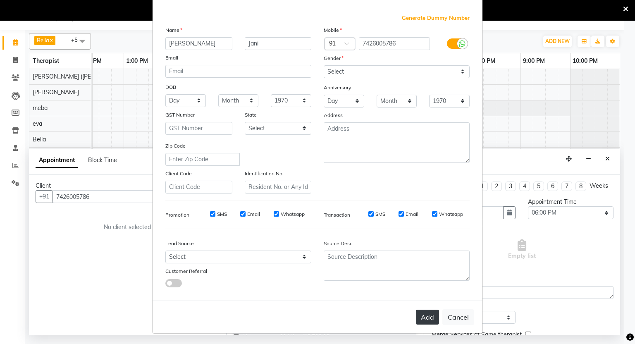
click at [420, 316] on button "Add" at bounding box center [427, 317] width 23 height 15
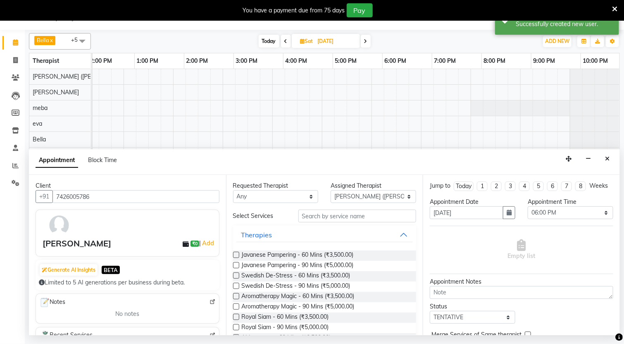
scroll to position [0, 256]
click at [234, 277] on label at bounding box center [236, 275] width 6 height 6
click at [234, 277] on input "checkbox" at bounding box center [235, 276] width 5 height 5
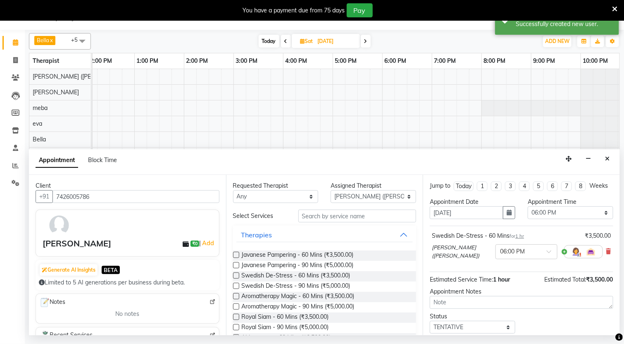
click at [234, 277] on label at bounding box center [236, 275] width 6 height 6
click at [234, 277] on input "checkbox" at bounding box center [235, 276] width 5 height 5
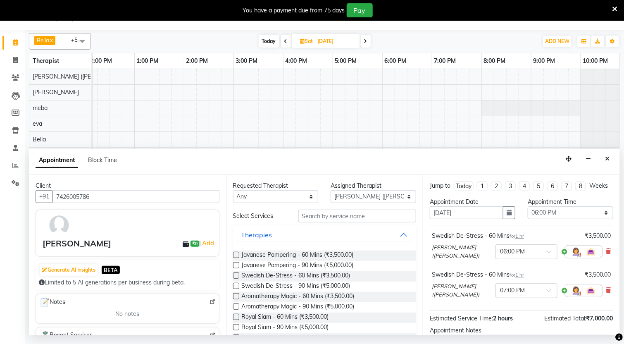
scroll to position [0, 0]
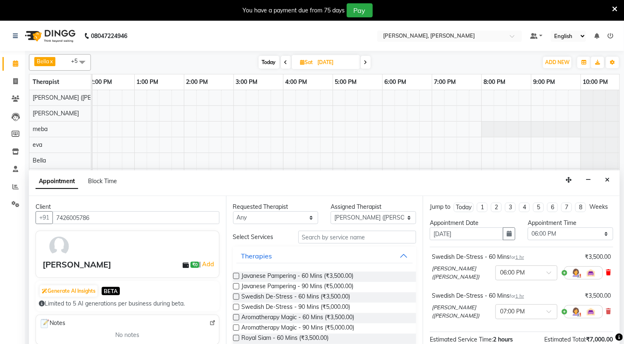
click at [606, 275] on icon at bounding box center [608, 272] width 5 height 6
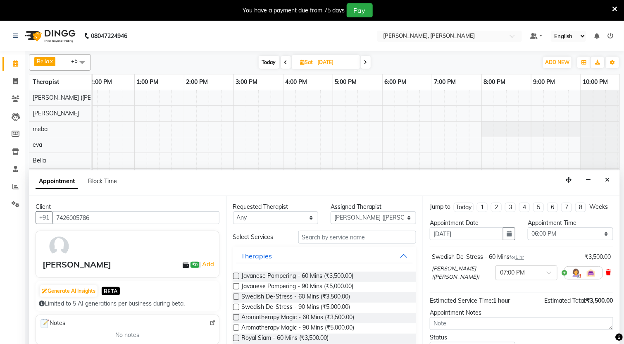
click at [606, 275] on icon at bounding box center [608, 272] width 5 height 6
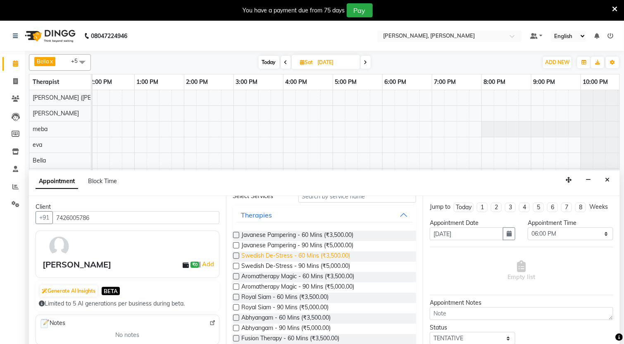
scroll to position [62, 0]
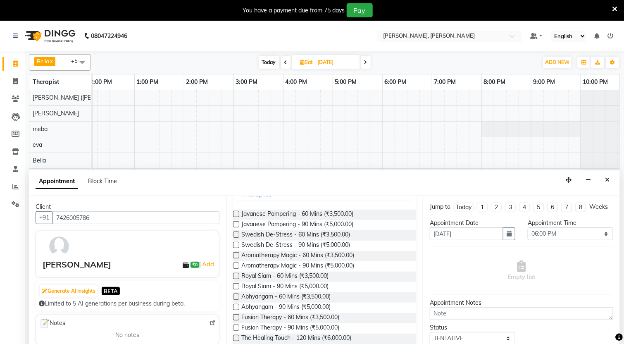
click at [234, 297] on label at bounding box center [236, 296] width 6 height 6
click at [234, 297] on input "checkbox" at bounding box center [235, 297] width 5 height 5
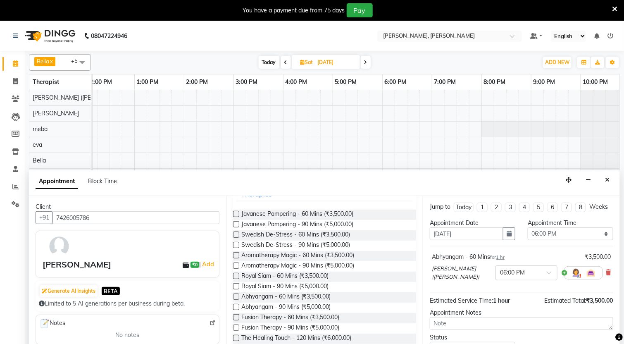
click at [234, 297] on label at bounding box center [236, 296] width 6 height 6
click at [234, 297] on input "checkbox" at bounding box center [235, 297] width 5 height 5
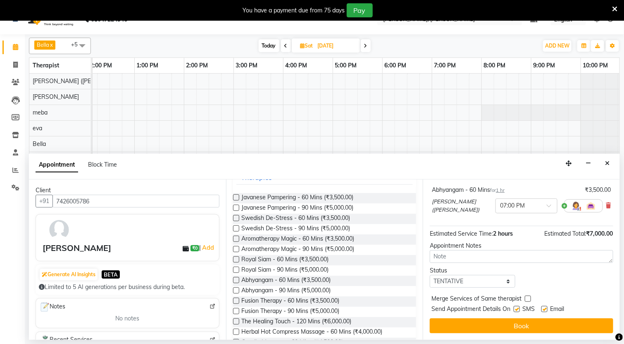
scroll to position [21, 0]
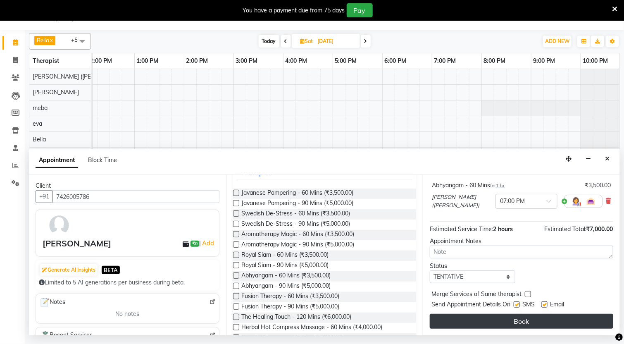
click at [515, 324] on button "Book" at bounding box center [522, 321] width 184 height 15
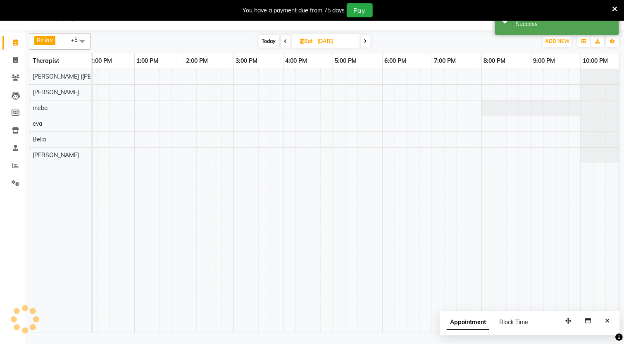
scroll to position [0, 0]
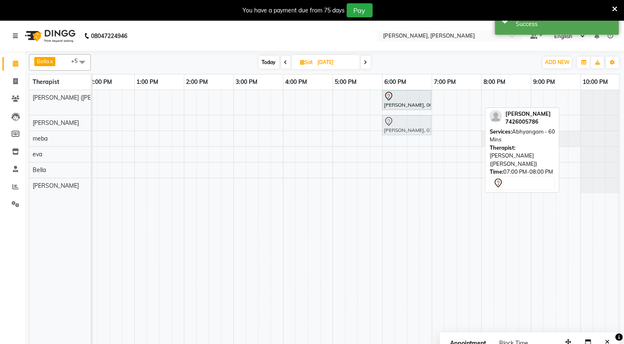
drag, startPoint x: 448, startPoint y: 101, endPoint x: 396, endPoint y: 123, distance: 56.1
click at [396, 123] on tbody "[PERSON_NAME], 06:00 PM-07:00 PM, [GEOGRAPHIC_DATA] - 60 [PERSON_NAME], 07:00 P…" at bounding box center [234, 141] width 794 height 103
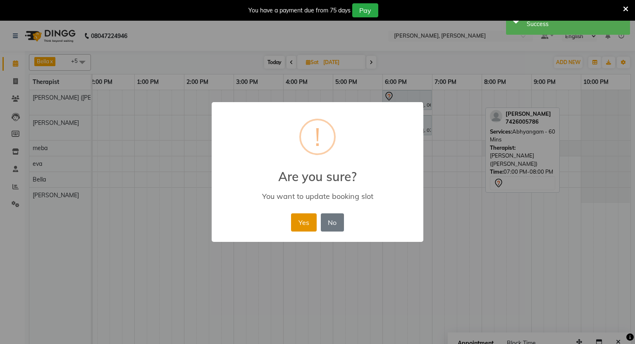
click at [304, 224] on button "Yes" at bounding box center [303, 222] width 25 height 18
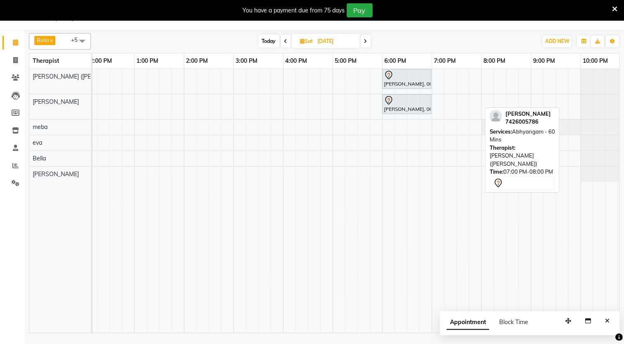
scroll to position [0, 267]
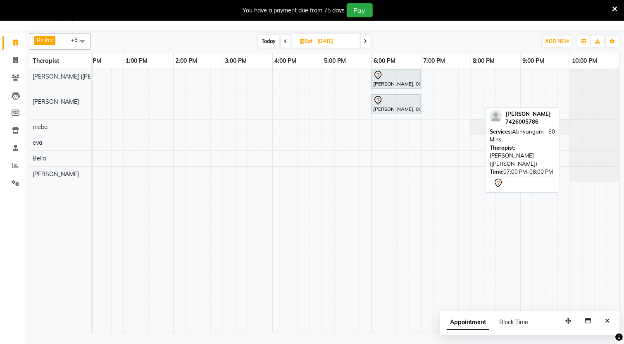
click at [265, 38] on span "Today" at bounding box center [269, 41] width 21 height 13
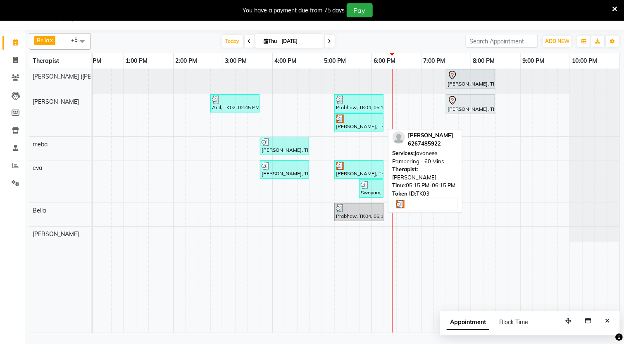
click at [359, 128] on div "[PERSON_NAME], TK03, 05:15 PM-06:15 PM, Javanese Pampering - 60 Mins" at bounding box center [359, 122] width 48 height 16
click at [353, 127] on div "[PERSON_NAME], TK03, 05:15 PM-06:15 PM, Javanese Pampering - 60 Mins" at bounding box center [359, 122] width 48 height 16
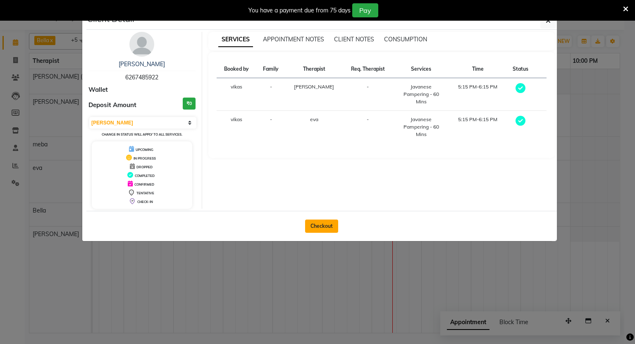
click at [320, 230] on button "Checkout" at bounding box center [321, 225] width 33 height 13
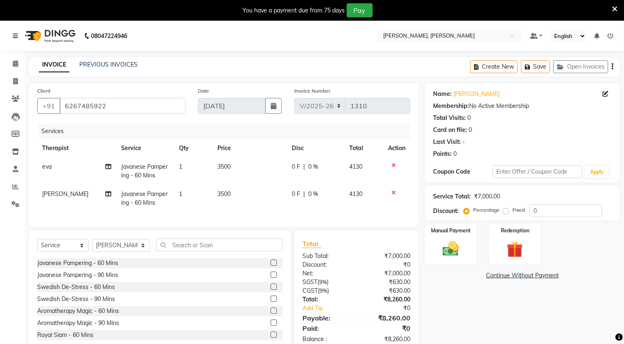
click at [46, 193] on span "[PERSON_NAME]" at bounding box center [65, 193] width 46 height 7
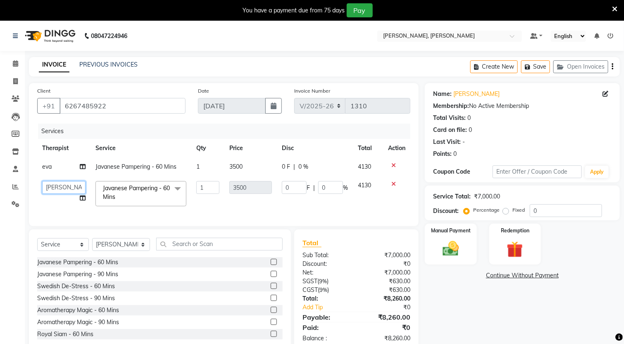
click at [61, 186] on select "[PERSON_NAME] [PERSON_NAME] Daffi [PERSON_NAME] [PERSON_NAME] [PERSON_NAME] Gua…" at bounding box center [63, 187] width 43 height 13
click at [175, 190] on span at bounding box center [177, 189] width 17 height 16
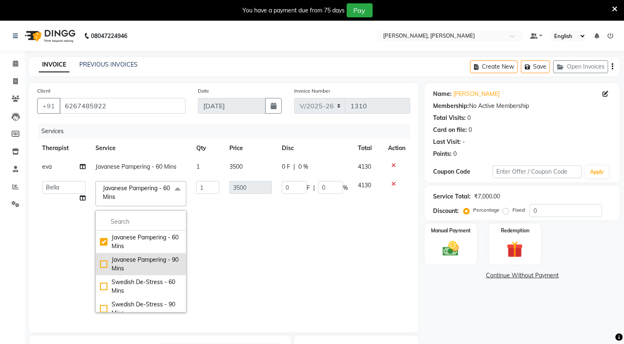
click at [100, 266] on div "Javanese Pampering - 90 Mins" at bounding box center [141, 263] width 82 height 17
click at [154, 133] on div "Services" at bounding box center [227, 131] width 379 height 15
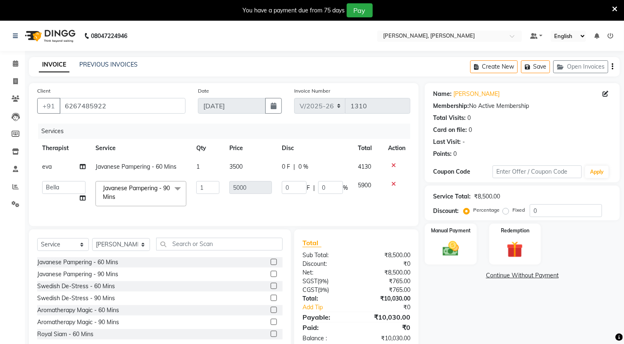
click at [61, 167] on td "eva" at bounding box center [63, 166] width 53 height 19
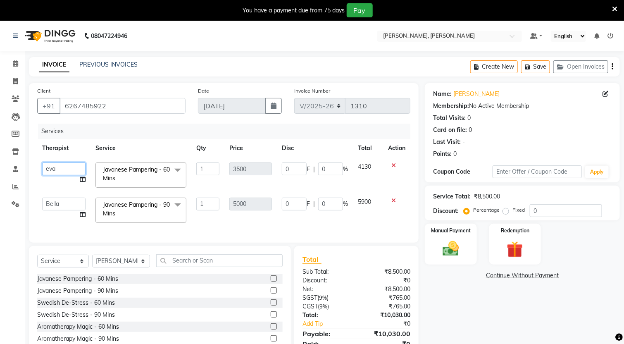
click at [61, 167] on select "[PERSON_NAME] [PERSON_NAME] Daffi [PERSON_NAME] [PERSON_NAME] [PERSON_NAME] Gua…" at bounding box center [63, 168] width 43 height 13
click at [174, 176] on span at bounding box center [177, 170] width 17 height 16
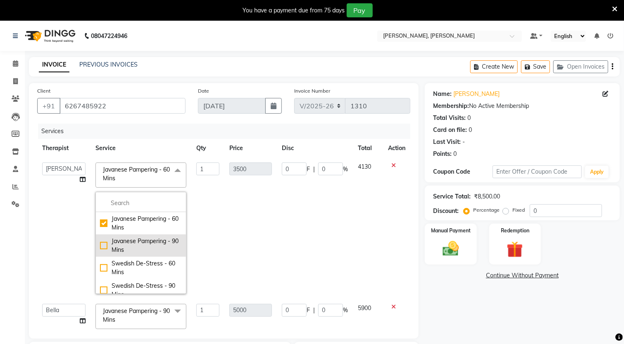
click at [100, 244] on div "Javanese Pampering - 90 Mins" at bounding box center [141, 245] width 82 height 17
click at [345, 41] on nav "08047224946 Select Location × [PERSON_NAME], [PERSON_NAME] Default Panel My Pan…" at bounding box center [312, 36] width 624 height 30
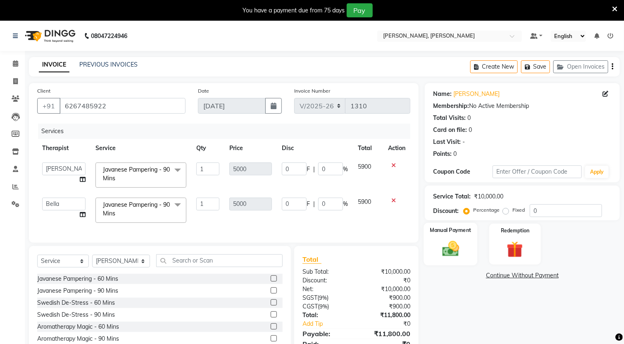
click at [469, 248] on div "Manual Payment" at bounding box center [451, 244] width 54 height 43
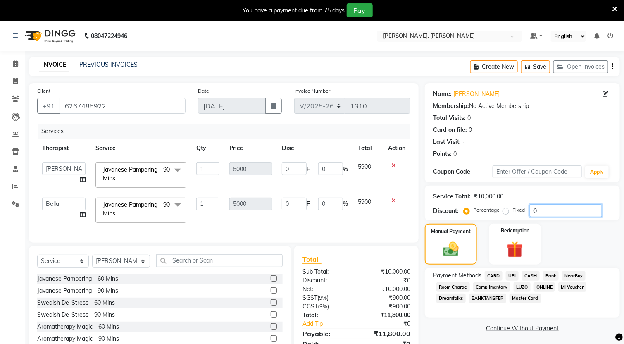
click at [555, 209] on input "0" at bounding box center [566, 210] width 72 height 13
click at [513, 214] on label "Fixed" at bounding box center [519, 209] width 12 height 7
click at [508, 213] on input "Fixed" at bounding box center [508, 210] width 6 height 6
click at [546, 205] on input "0" at bounding box center [566, 210] width 72 height 13
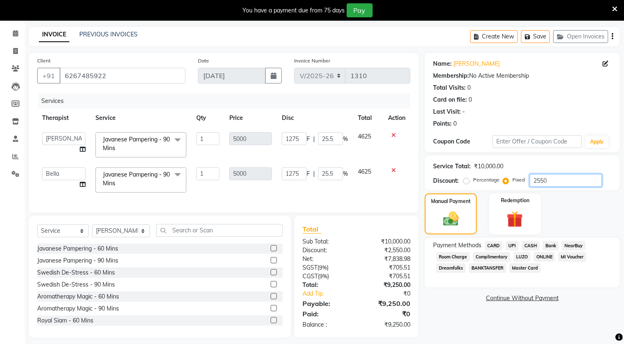
scroll to position [47, 0]
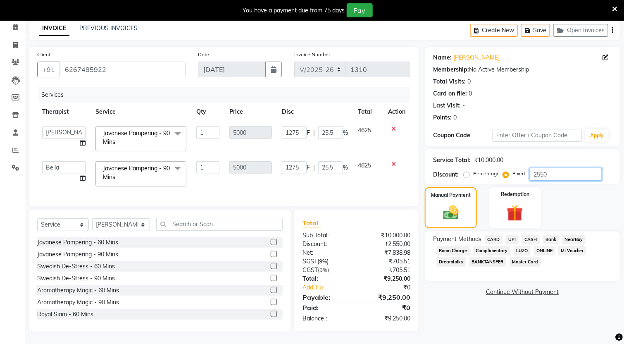
click at [536, 168] on input "2550" at bounding box center [566, 174] width 72 height 13
click at [488, 235] on span "CARD" at bounding box center [494, 240] width 18 height 10
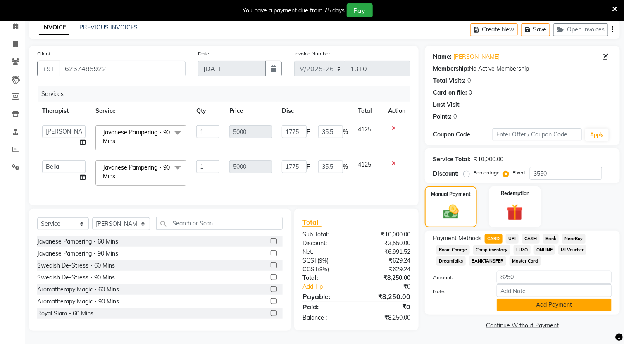
click at [544, 298] on button "Add Payment" at bounding box center [554, 304] width 115 height 13
